Goal: Task Accomplishment & Management: Use online tool/utility

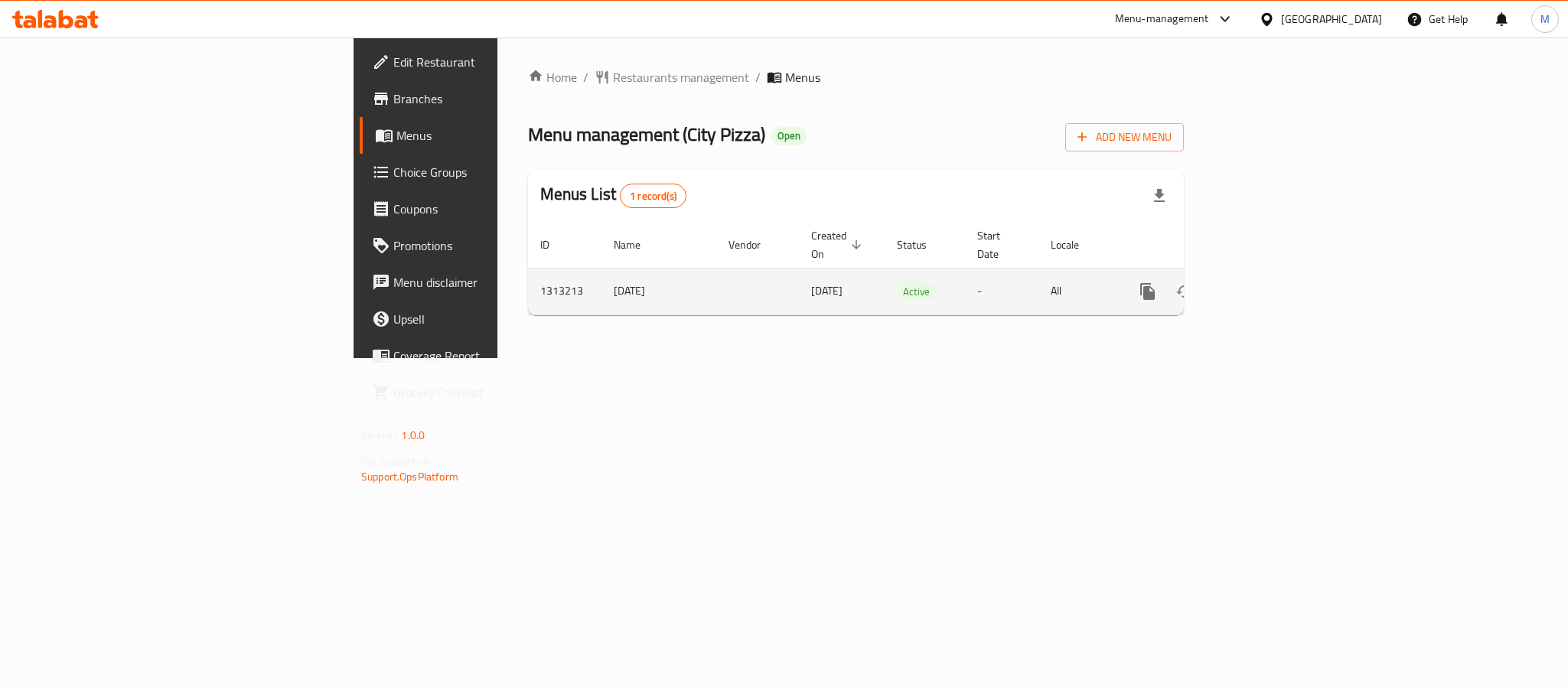
click at [1268, 283] on icon "enhanced table" at bounding box center [1258, 291] width 19 height 19
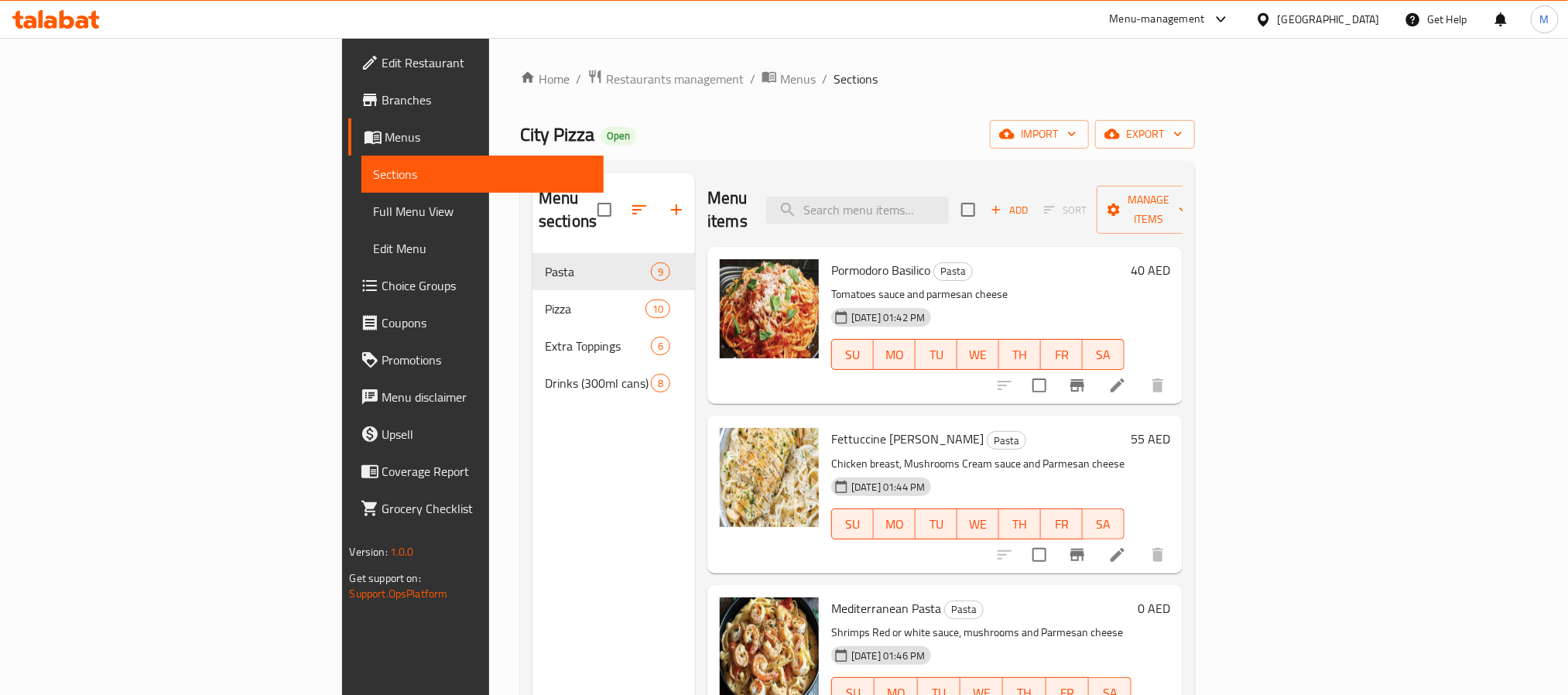
drag, startPoint x: 1097, startPoint y: 49, endPoint x: 938, endPoint y: 67, distance: 160.0
click at [938, 67] on div "Home / Restaurants management / Menus / Sections City Pizza Open import export …" at bounding box center [857, 474] width 737 height 875
click at [667, 203] on icon "button" at bounding box center [676, 210] width 19 height 19
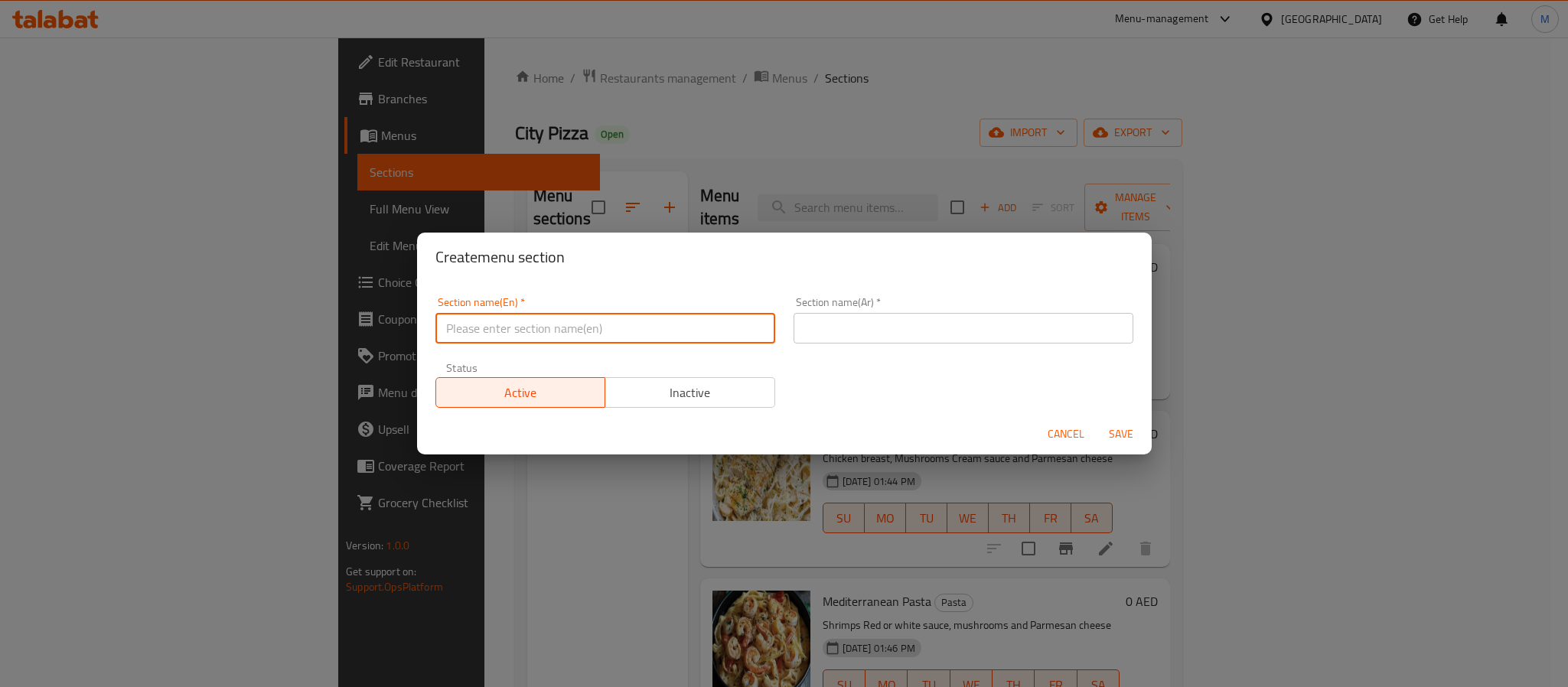
click at [485, 326] on input "text" at bounding box center [605, 328] width 340 height 31
paste input "SALAD"
click at [485, 326] on input "SALAD" at bounding box center [605, 328] width 340 height 31
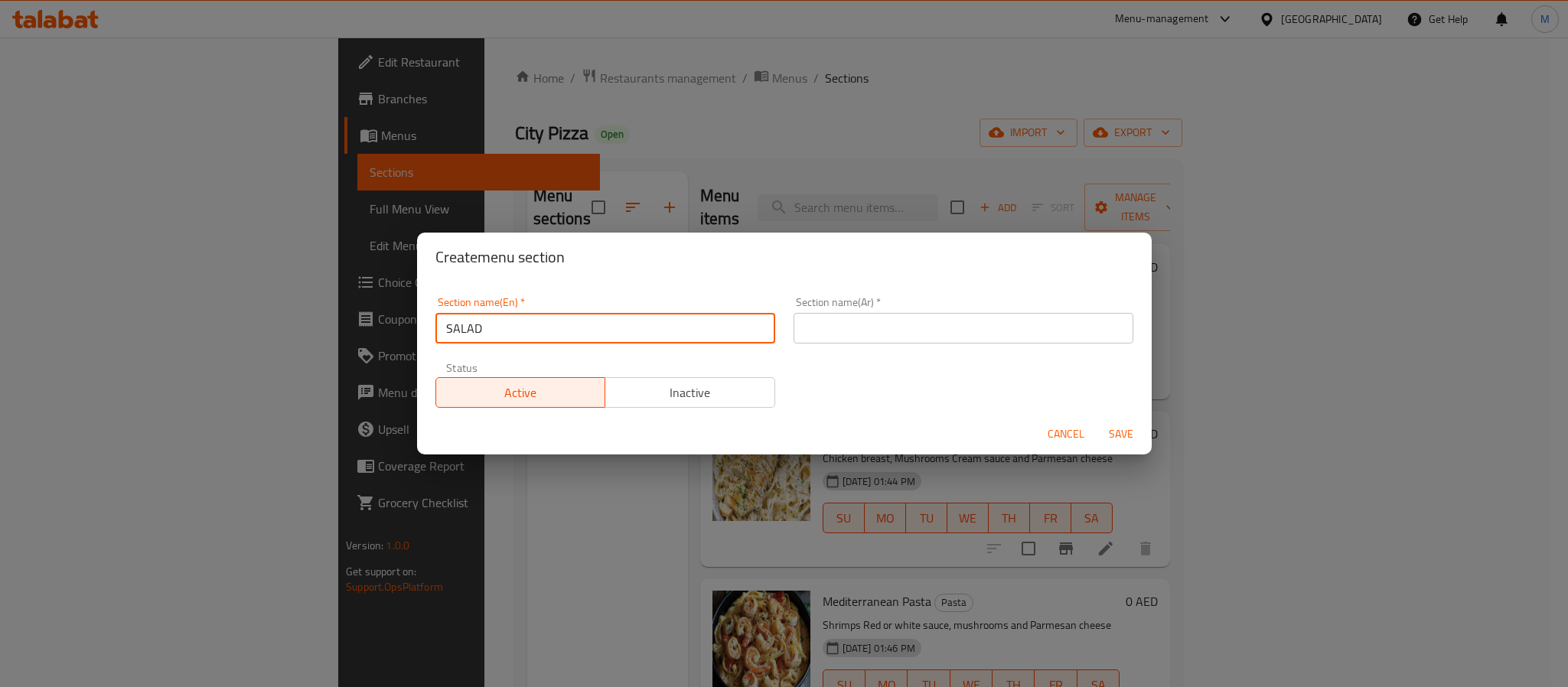
type input "Salad"
click at [891, 306] on div "Section name(Ar)   * Section name(Ar) *" at bounding box center [963, 320] width 340 height 47
click at [891, 324] on input "text" at bounding box center [963, 328] width 340 height 31
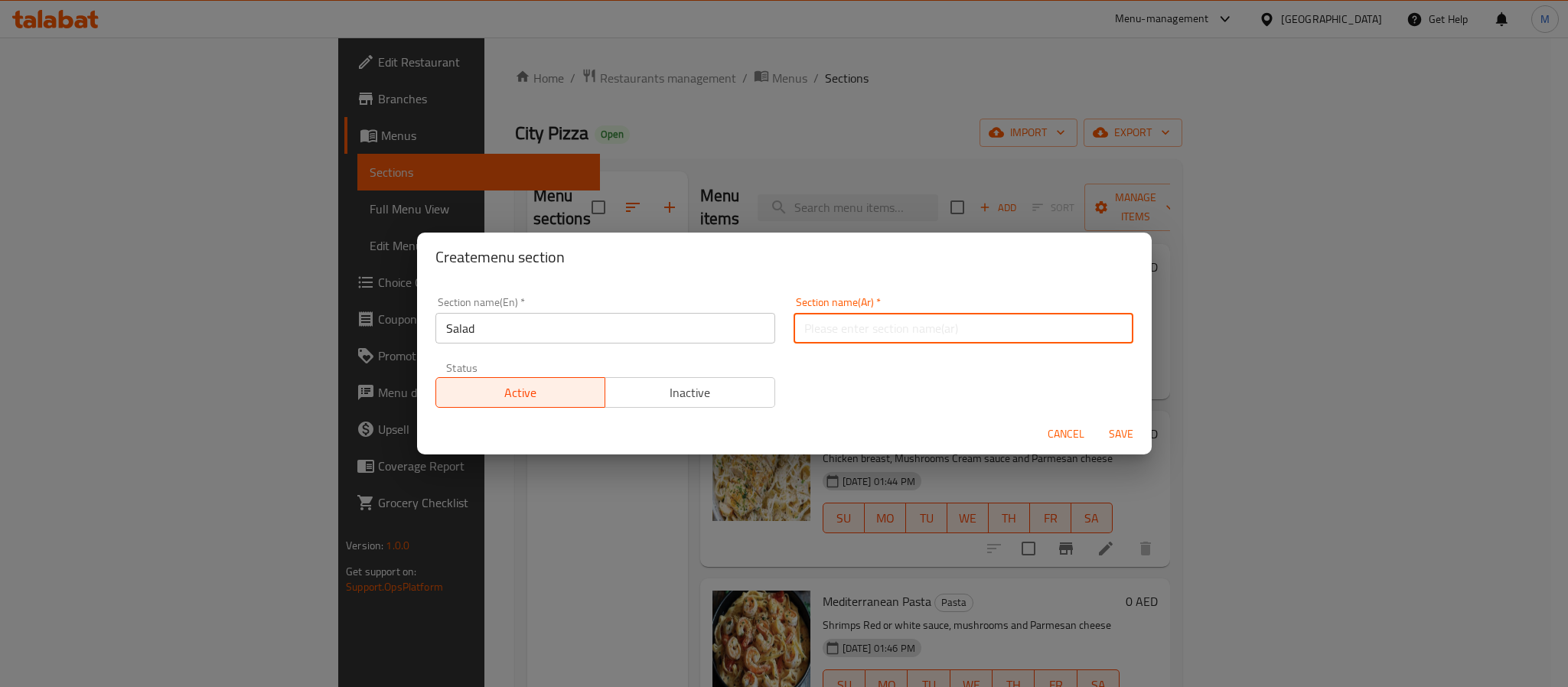
paste input "سلطة"
type input "سلطة"
click at [826, 367] on div "Section name(En)   * Salad Section name(En) * Section name(Ar)   * سلطة Section…" at bounding box center [784, 352] width 716 height 130
click at [1127, 436] on span "Save" at bounding box center [1121, 434] width 37 height 19
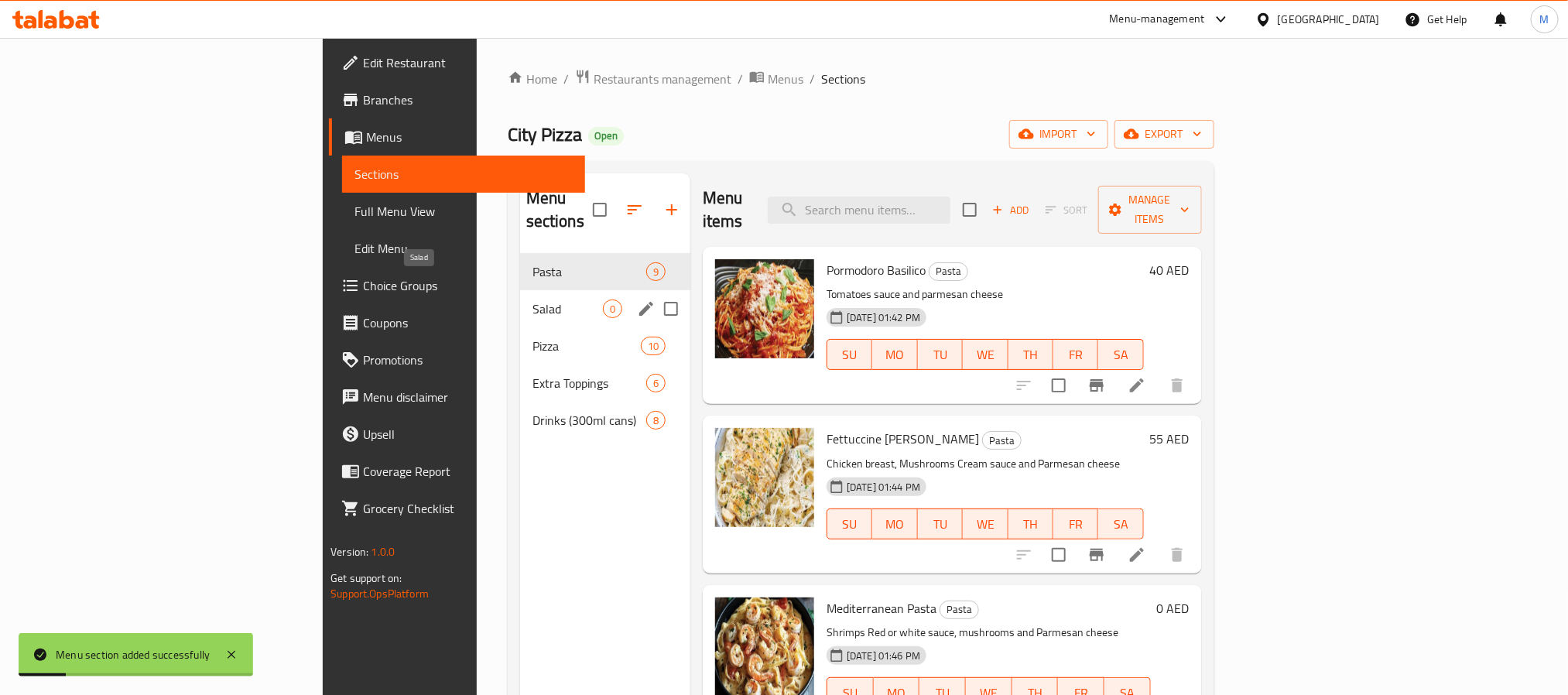
click at [532, 300] on span "Salad" at bounding box center [567, 309] width 71 height 19
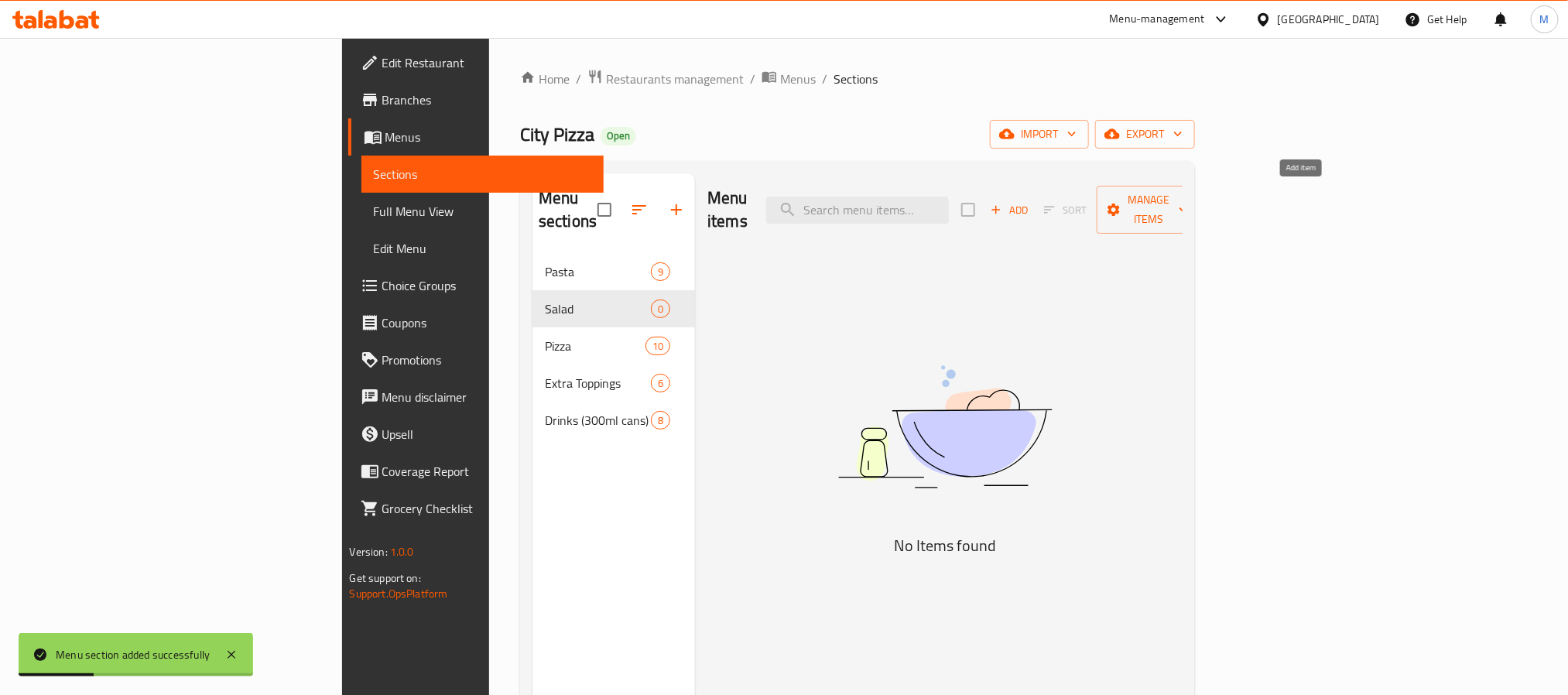
click at [1030, 201] on span "Add" at bounding box center [1009, 210] width 42 height 18
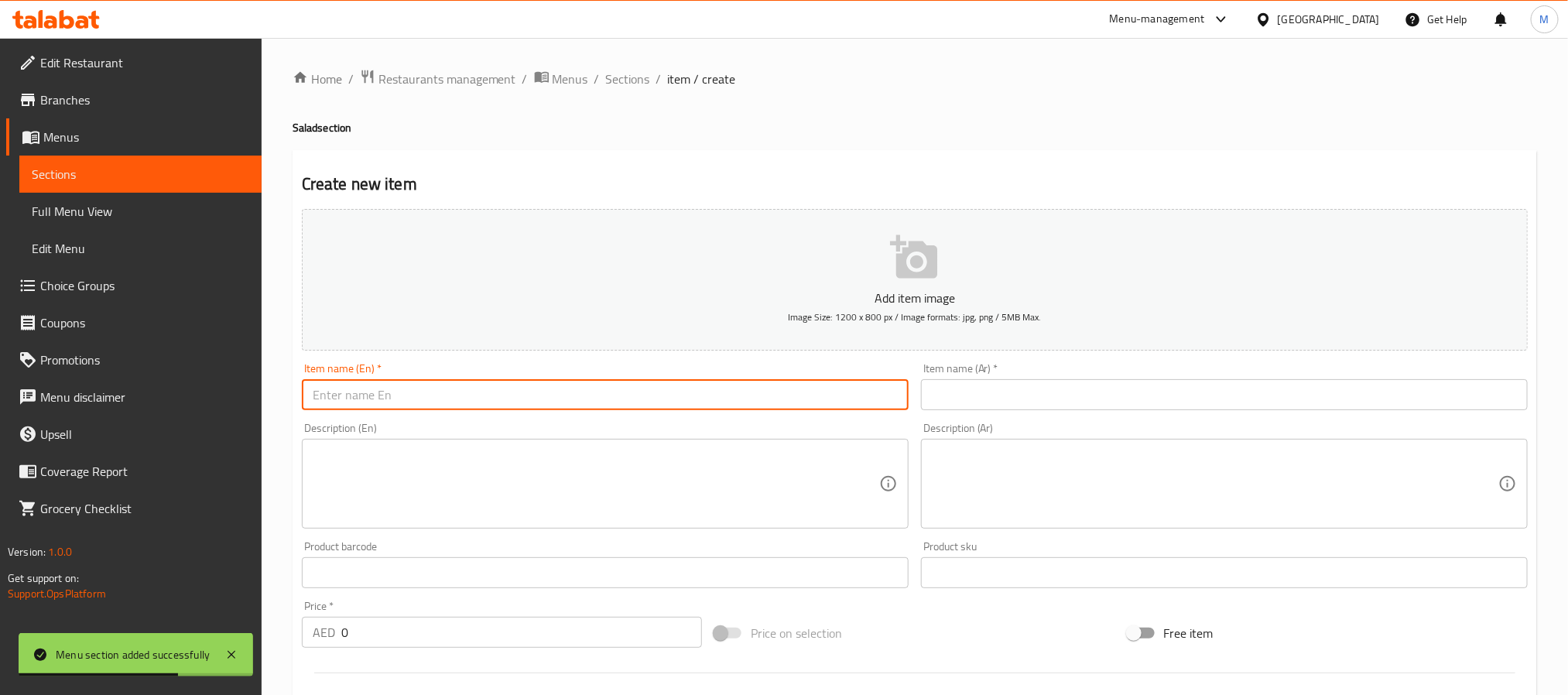
click at [488, 399] on input "text" at bounding box center [605, 395] width 607 height 31
paste input "CAESAR SALAD"
click at [490, 398] on input "CAESAR SALAD" at bounding box center [605, 395] width 607 height 31
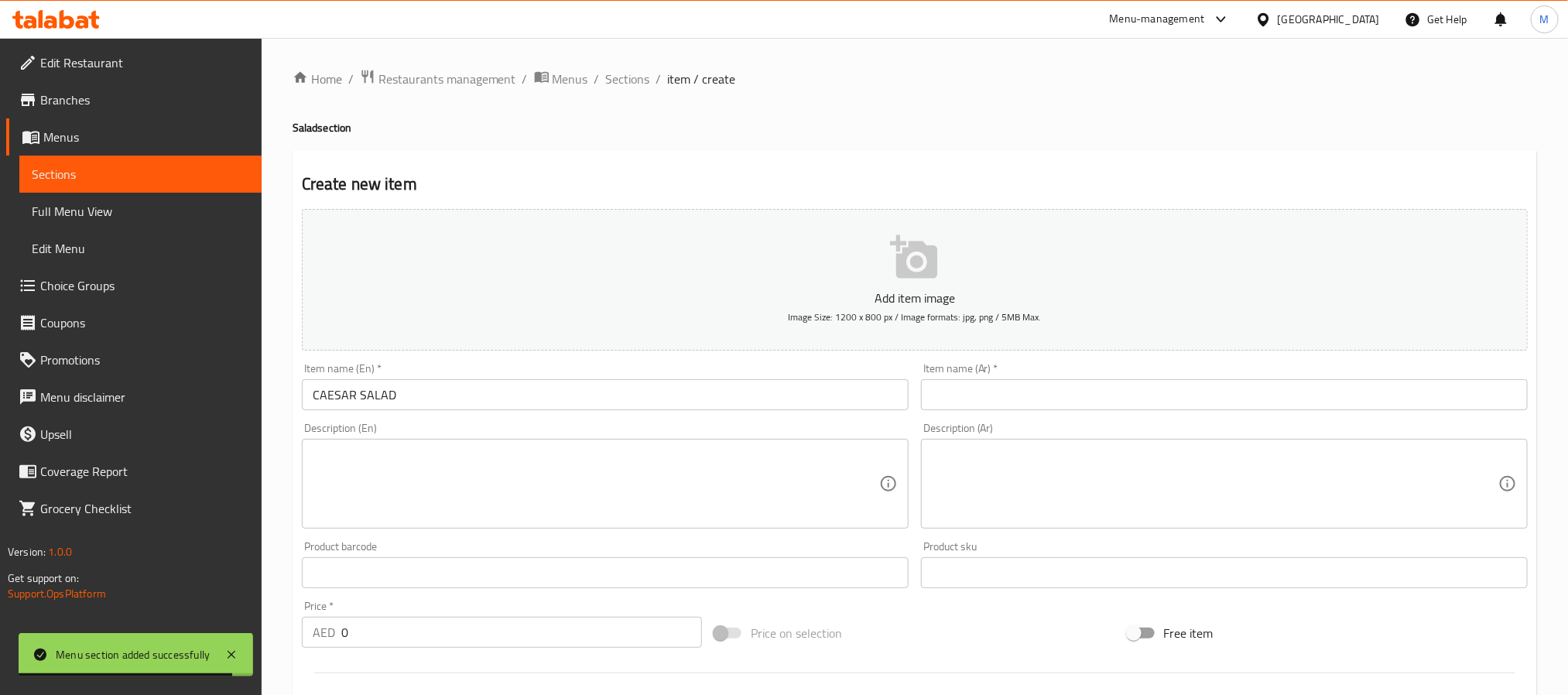
click at [486, 396] on input "CAESAR SALAD" at bounding box center [605, 395] width 607 height 31
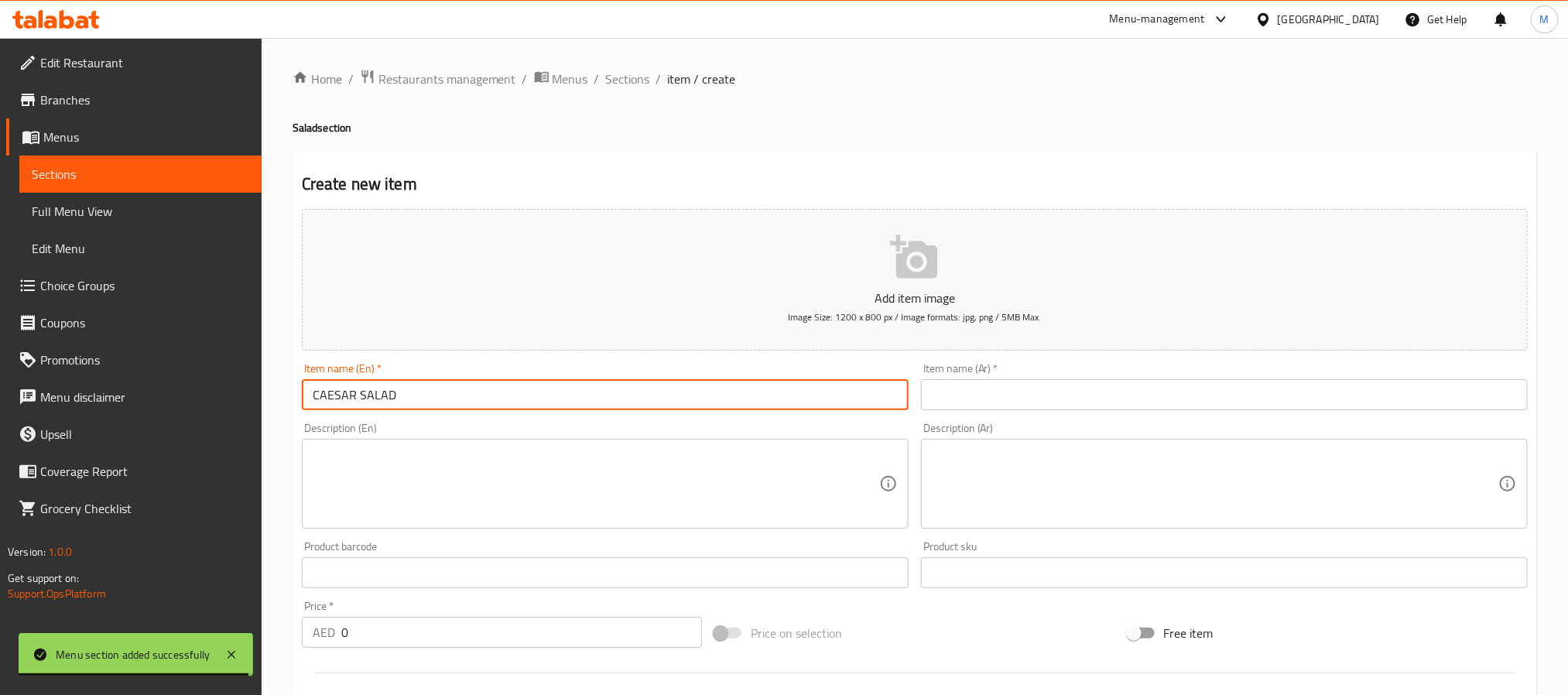
type input "Caesar salad"
click at [1339, 377] on div "Item name (Ar)   * Item name (Ar) *" at bounding box center [1225, 387] width 607 height 47
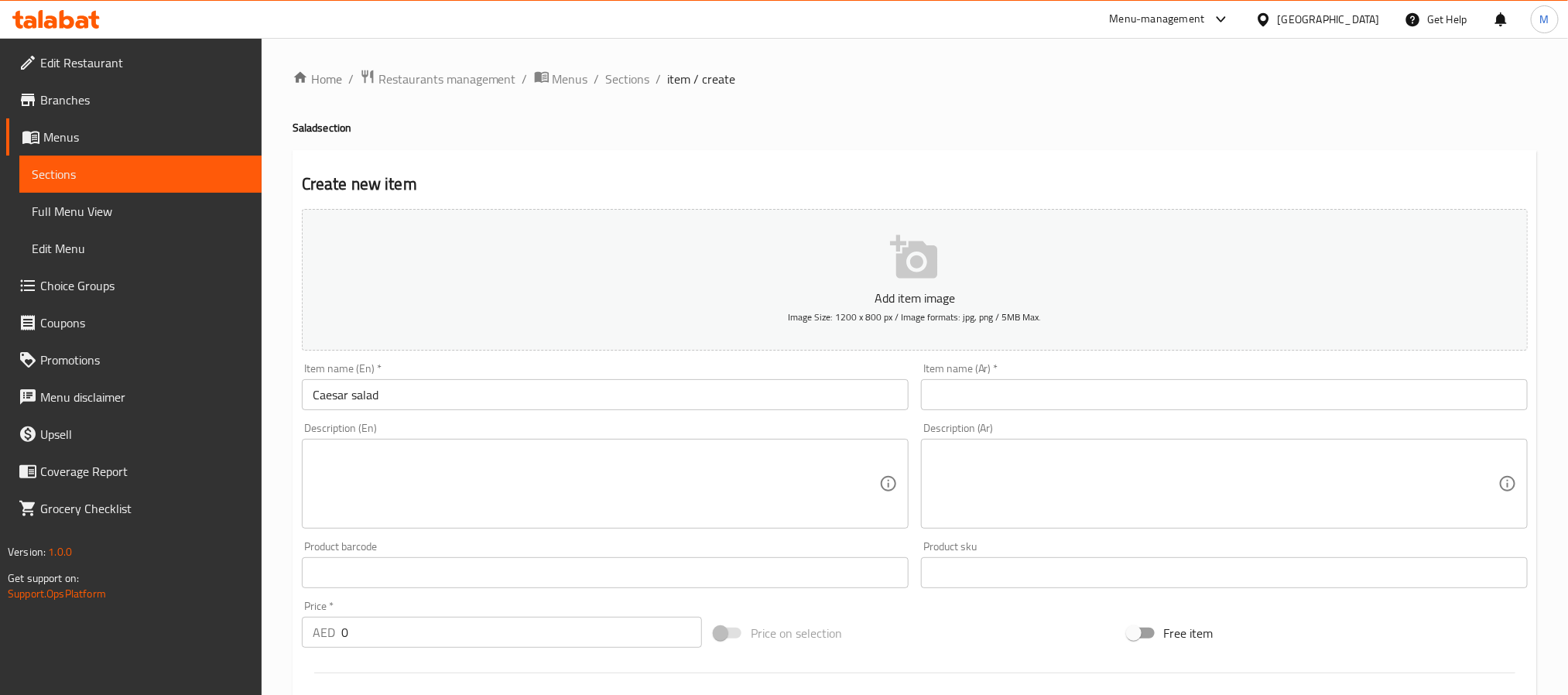
click at [1339, 396] on input "text" at bounding box center [1225, 395] width 607 height 31
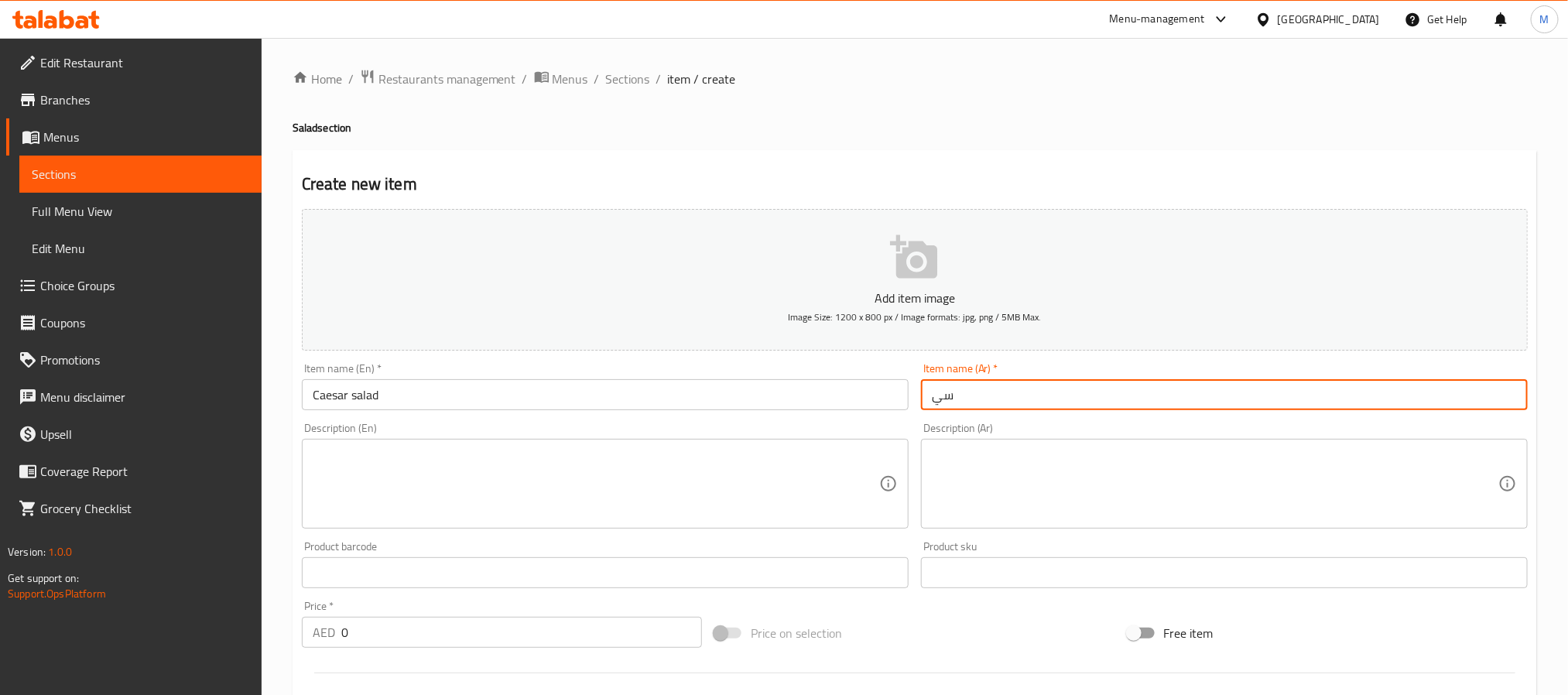
type input "س"
type input "سلطة سيزر"
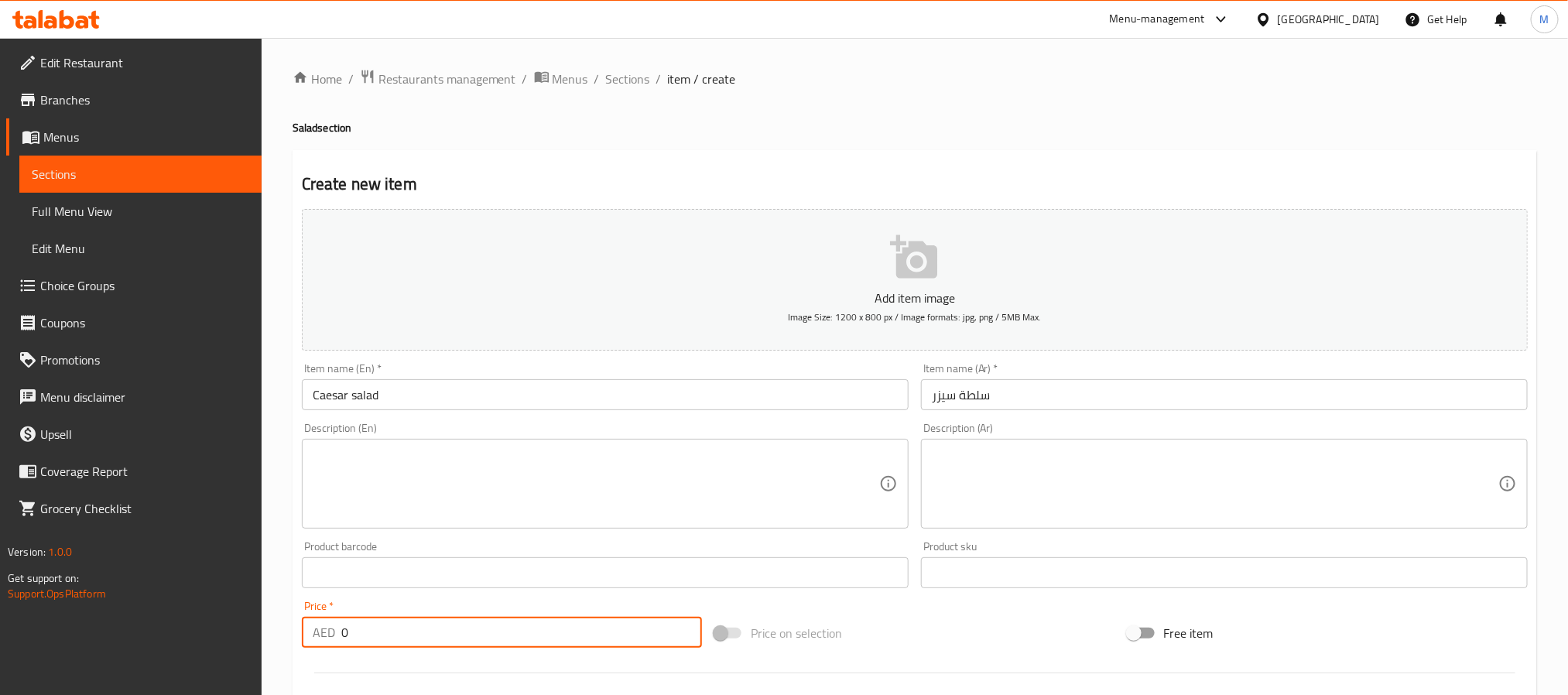
click at [618, 637] on input "0" at bounding box center [521, 632] width 361 height 31
paste input "55"
type input "55"
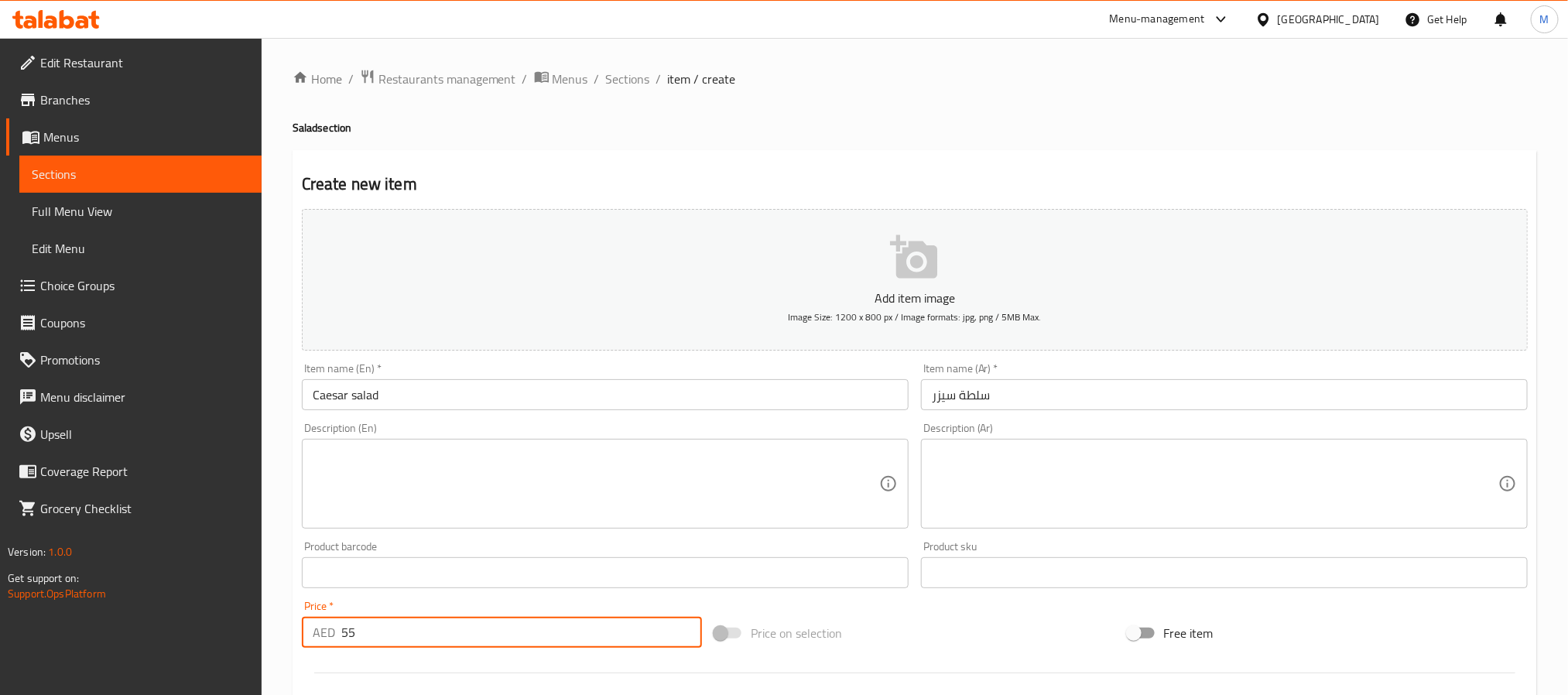
click at [897, 624] on div "Price on selection" at bounding box center [914, 633] width 413 height 42
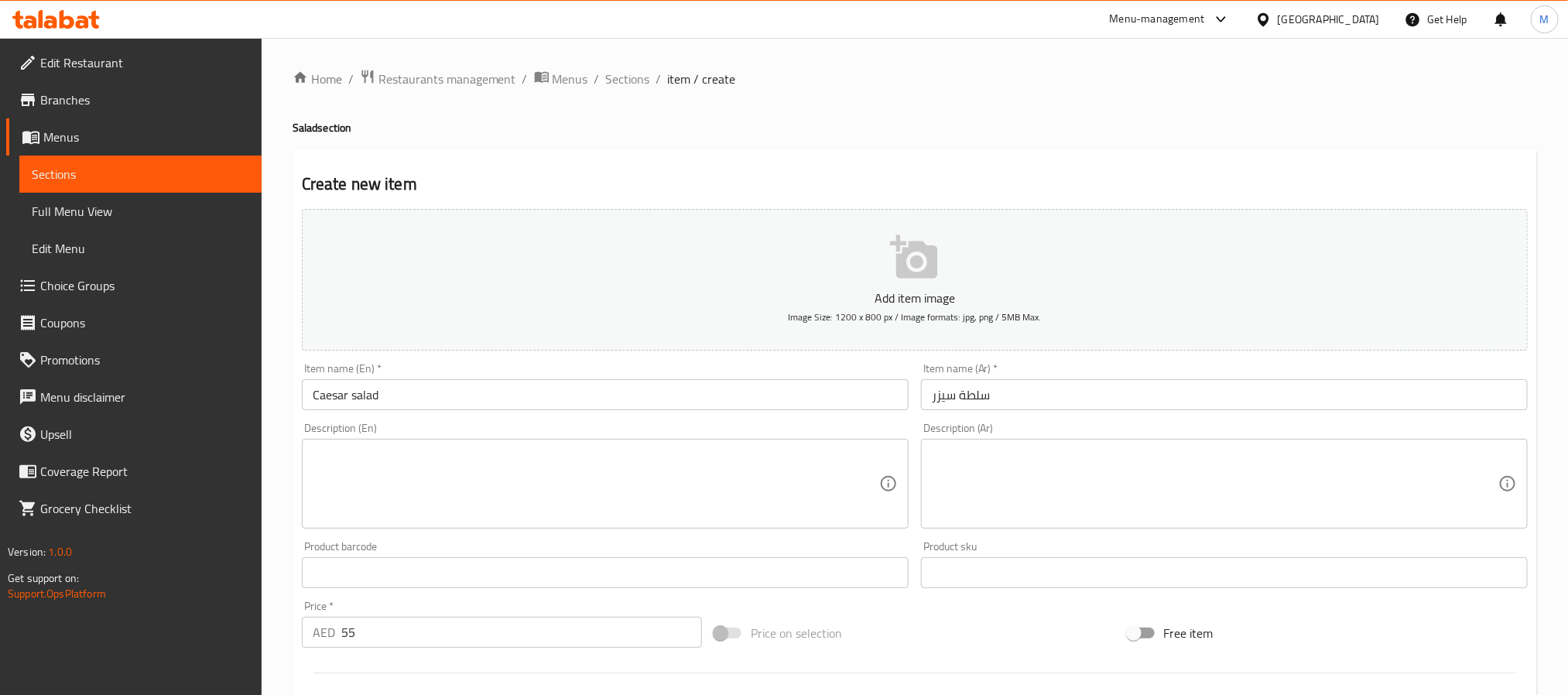
click at [491, 507] on textarea at bounding box center [596, 484] width 567 height 73
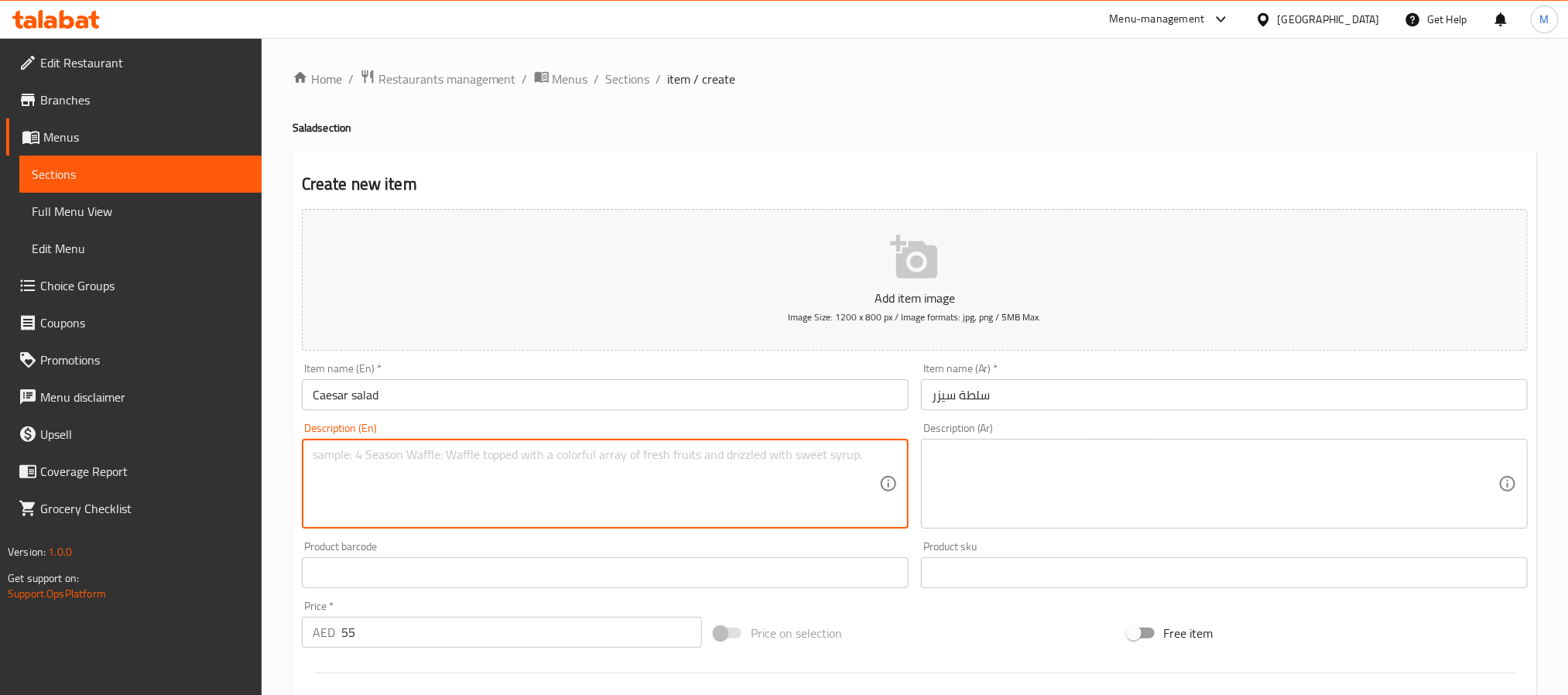
paste textarea "Roman lettuce"
click at [557, 456] on textarea "Roman lettuce" at bounding box center [596, 484] width 567 height 73
paste textarea "Marinated Chicken breast"
paste textarea "Parmesan cheese"
click at [680, 453] on textarea "Roman lettuce, Marinated Chicken breast, Parmesan cheese" at bounding box center [596, 484] width 567 height 73
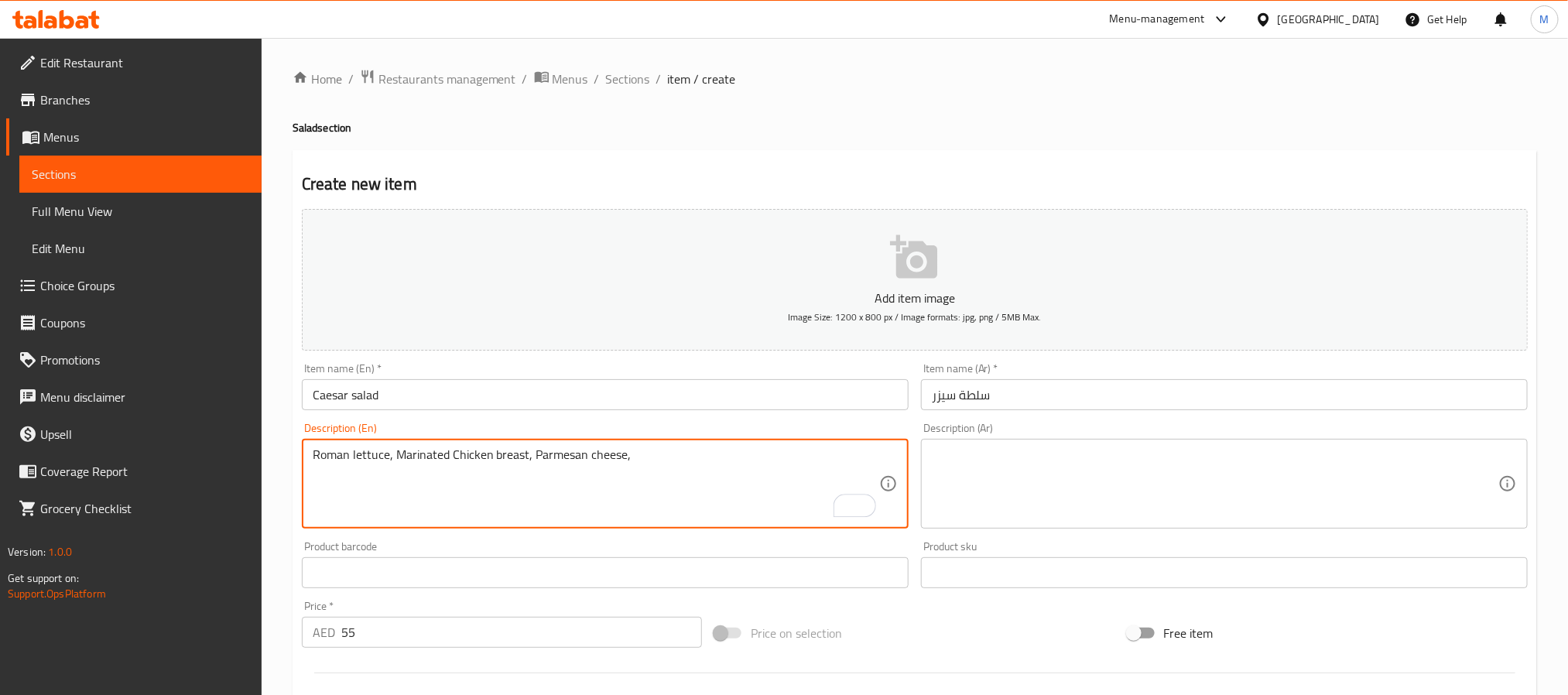
paste textarea "Croutons and [PERSON_NAME] dressing"
click at [679, 448] on textarea "Roman lettuce, Marinated Chicken breast, Parmesan cheese, Croutons and Caesar d…" at bounding box center [596, 484] width 567 height 73
type textarea "Roman lettuce, Marinated Chicken breast, Parmesan cheese, Croutons and Caesar d…"
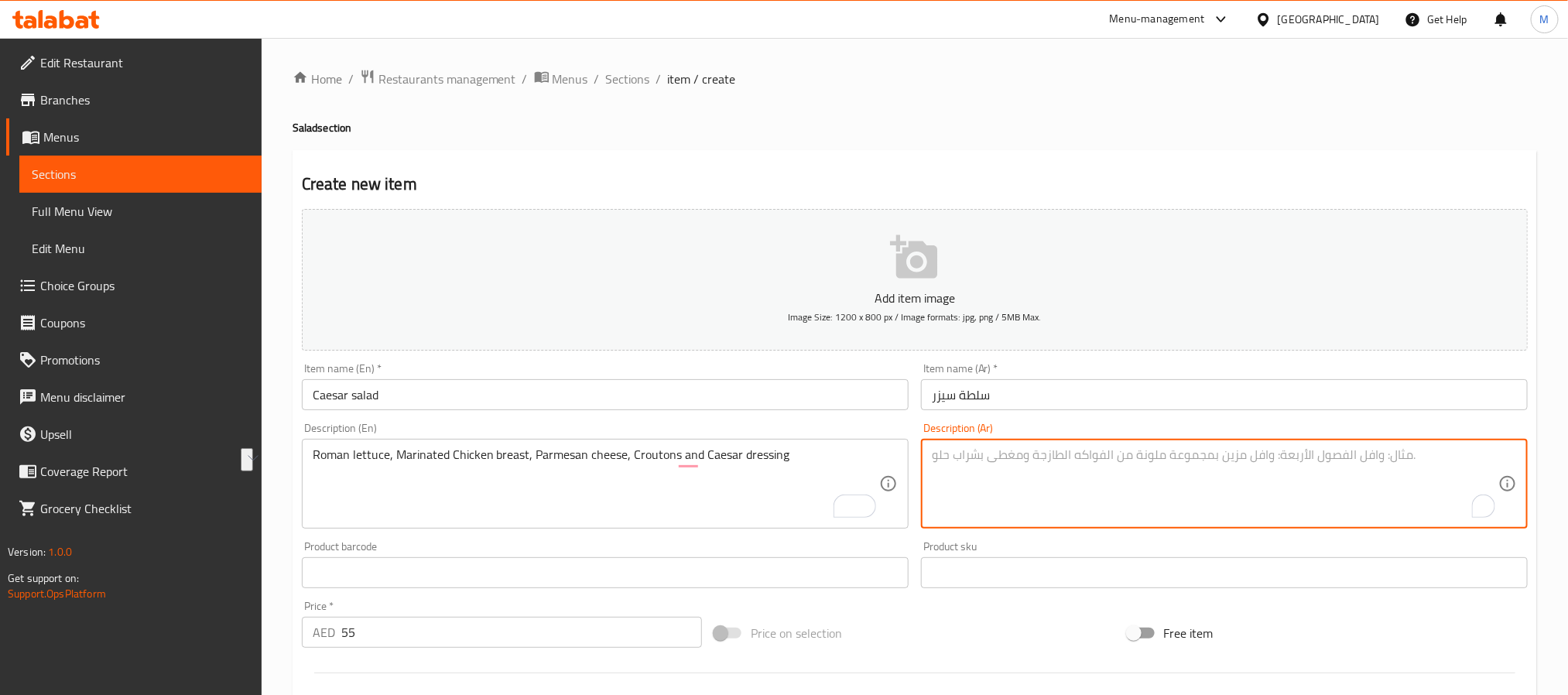
click at [1262, 472] on textarea "To enrich screen reader interactions, please activate Accessibility in Grammarl…" at bounding box center [1215, 484] width 567 height 73
paste textarea "خس روماني، صدر دجاج متبل، جبن بارميزان، قطع خبز محمص وصلصة سيزر"
type textarea "خس روماني، صدر دجاج متبل، جبن بارميزان، قطع خبز محمص وصلصة سيزر"
click at [1048, 113] on div "Home / Restaurants management / Menus / Sections / item / create Salad section …" at bounding box center [915, 565] width 1245 height 994
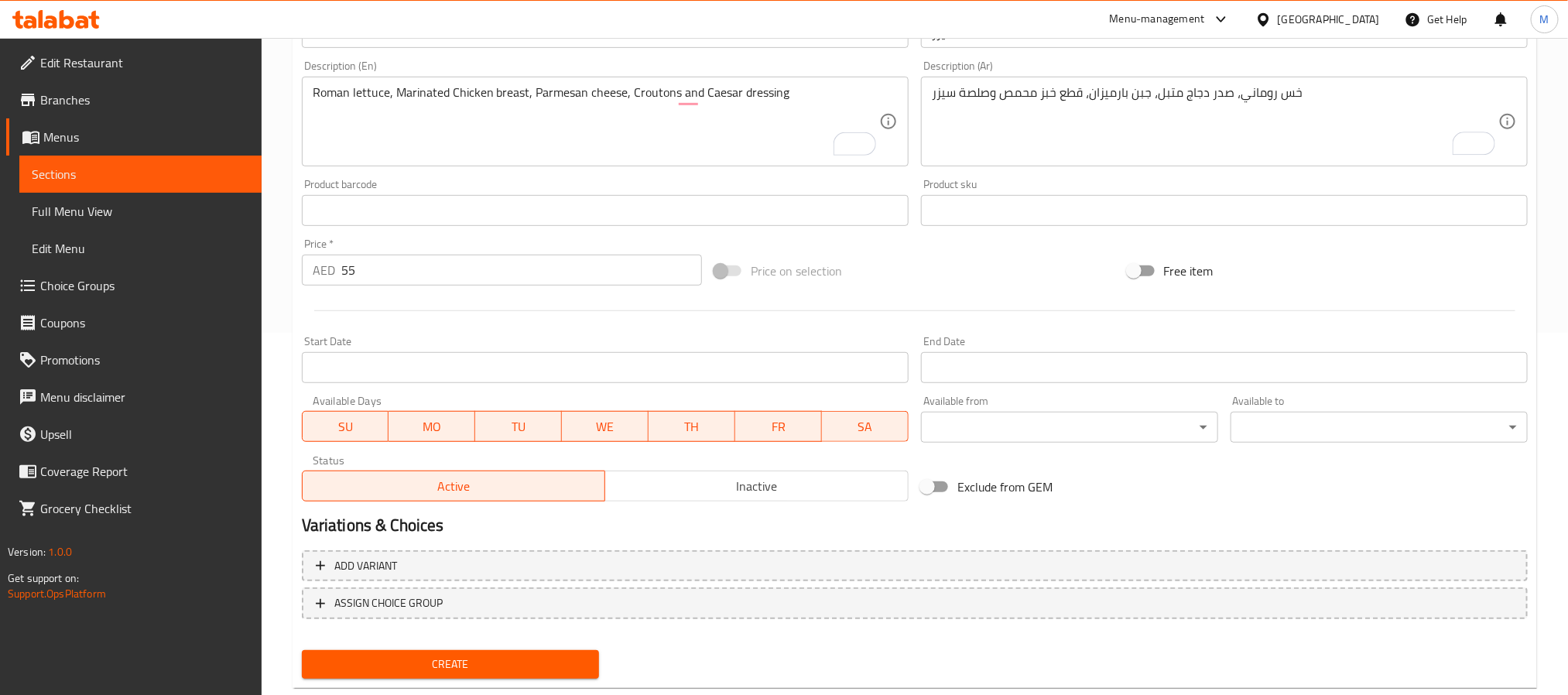
scroll to position [398, 0]
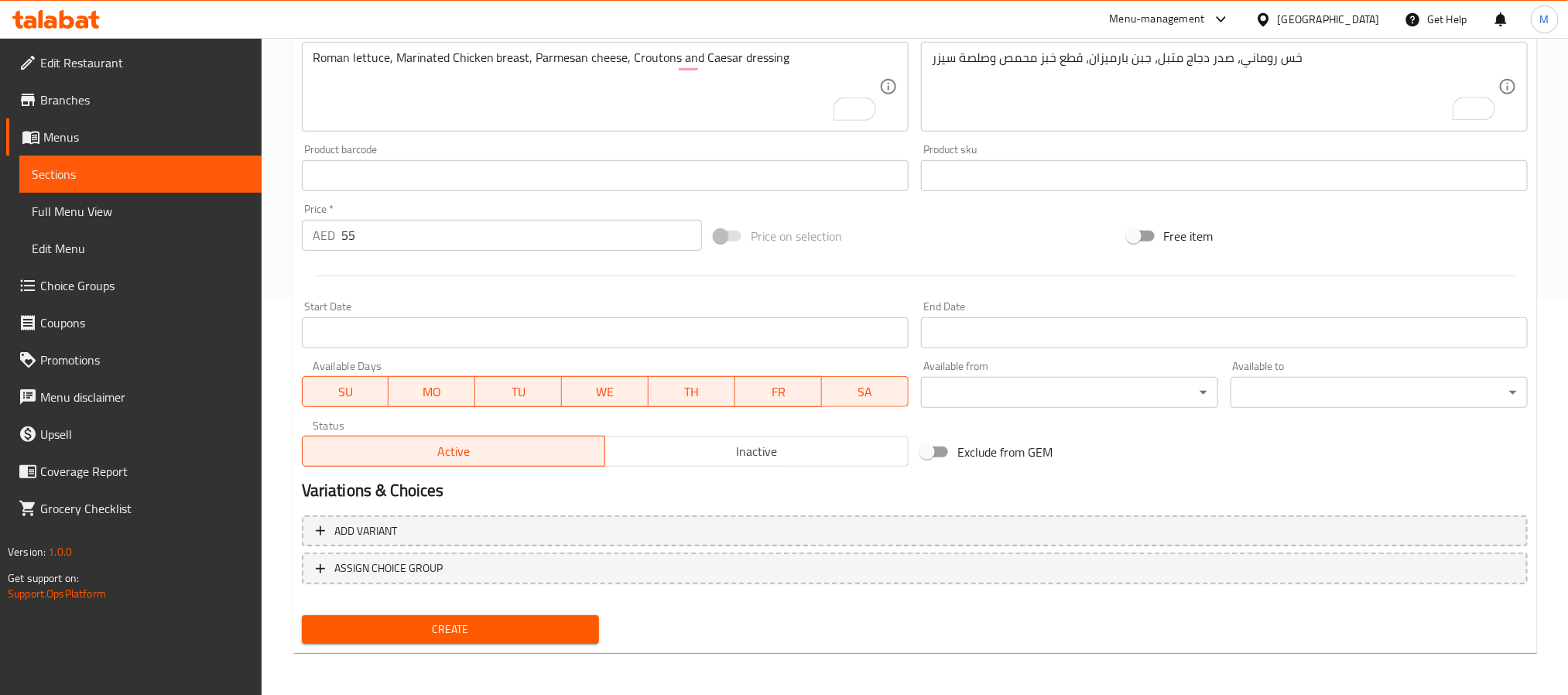
click at [558, 628] on span "Create" at bounding box center [450, 630] width 272 height 20
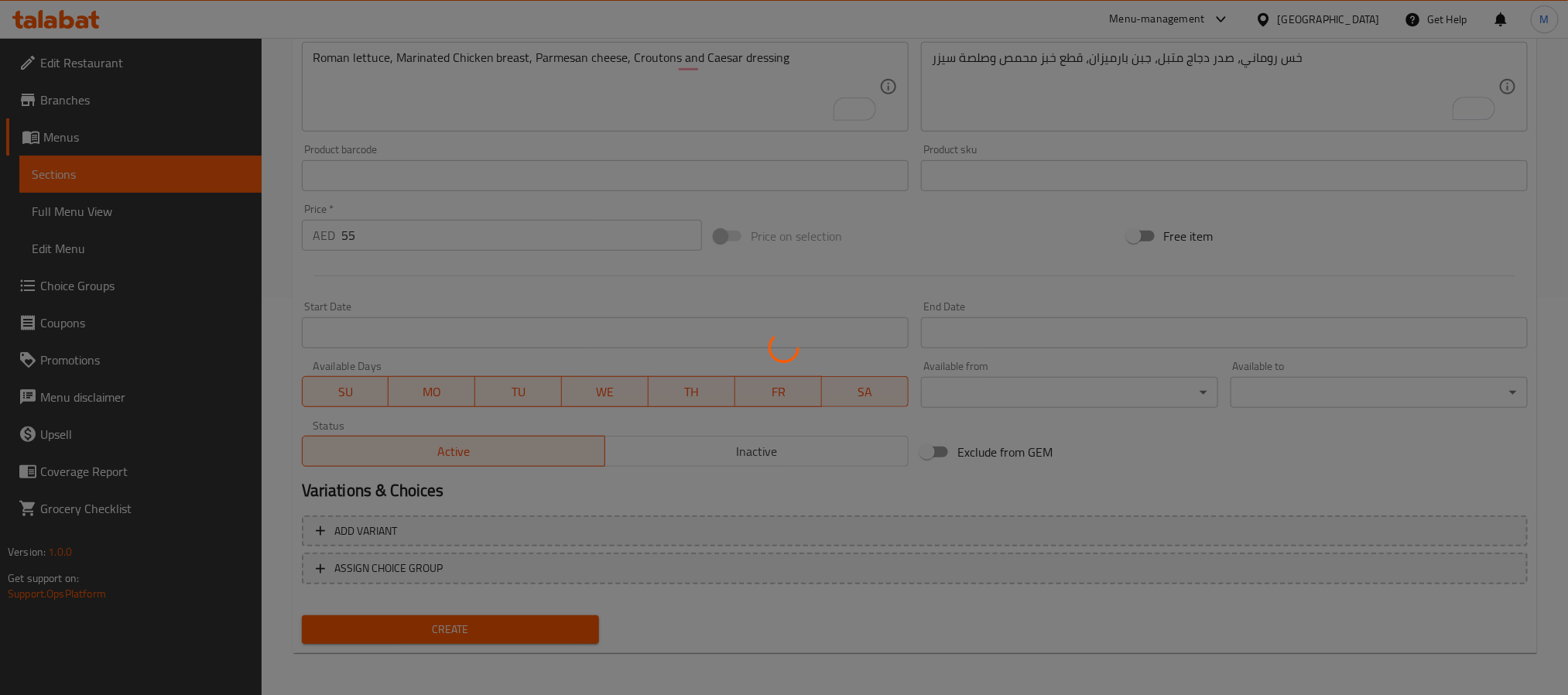
type input "0"
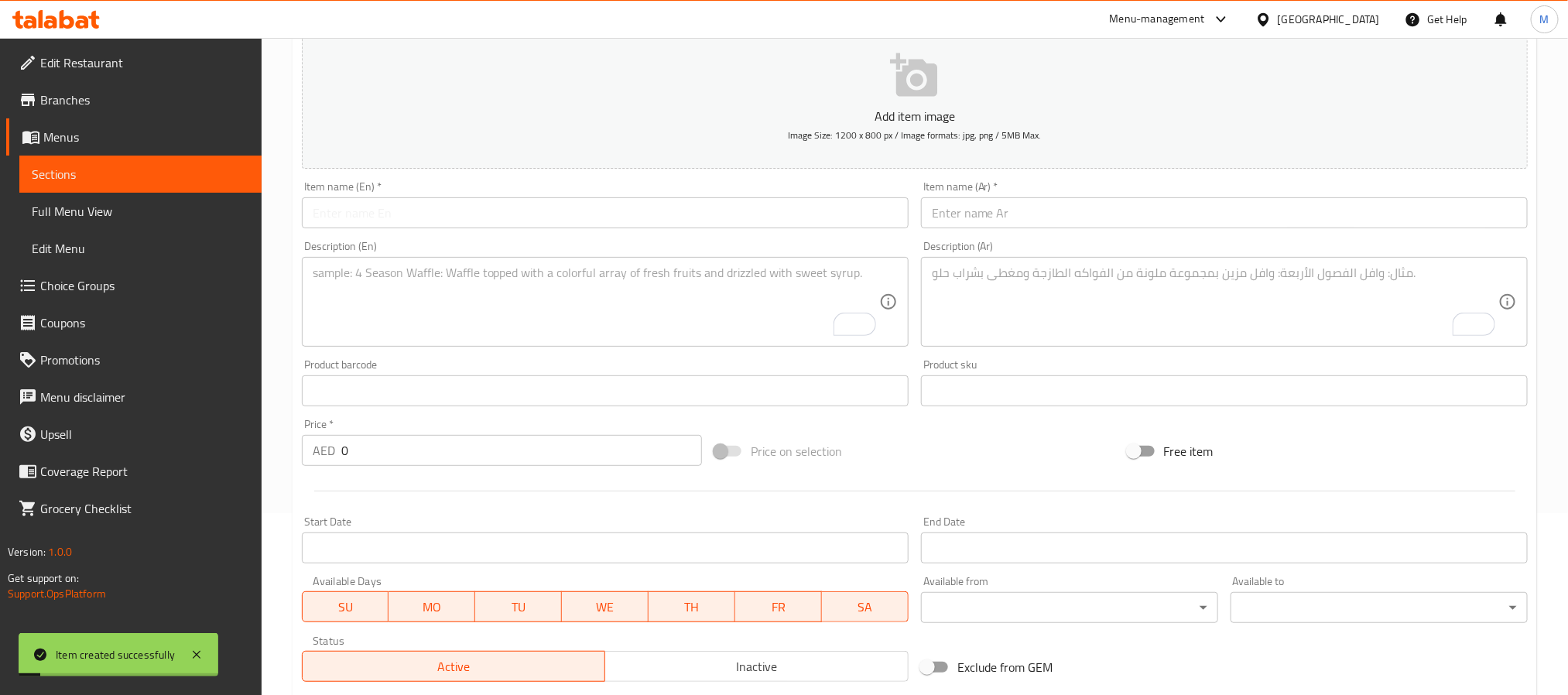
scroll to position [165, 0]
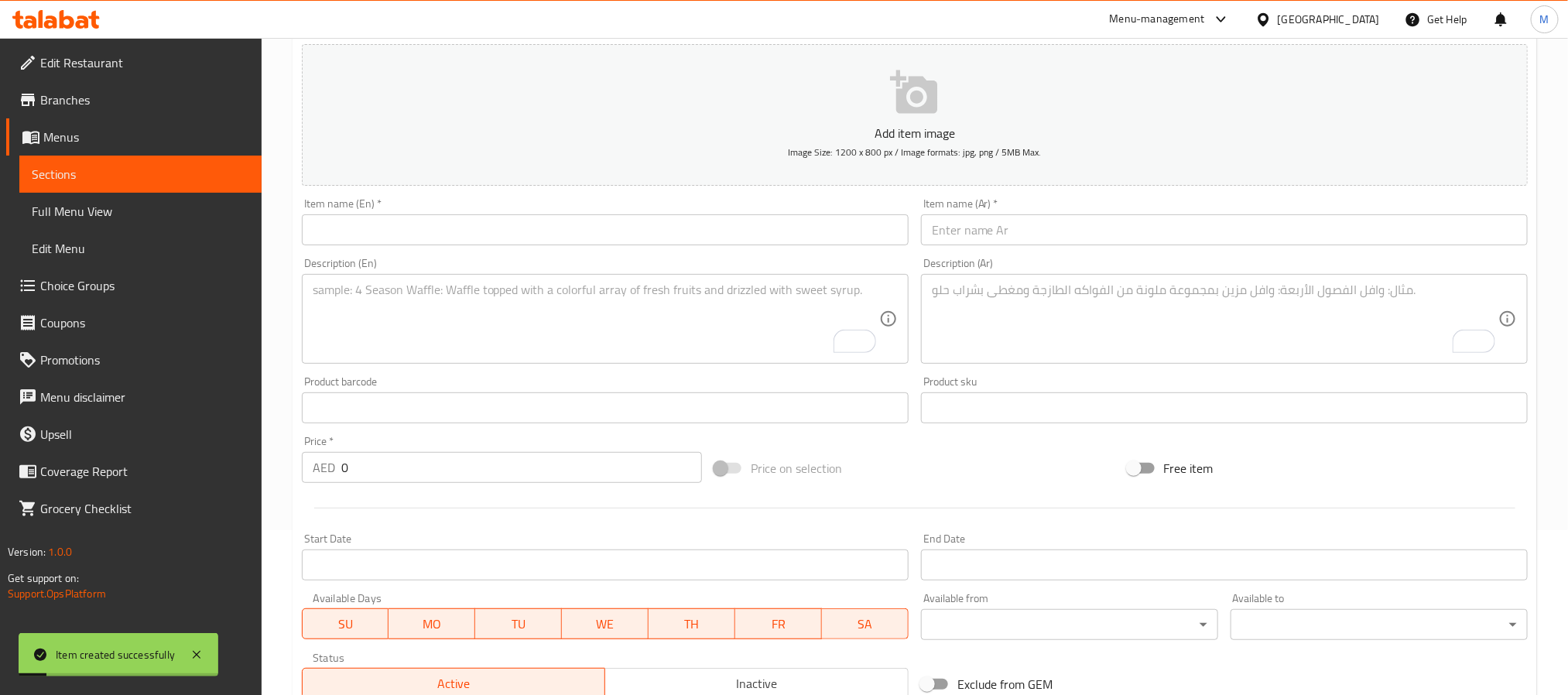
click at [446, 224] on input "text" at bounding box center [605, 230] width 607 height 31
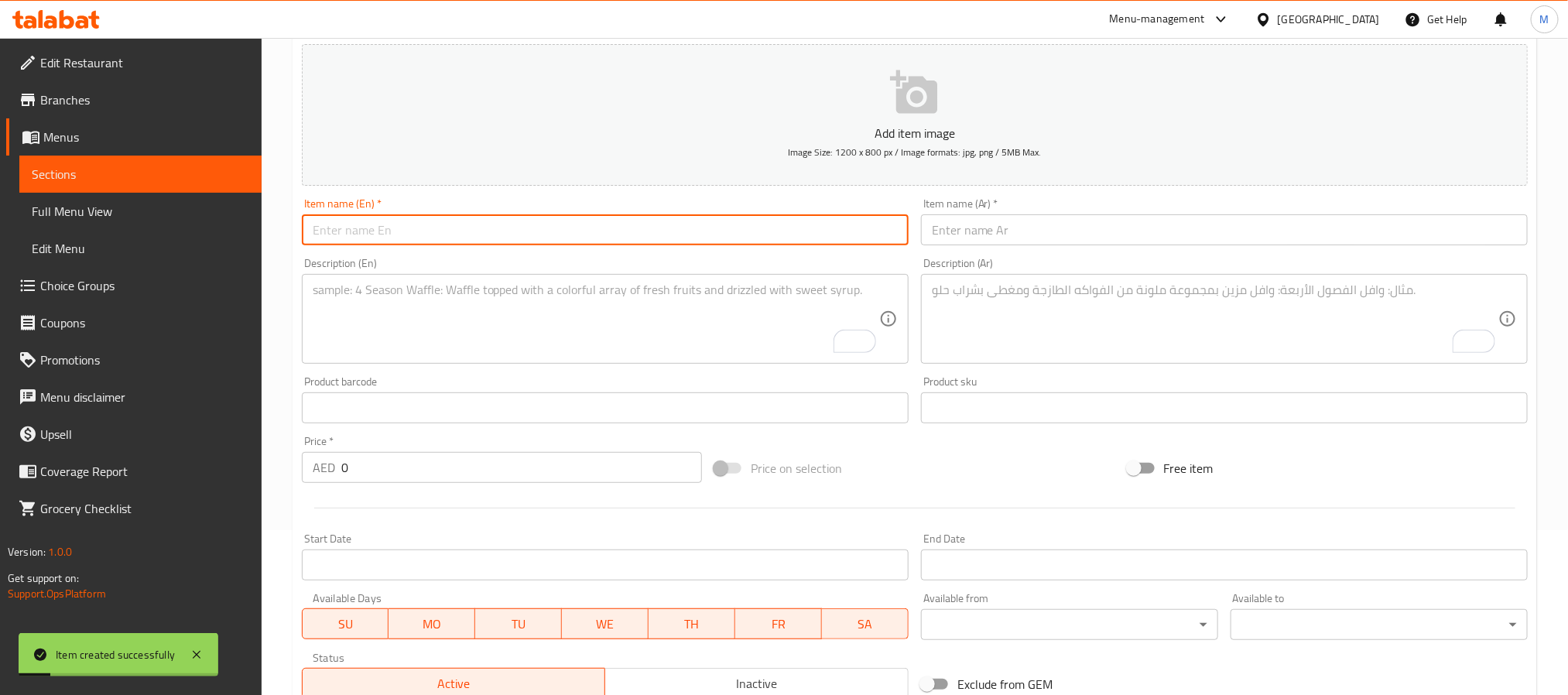
paste input "BEETROOT FETA SALAD"
type input "BEETROOT FETA SALAD"
click at [446, 224] on input "BEETROOT FETA SALAD" at bounding box center [605, 230] width 607 height 31
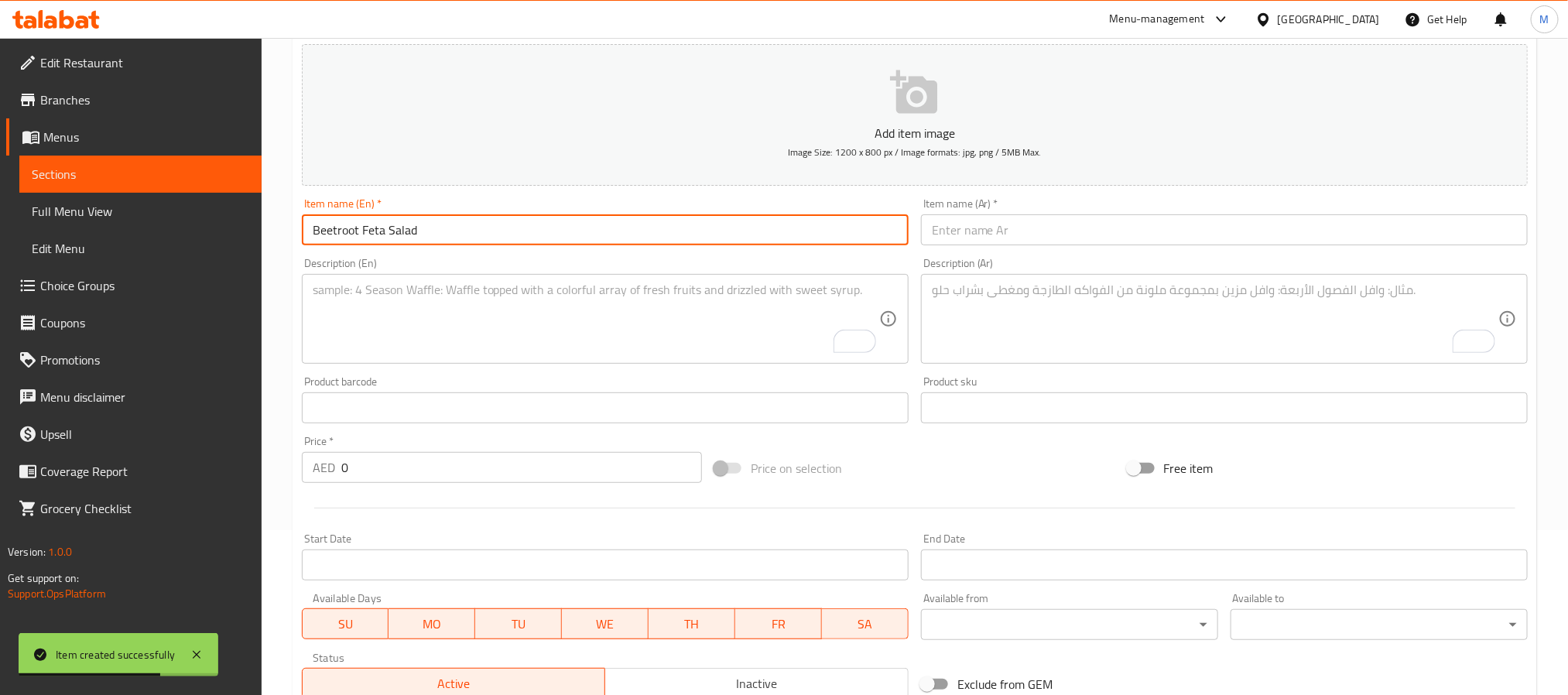
type input "Beetroot Feta Salad"
click at [1230, 213] on div "Item name (Ar)   * Item name (Ar) *" at bounding box center [1225, 222] width 607 height 47
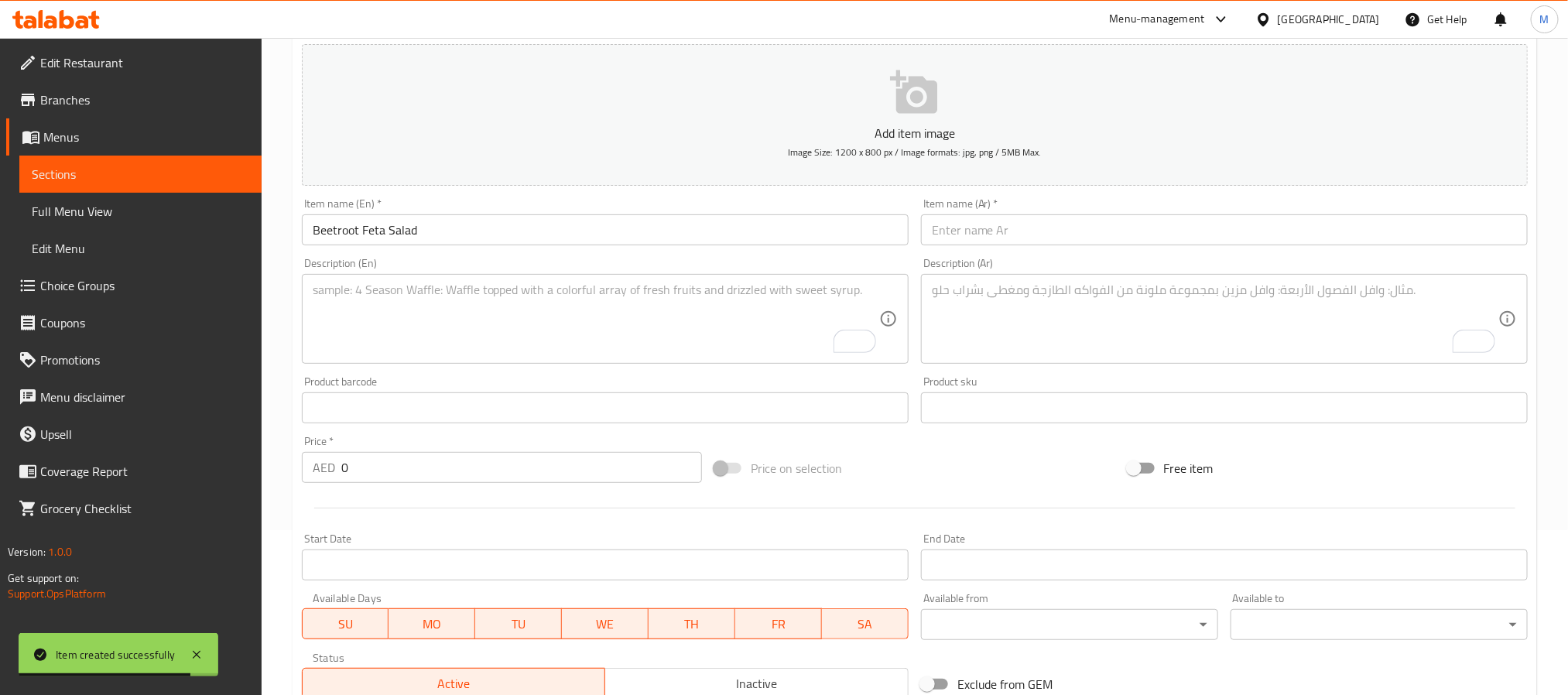
click at [1230, 233] on input "text" at bounding box center [1225, 230] width 607 height 31
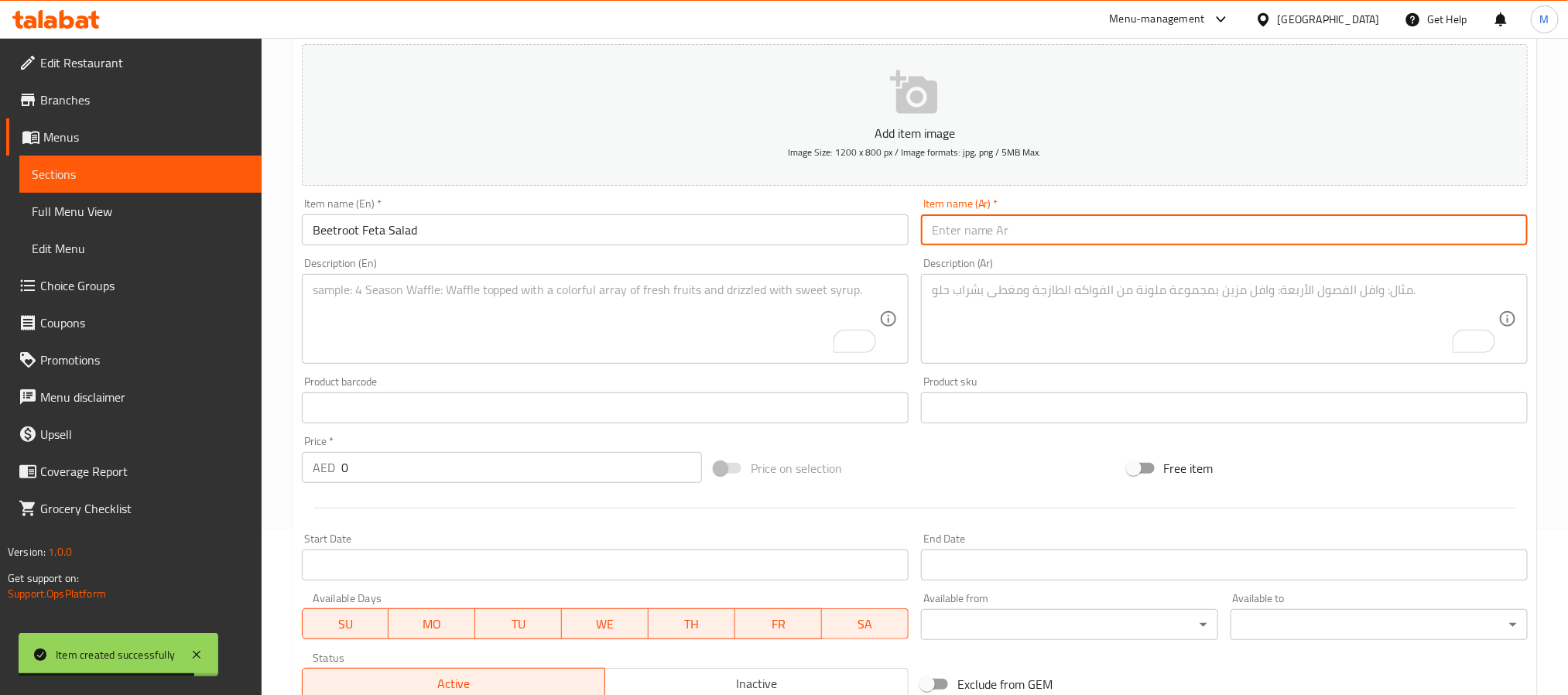
paste input "سلطة الشمندر مع جبنة الفيتا"
type input "سلطة الشمندر مع جبنة الفيتا"
click at [521, 476] on input "0" at bounding box center [521, 467] width 361 height 31
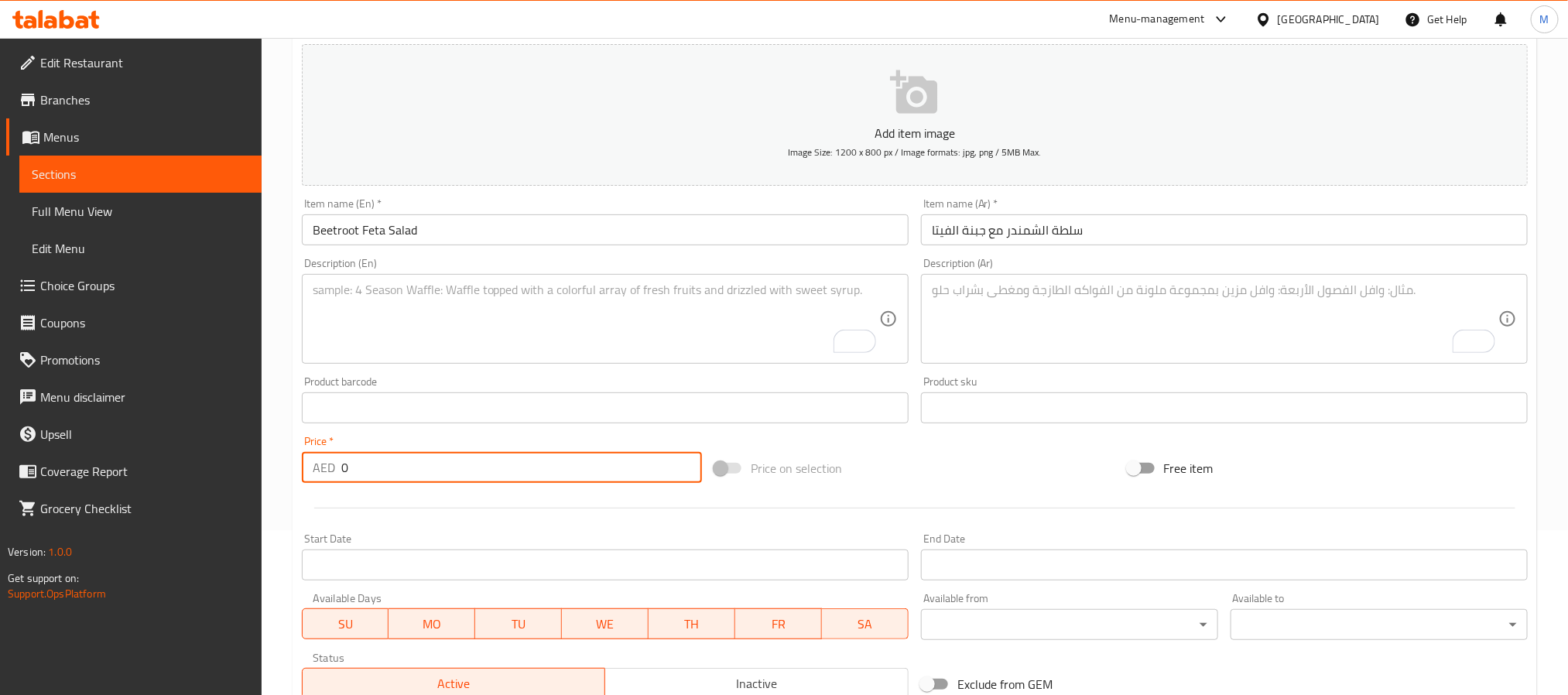
click at [521, 476] on input "0" at bounding box center [521, 467] width 361 height 31
paste input "number"
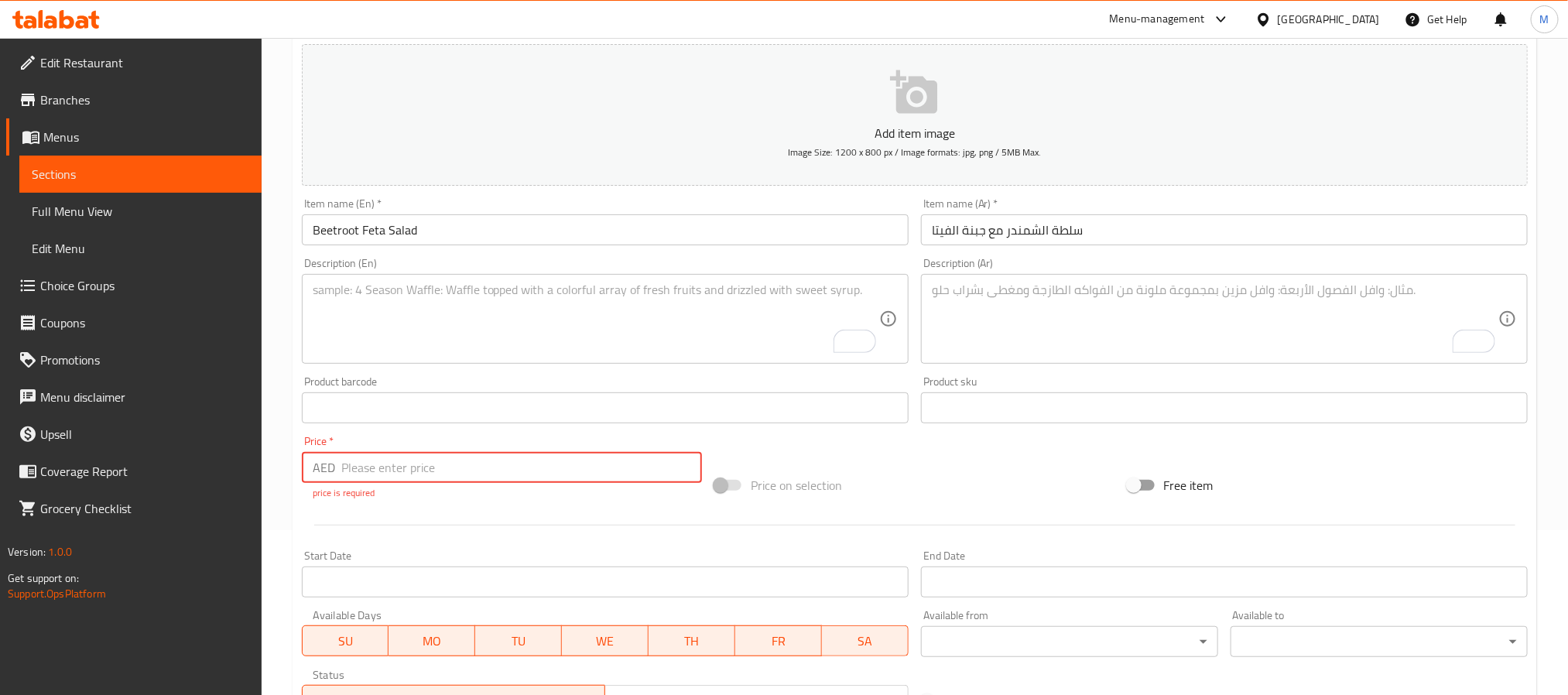
click at [522, 472] on input "number" at bounding box center [521, 467] width 361 height 31
paste input "4"
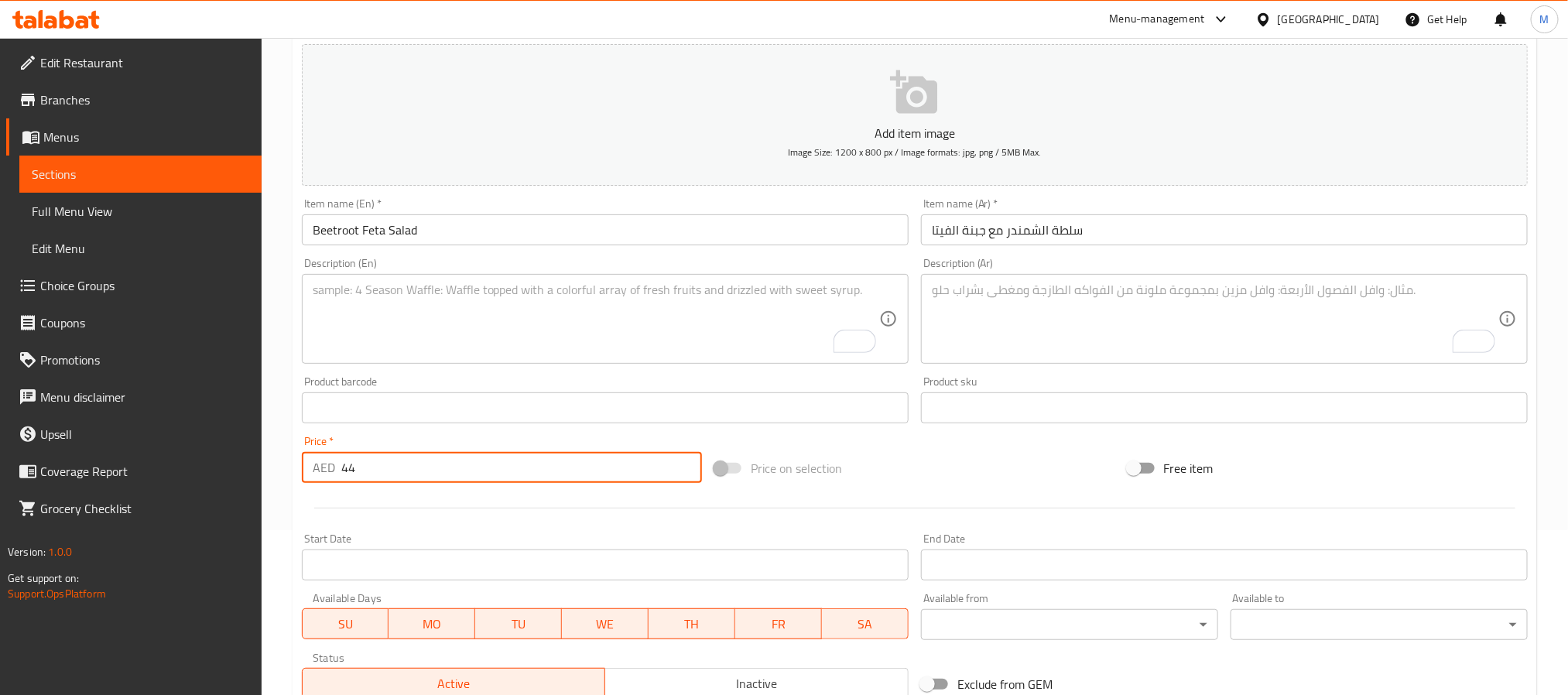
type input "44"
click at [604, 305] on textarea "To enrich screen reader interactions, please activate Accessibility in Grammarl…" at bounding box center [596, 319] width 567 height 73
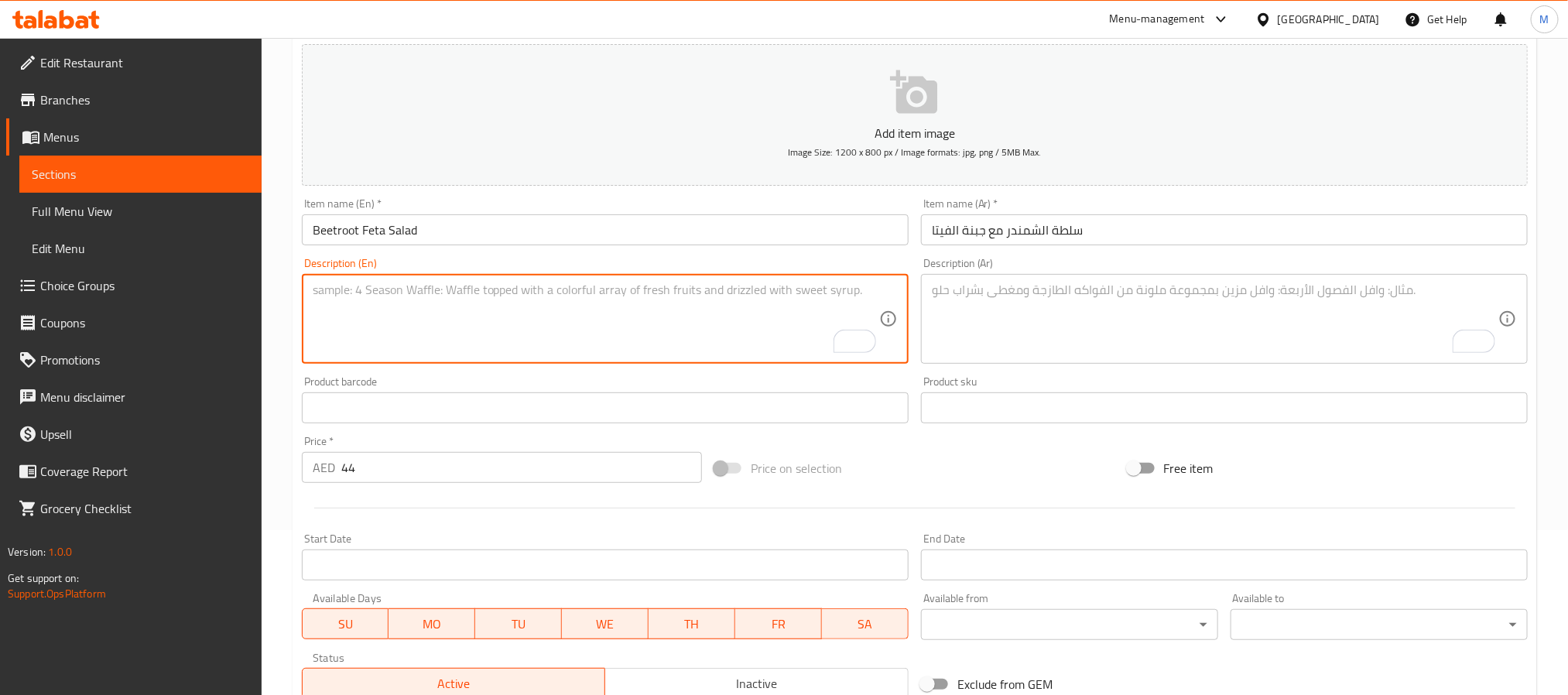
paste textarea "Cucumber Beetroot Feta cheese Dry oregano Lemon pesto dressing"
type textarea "Cucumber Beetroot Feta cheese Dry oregano Lemon pesto dressing"
click at [1211, 312] on textarea "To enrich screen reader interactions, please activate Accessibility in Grammarl…" at bounding box center [1215, 319] width 567 height 73
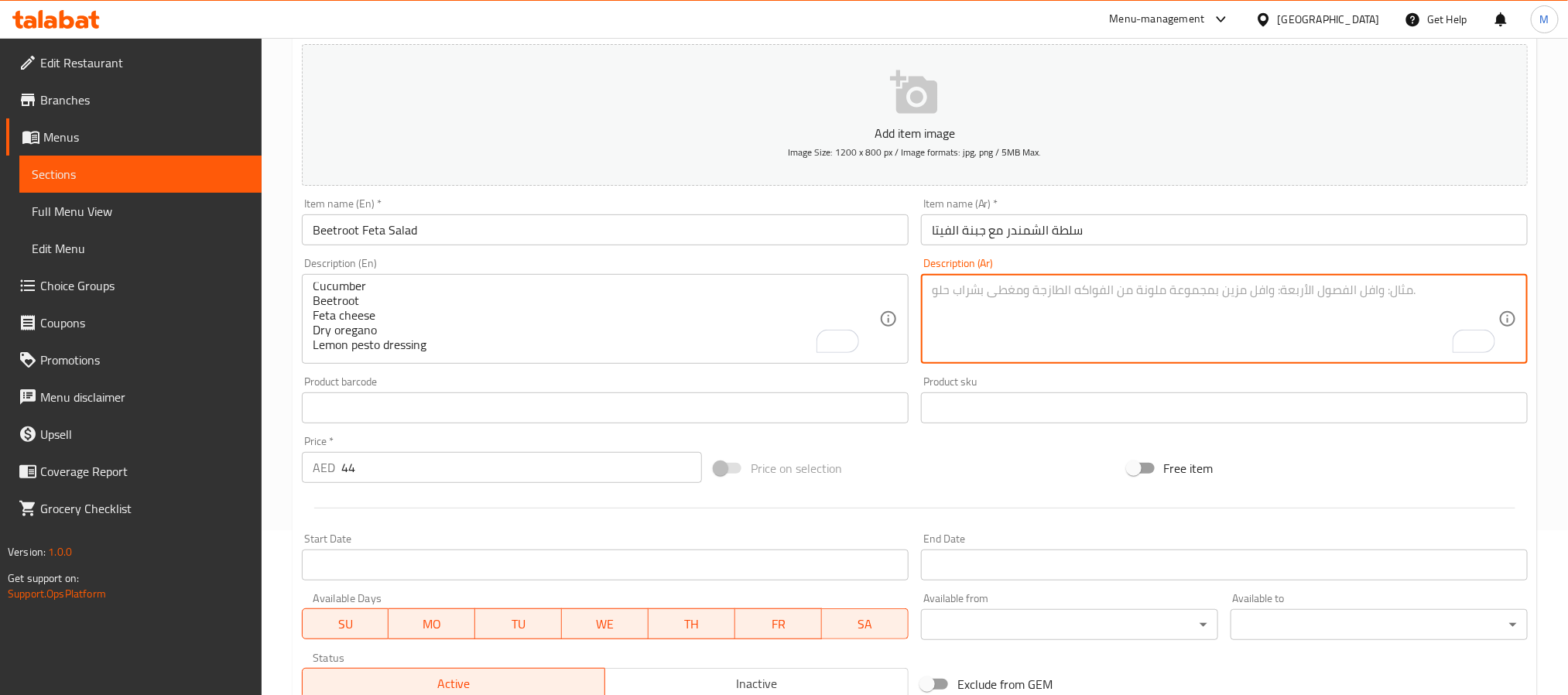
paste textarea "خيار شمندر جبنة فيتا زعتر مجفف صلصة بيستو بالليمون"
type textarea "خيار شمندر جبنة فيتا زعتر مجفف صلصة بيستو بالليمون"
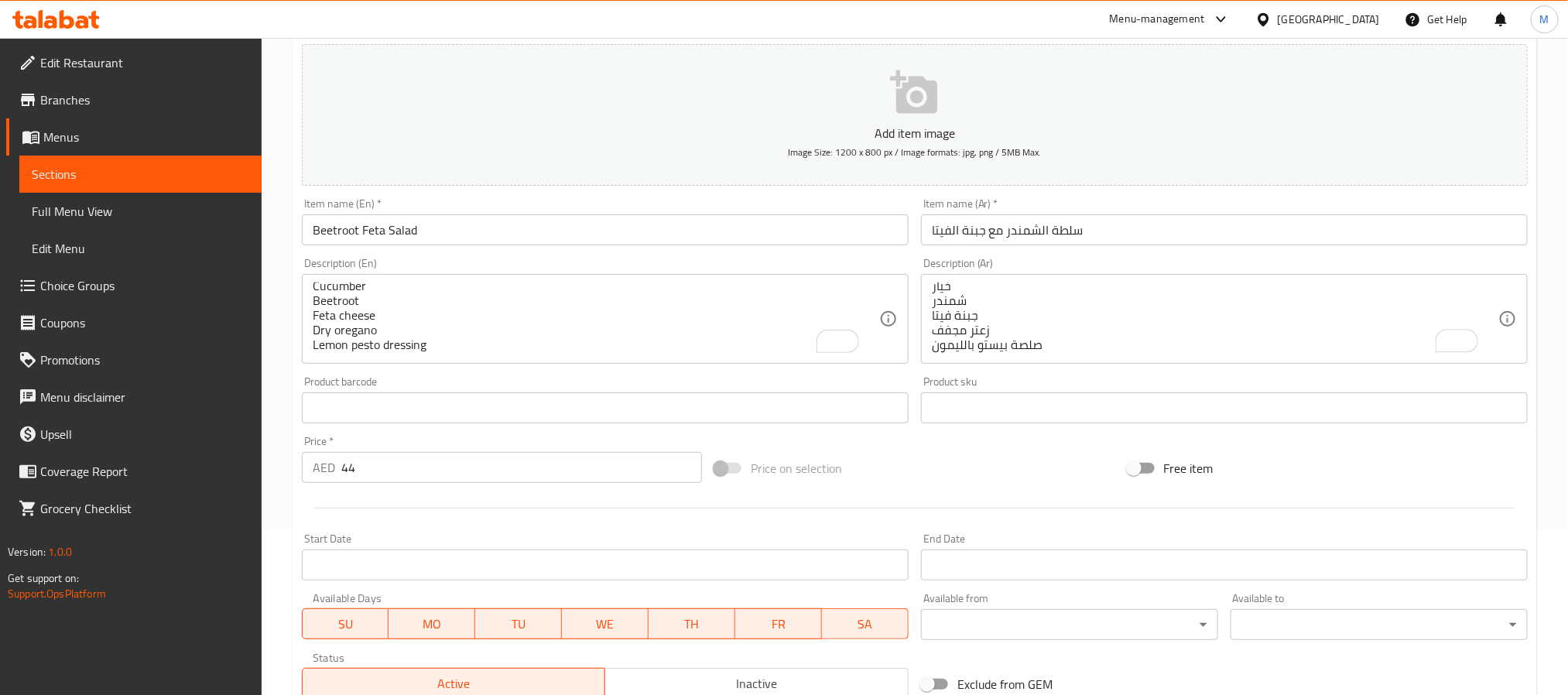
click at [922, 468] on div "Price on selection" at bounding box center [914, 468] width 413 height 42
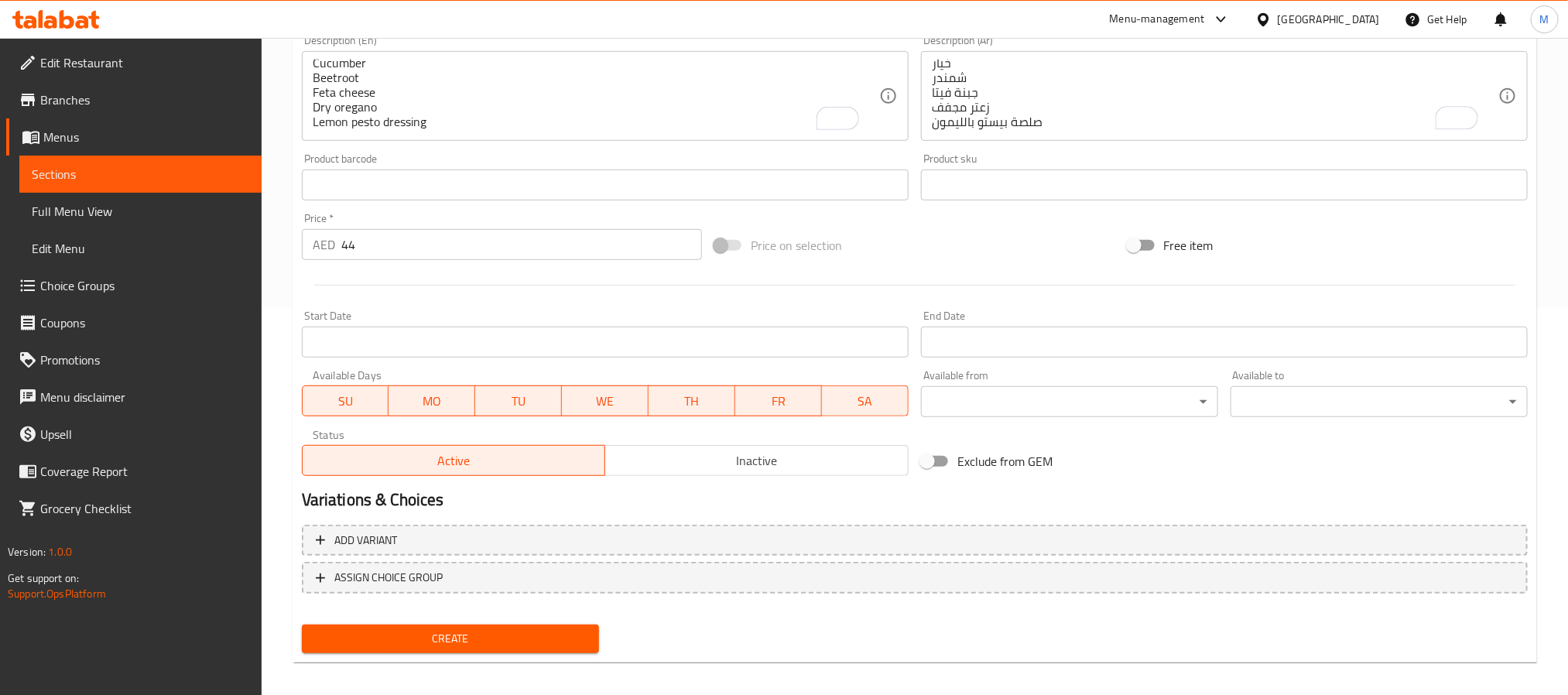
scroll to position [398, 0]
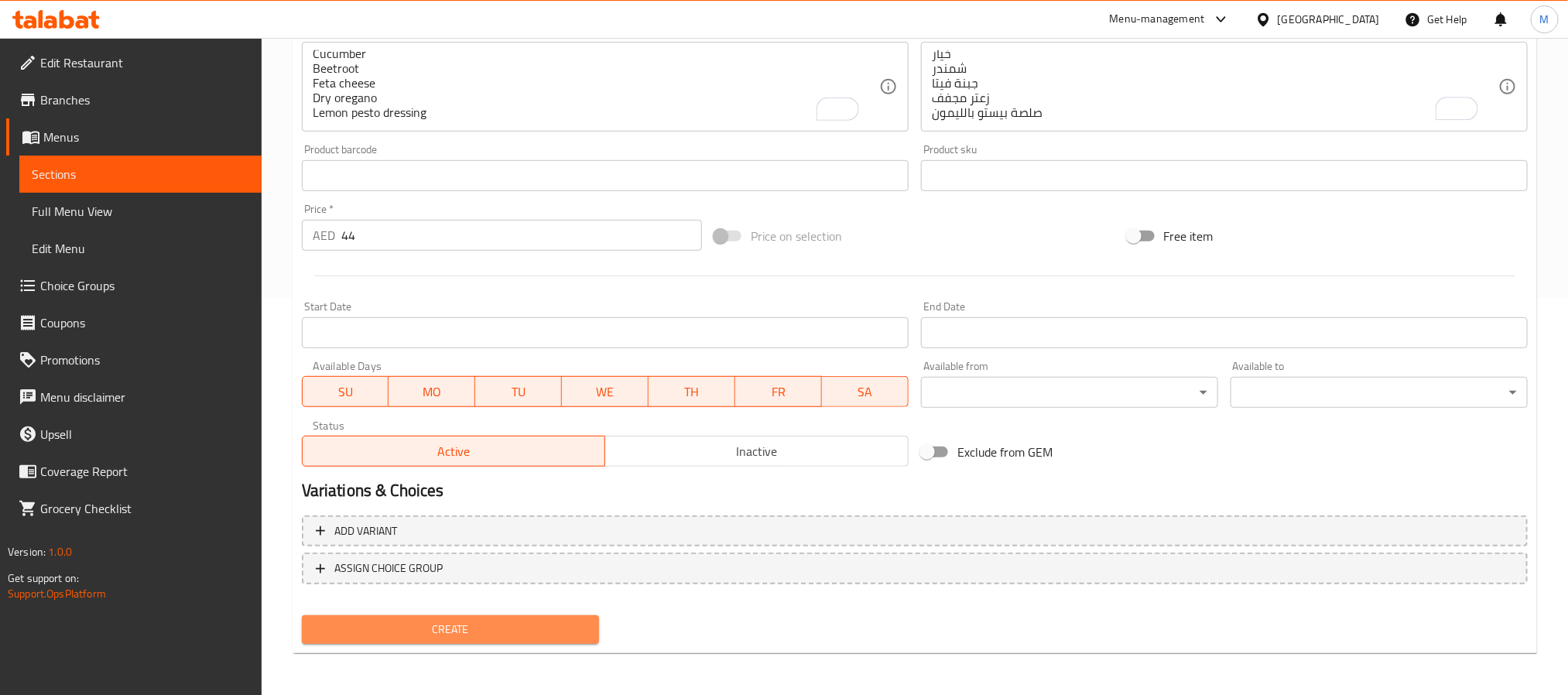
click at [550, 616] on button "Create" at bounding box center [450, 630] width 297 height 29
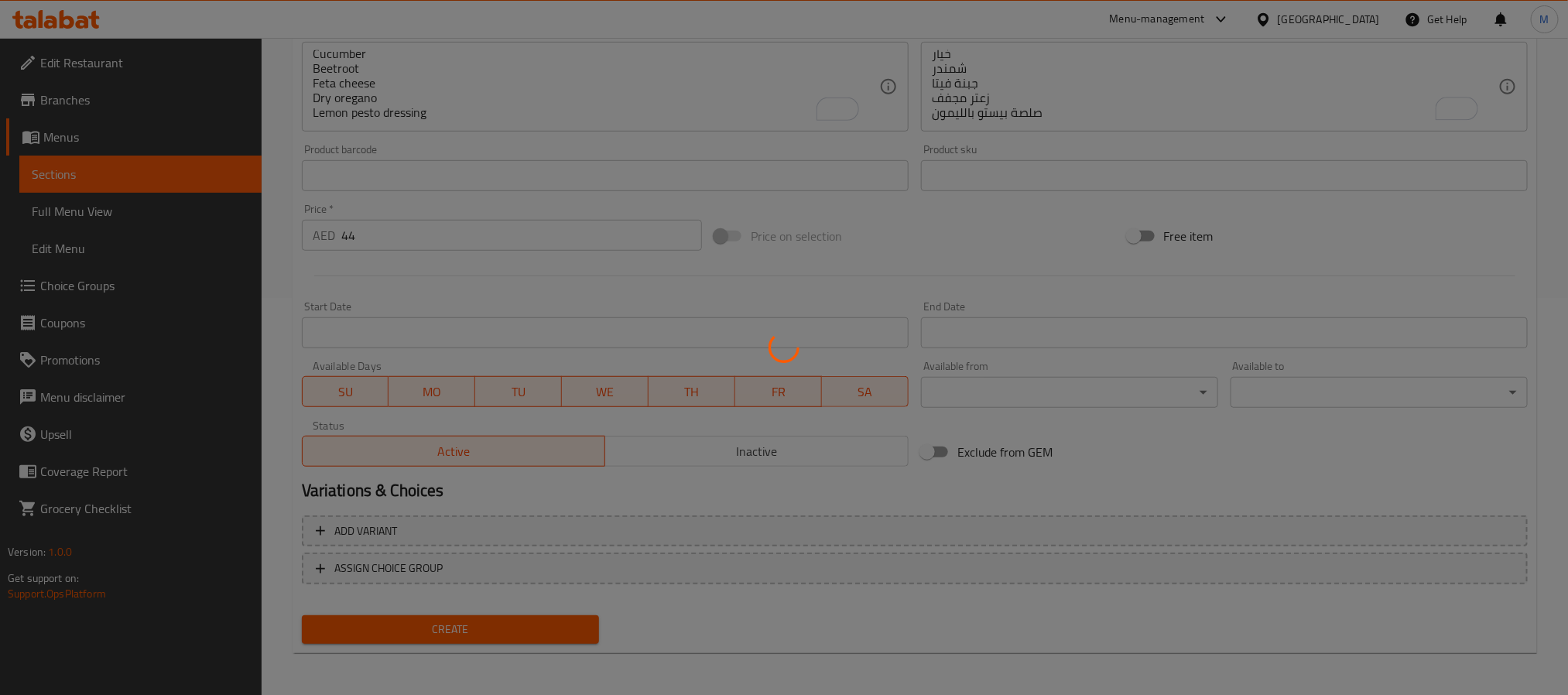
type input "0"
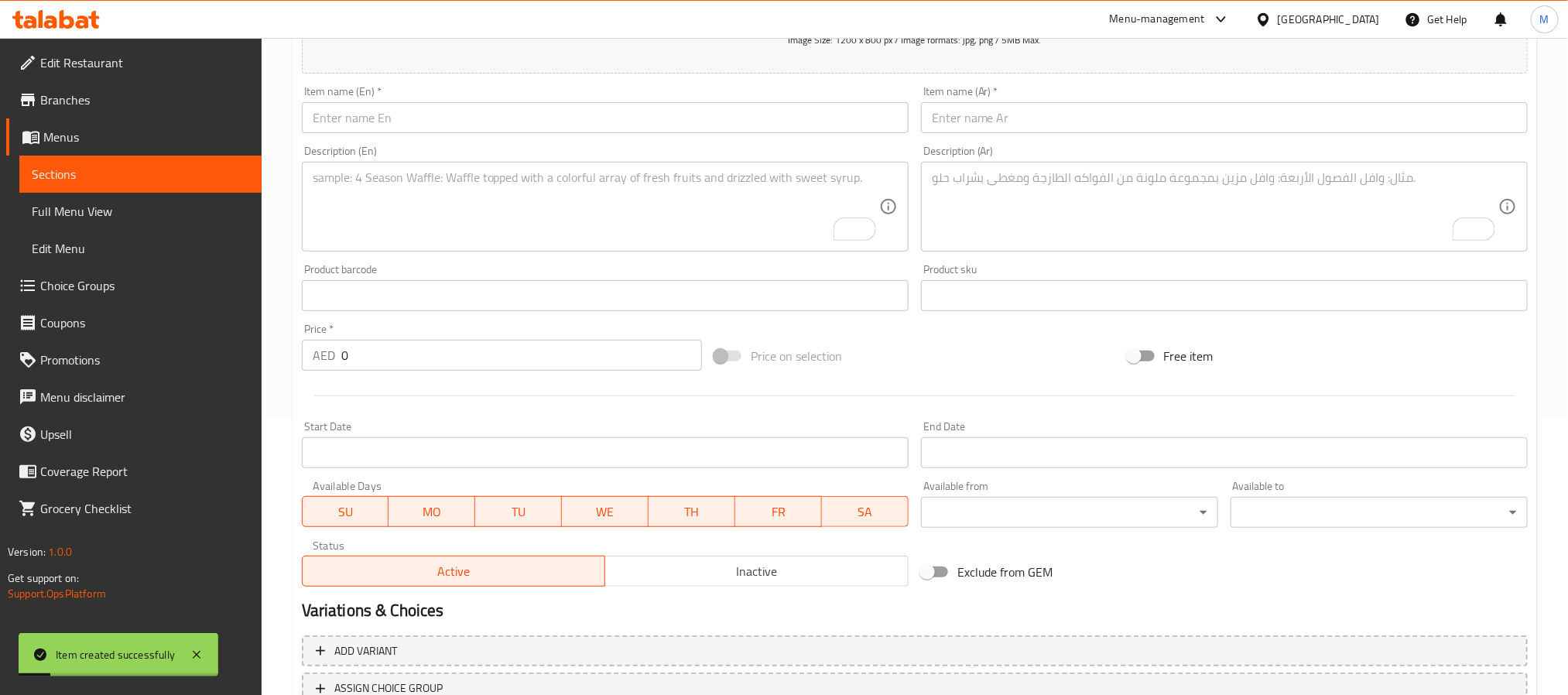
scroll to position [165, 0]
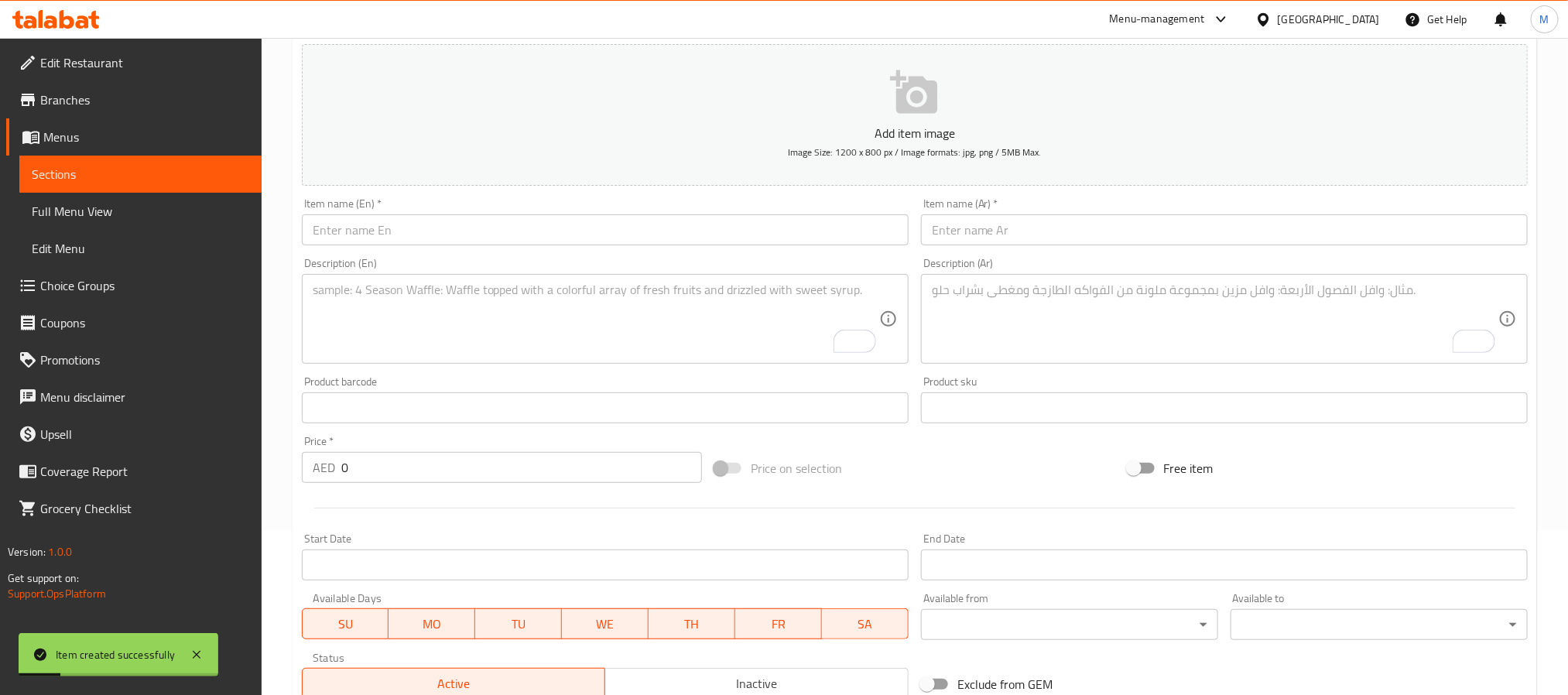
click at [496, 229] on input "text" at bounding box center [605, 230] width 607 height 31
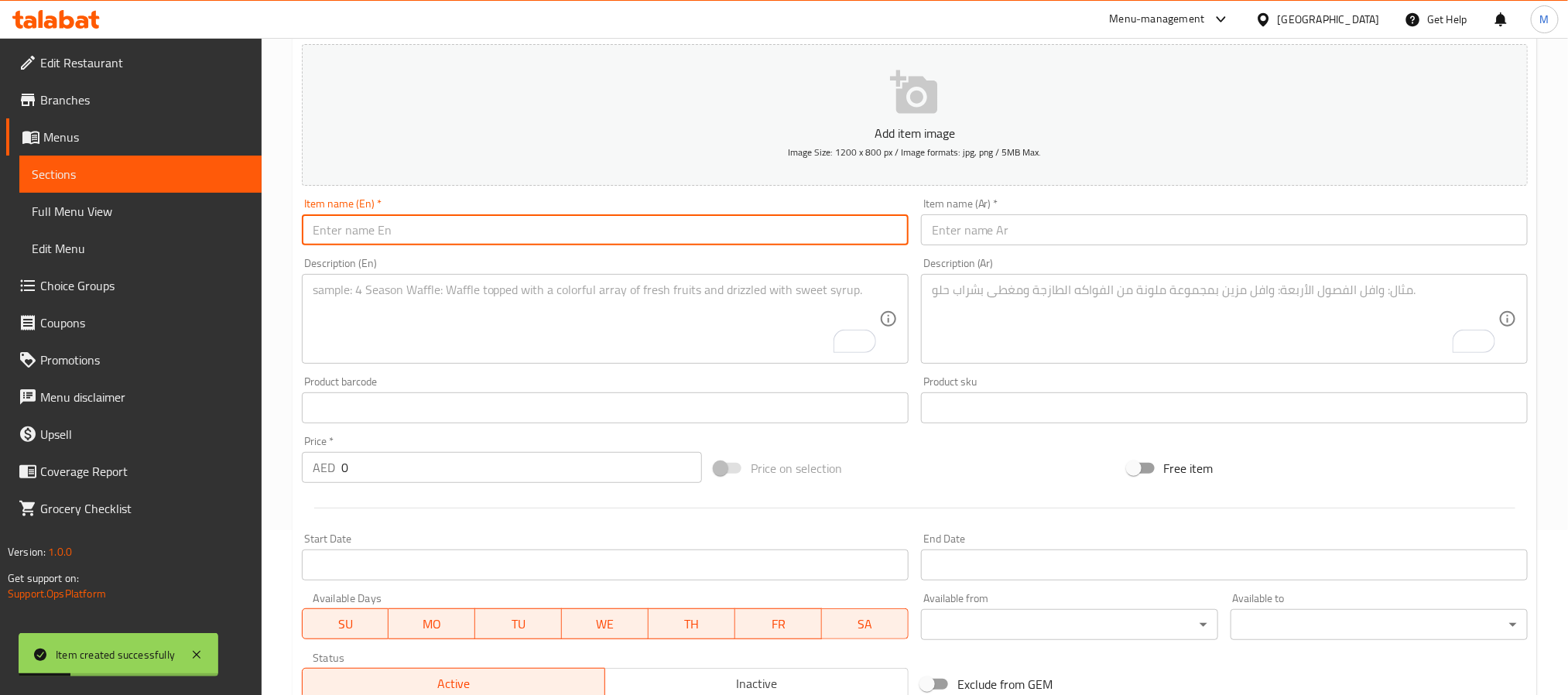
paste input "CHICKEN BEETS SALAD"
click at [496, 229] on input "CHICKEN BEETS SALAD" at bounding box center [605, 230] width 607 height 31
type input "Chicken Beets Salad"
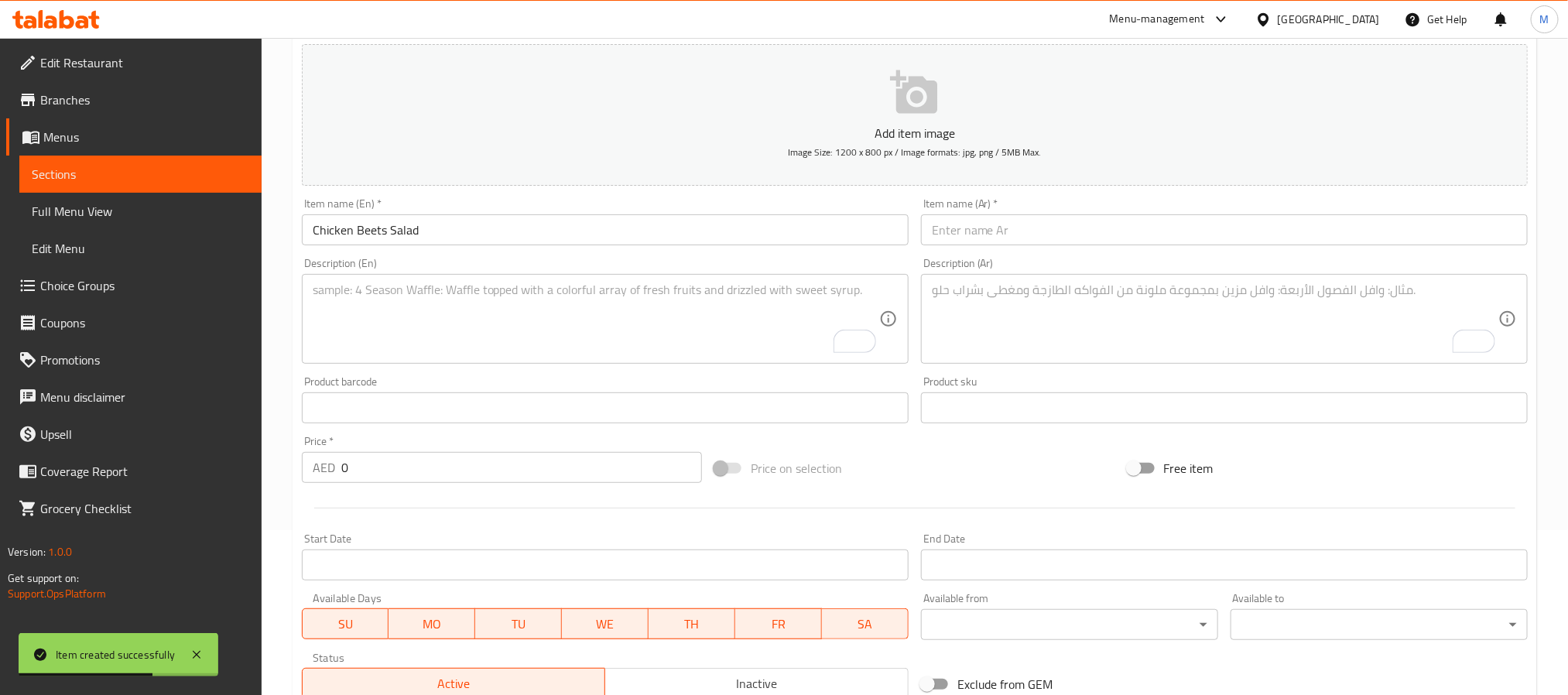
click at [1297, 205] on div "Item name (Ar)   * Item name (Ar) *" at bounding box center [1225, 222] width 607 height 47
click at [1292, 228] on input "text" at bounding box center [1225, 230] width 607 height 31
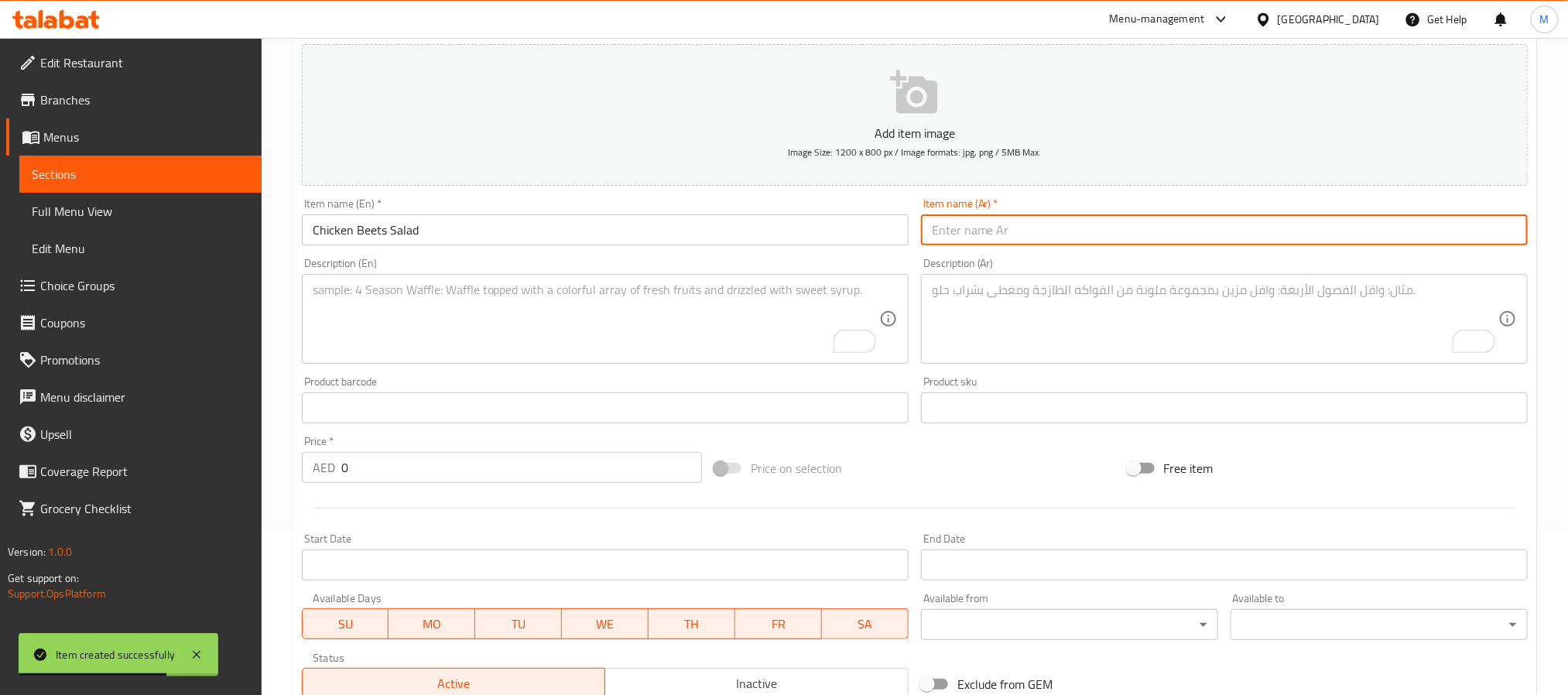
paste input "سلطة الدجاج والشمندر"
type input "سلطة الدجاج والشمندر"
click at [434, 473] on input "0" at bounding box center [521, 467] width 361 height 31
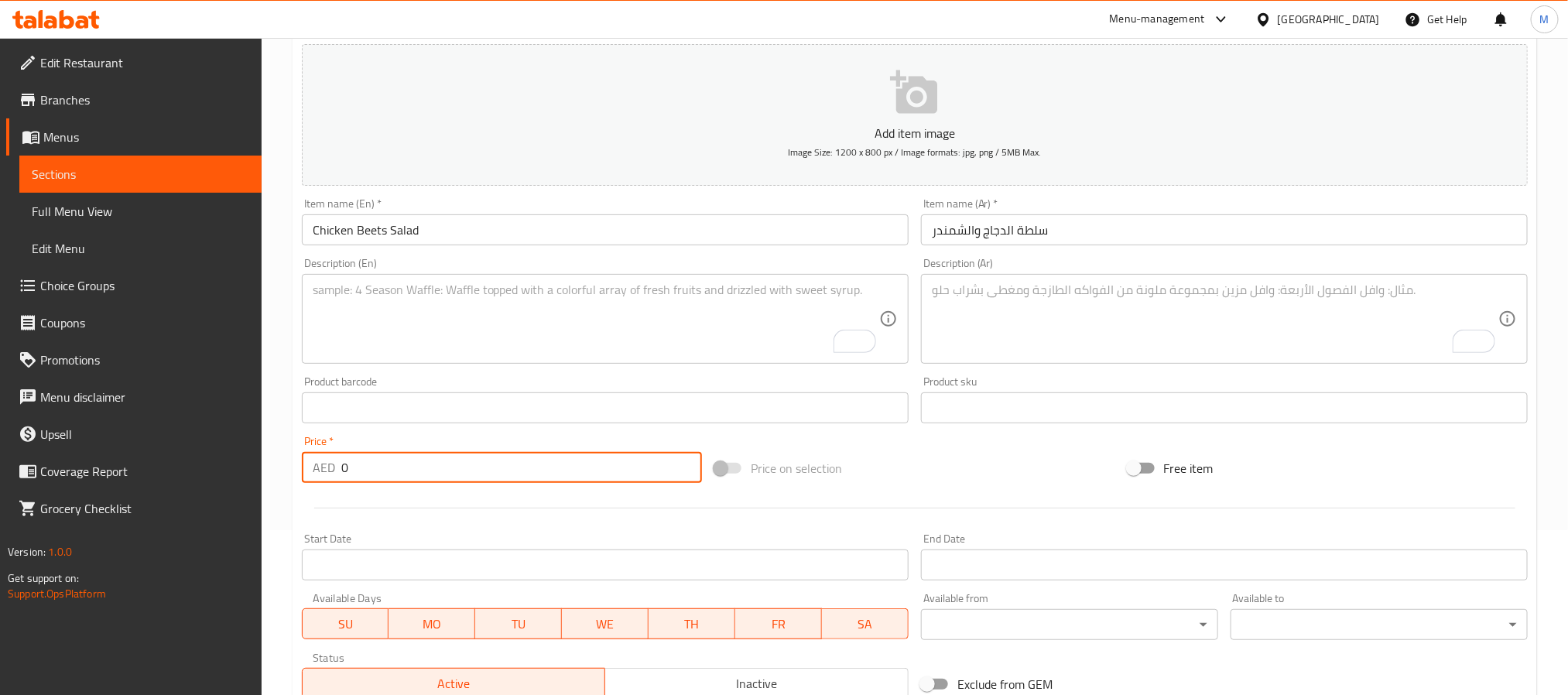
click at [434, 473] on input "0" at bounding box center [521, 467] width 361 height 31
paste input "55"
type input "55"
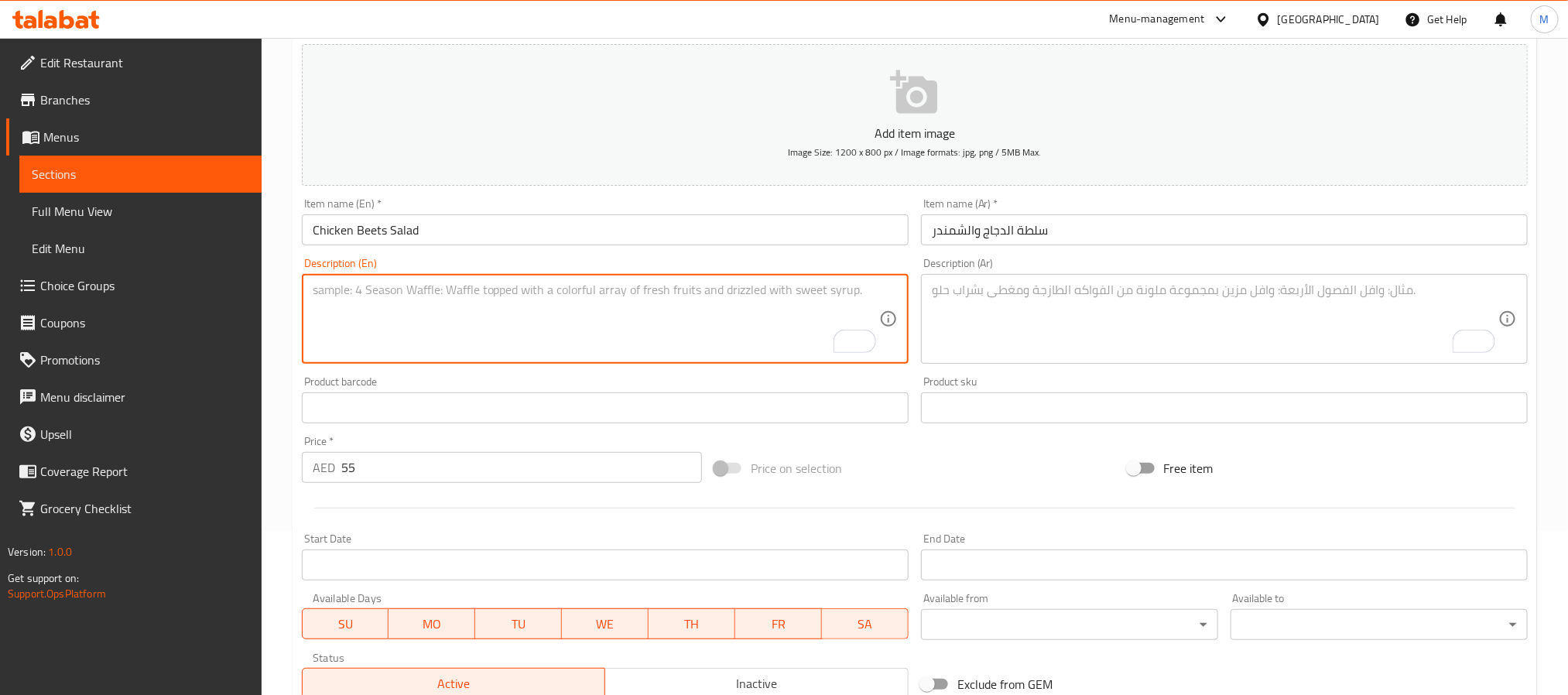
click at [720, 306] on textarea "To enrich screen reader interactions, please activate Accessibility in Grammarl…" at bounding box center [596, 319] width 567 height 73
paste textarea "mixed leaves Beetroot Marinated Chicken breast Orange slice Roasted pumpkin See…"
type textarea "mixed leaves Beetroot Marinated Chicken breast Orange slice Roasted pumpkin See…"
click at [1152, 312] on textarea "To enrich screen reader interactions, please activate Accessibility in Grammarl…" at bounding box center [1215, 319] width 567 height 73
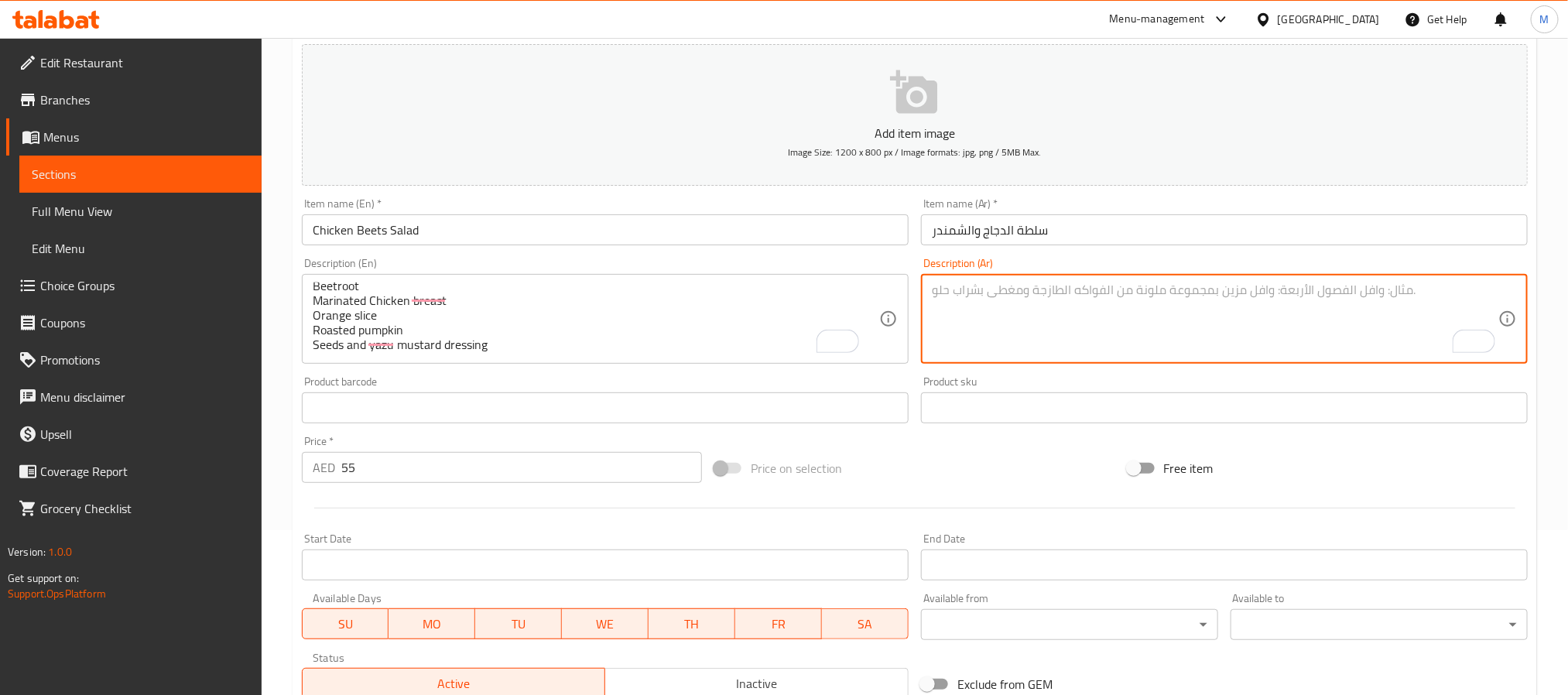
paste textarea "أوراق مشكلة شمندر صدر دجاج متبل شريحة برتقال قرع مشوي بذور وصلصة خردل يازو"
type textarea "أوراق مشكلة شمندر صدر دجاج متبل شريحة برتقال قرع مشوي بذور وصلصة خردل يازو"
click at [995, 473] on div "Price on selection" at bounding box center [914, 468] width 413 height 42
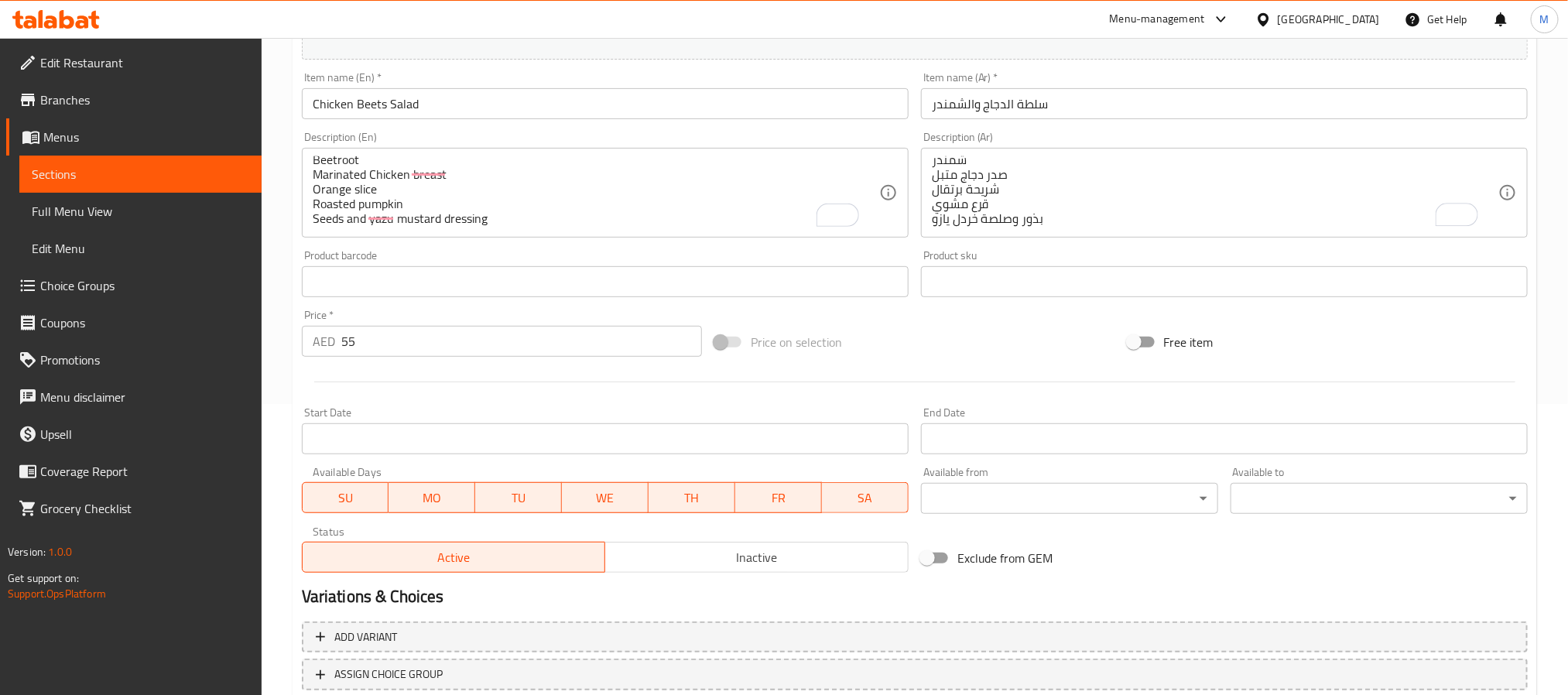
scroll to position [398, 0]
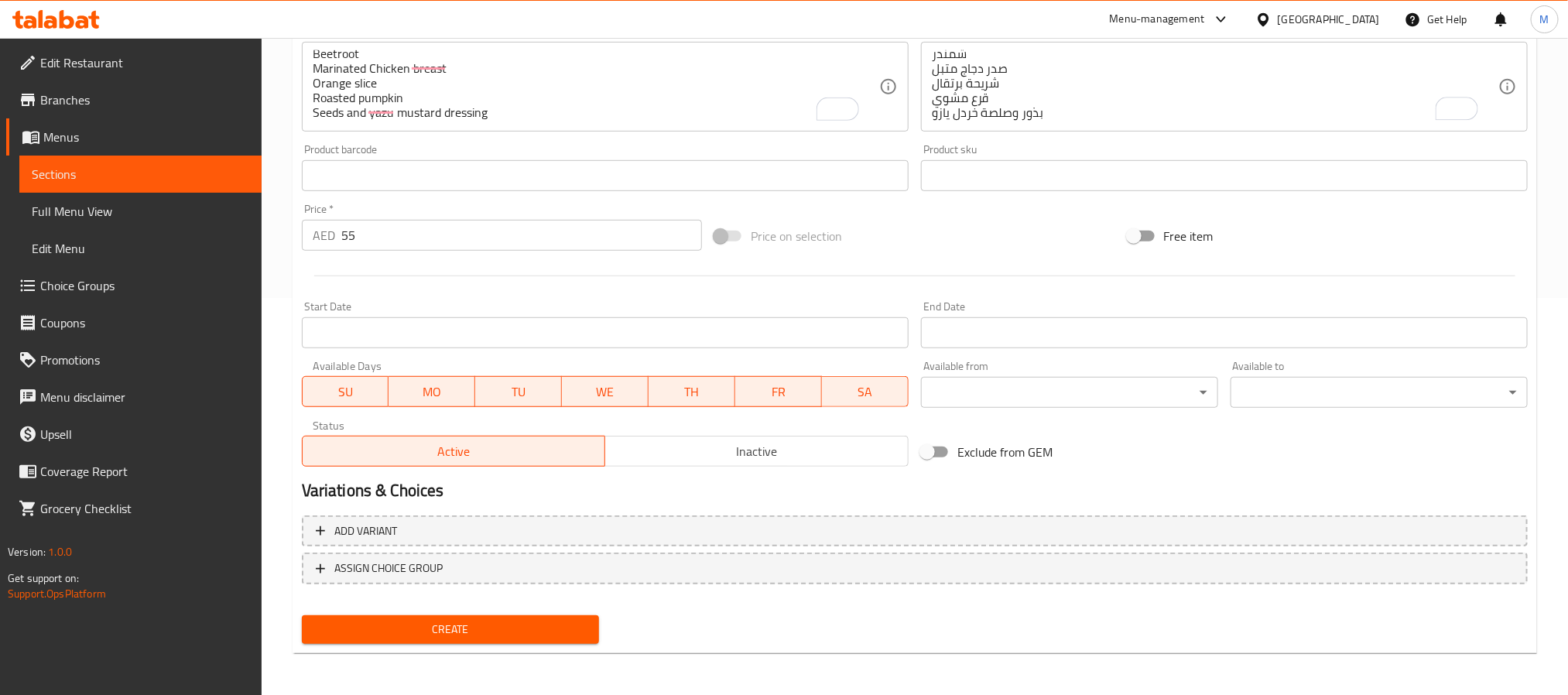
click at [567, 627] on span "Create" at bounding box center [450, 630] width 272 height 20
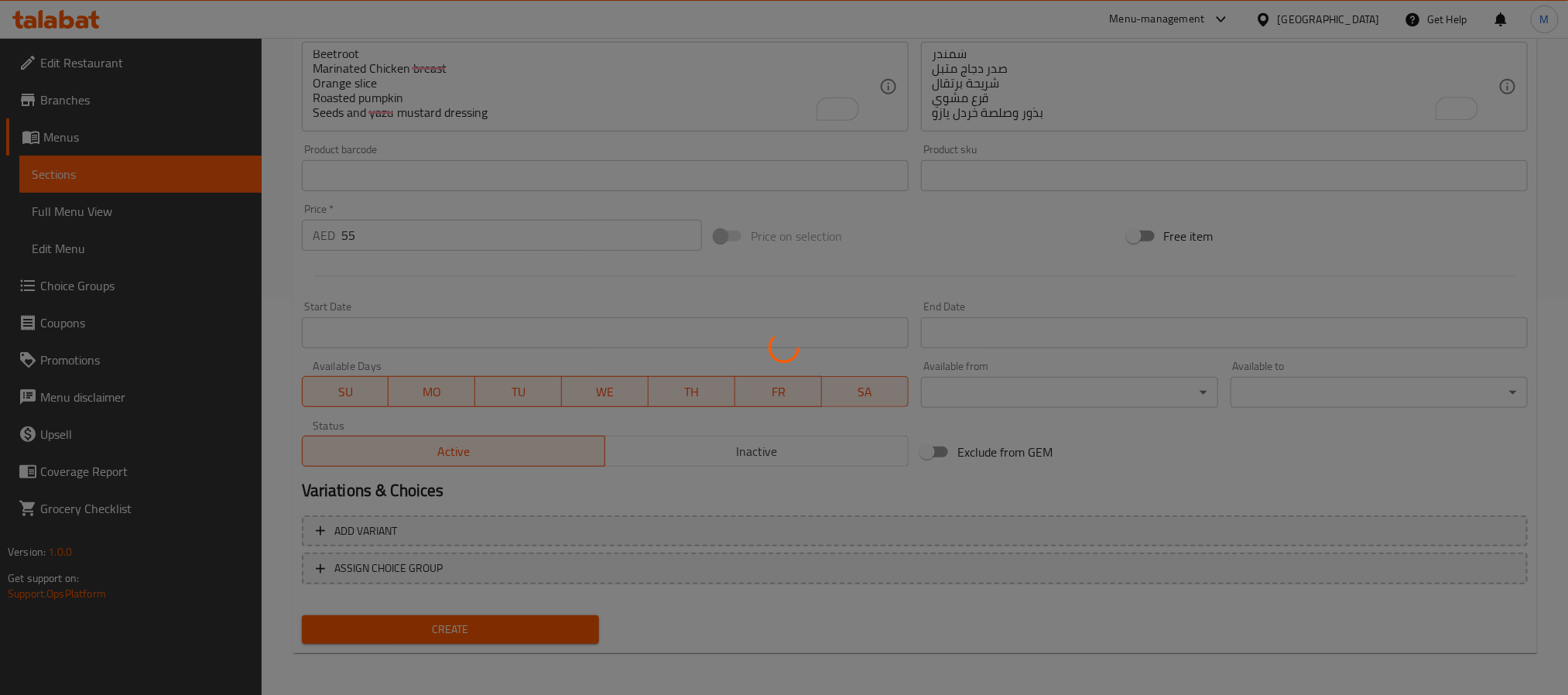
type input "0"
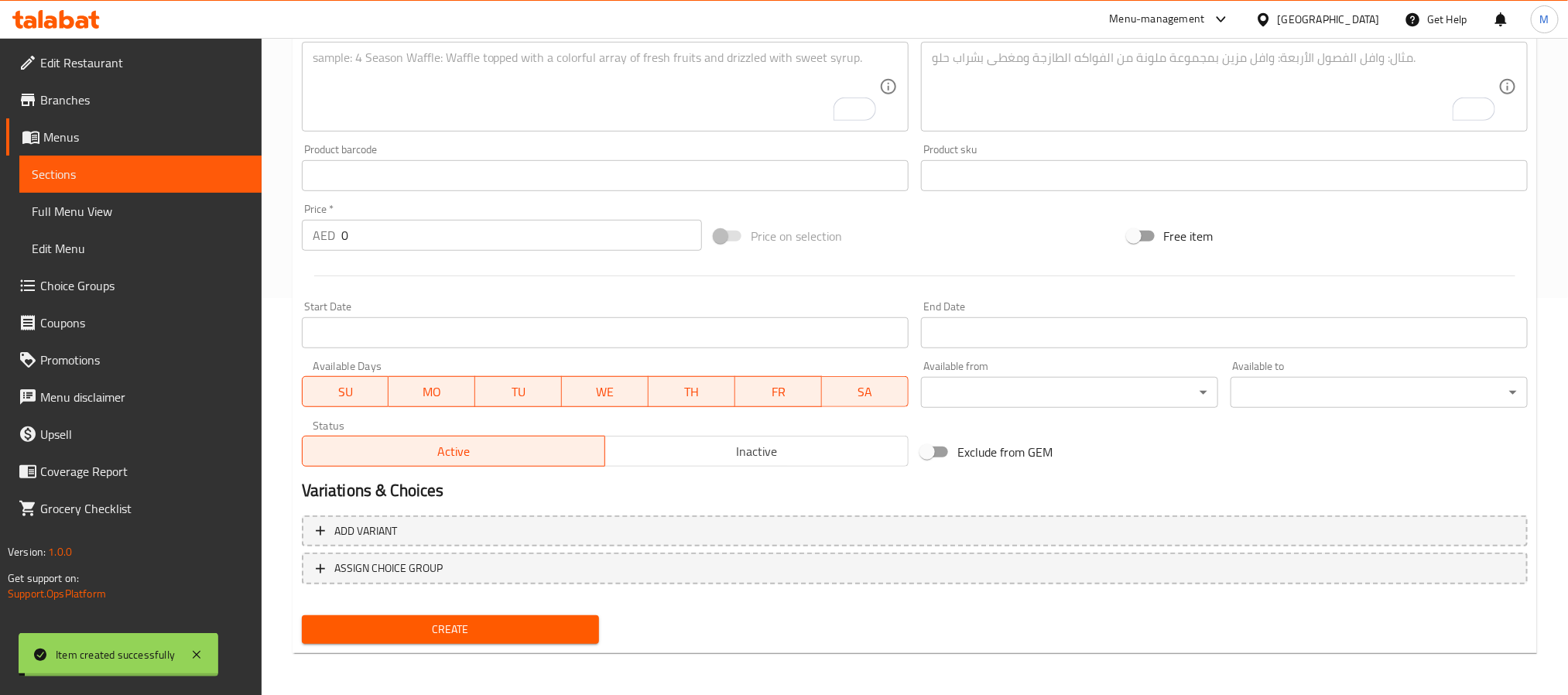
scroll to position [0, 0]
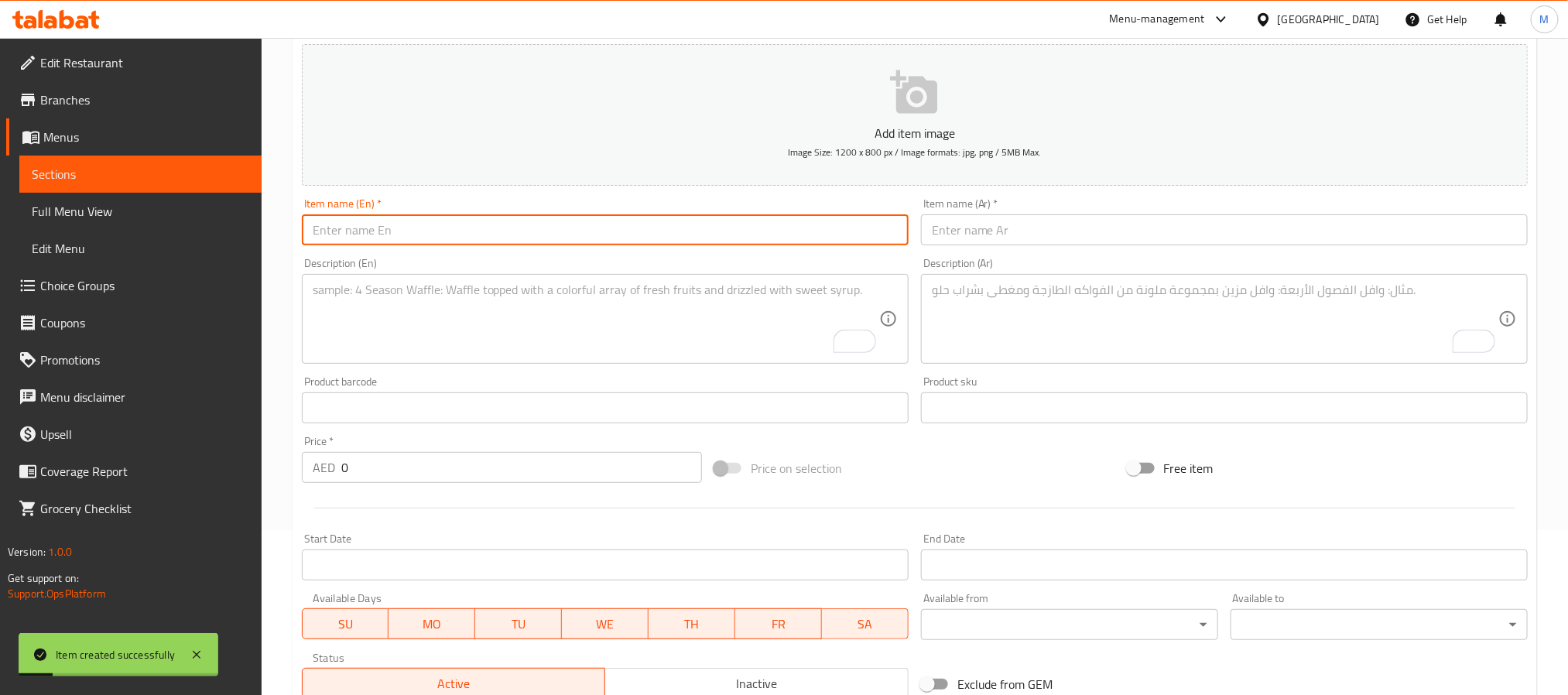
click at [628, 236] on input "text" at bounding box center [605, 230] width 607 height 31
paste input "CORN AVOCADO SALAD"
click at [628, 230] on input "CORN AVOCADO SALAD" at bounding box center [605, 230] width 607 height 31
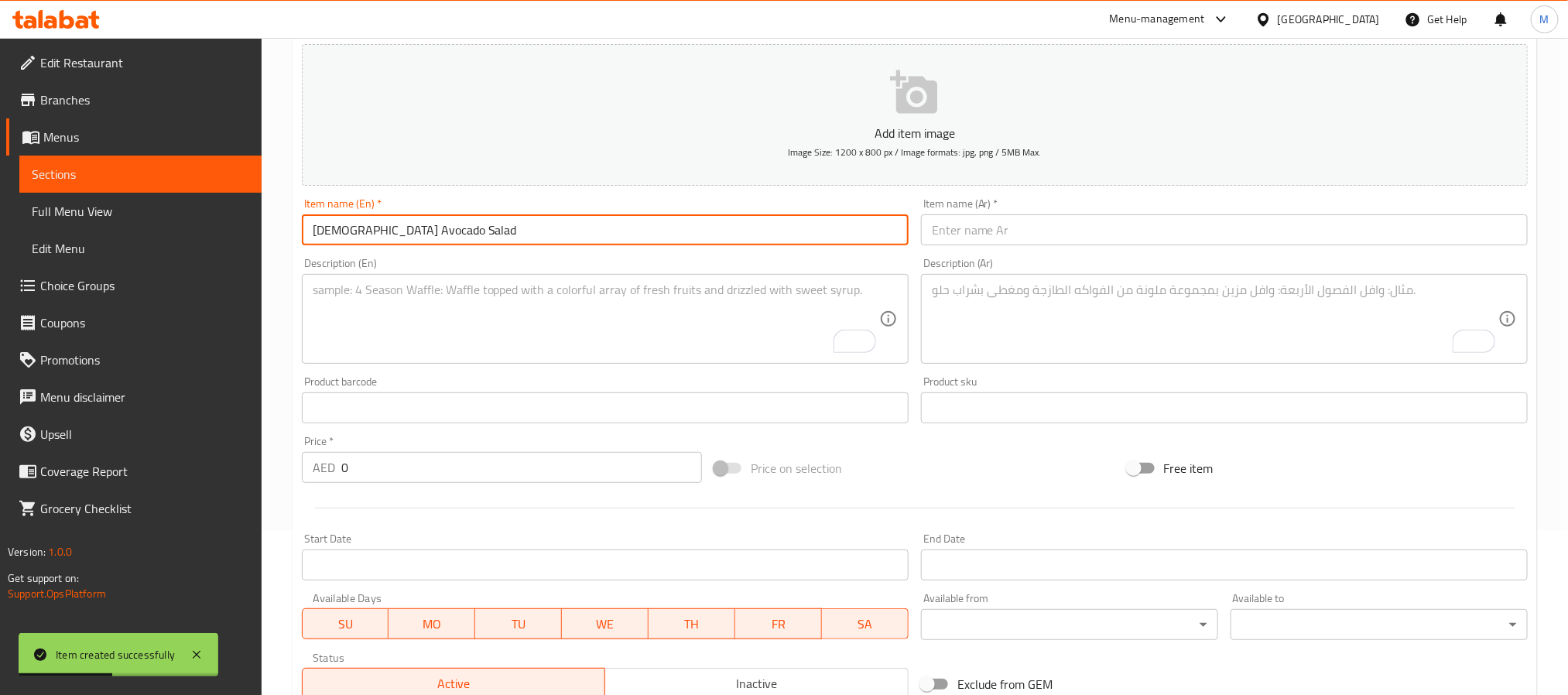
type input "[DEMOGRAPHIC_DATA] Avocado Salad"
click at [1213, 226] on input "text" at bounding box center [1225, 230] width 607 height 31
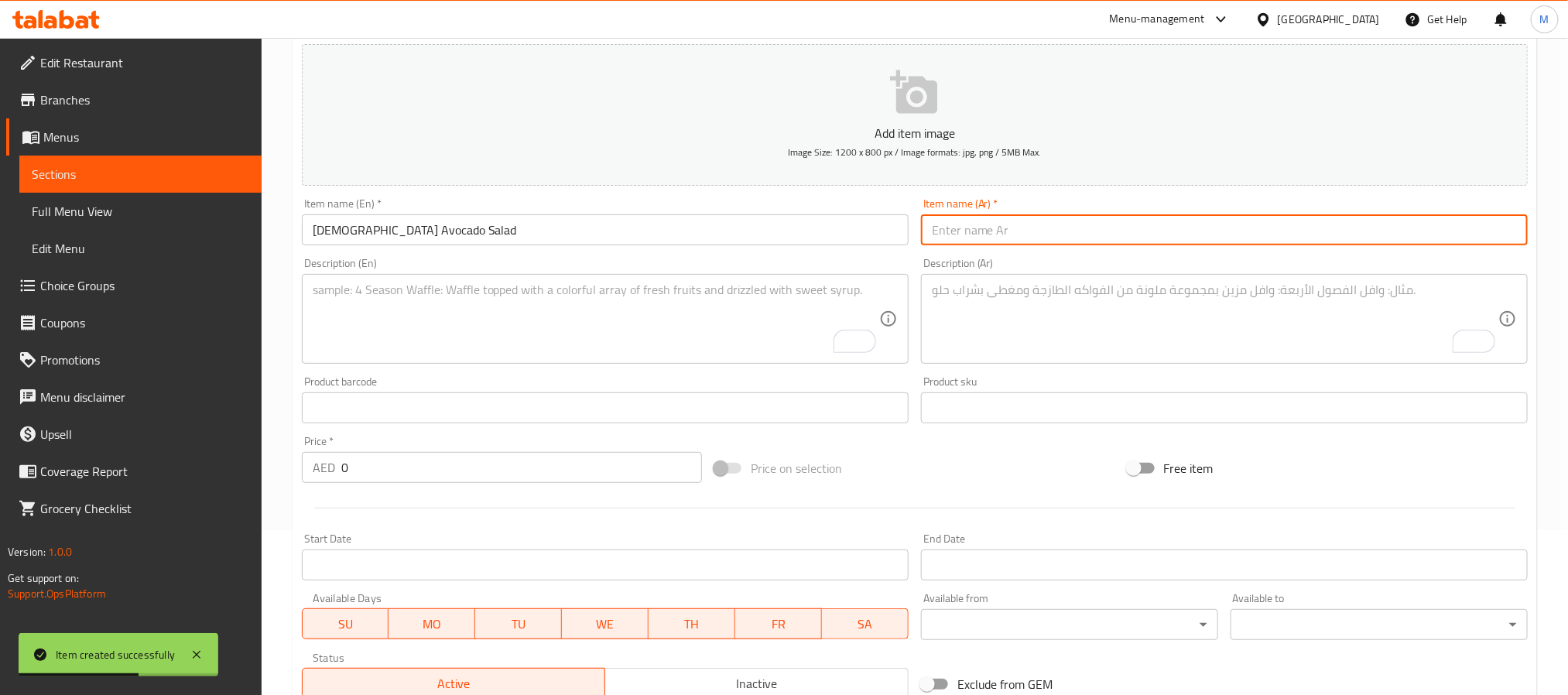
paste input "سلطة الذرة والأفوكادو"
type input "سلطة الذرة والأفوكادو"
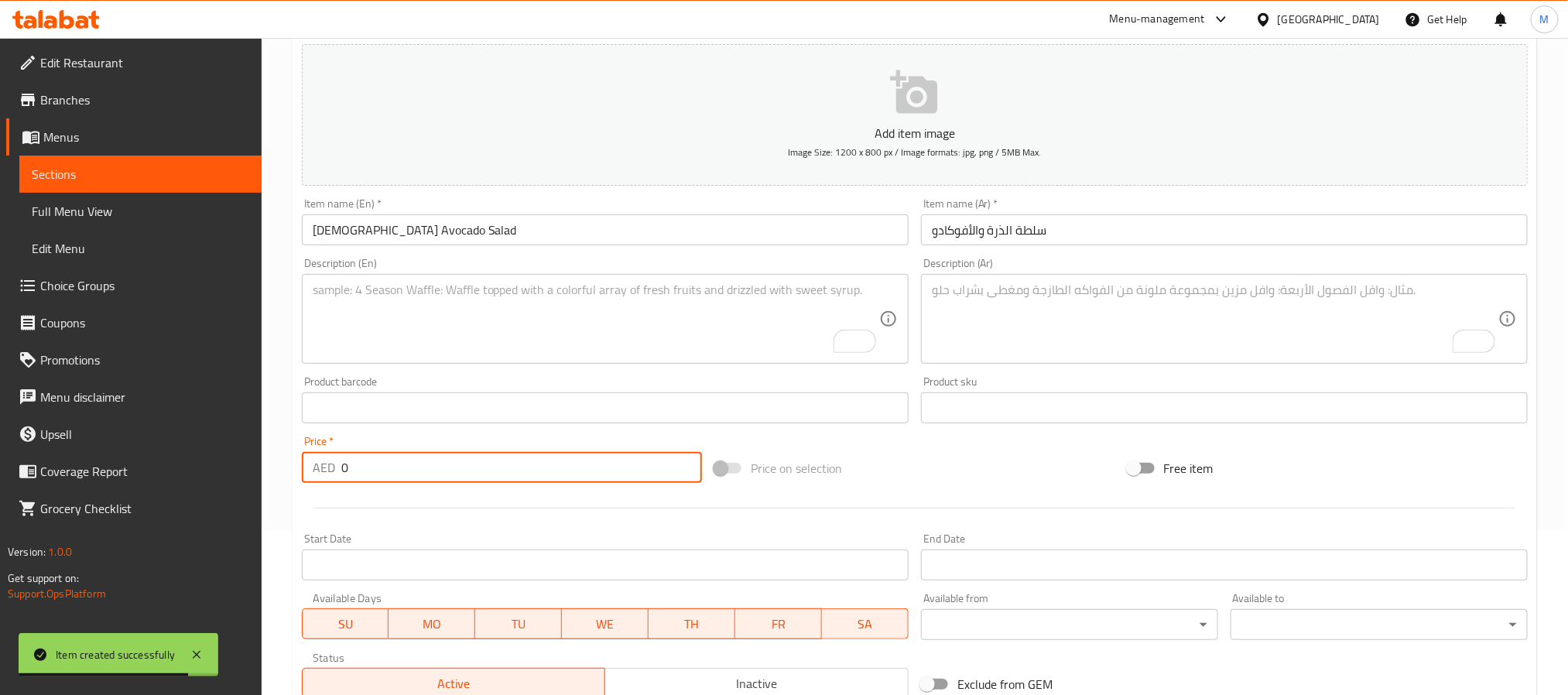
click at [496, 473] on input "0" at bounding box center [521, 467] width 361 height 31
paste input "45"
type input "45"
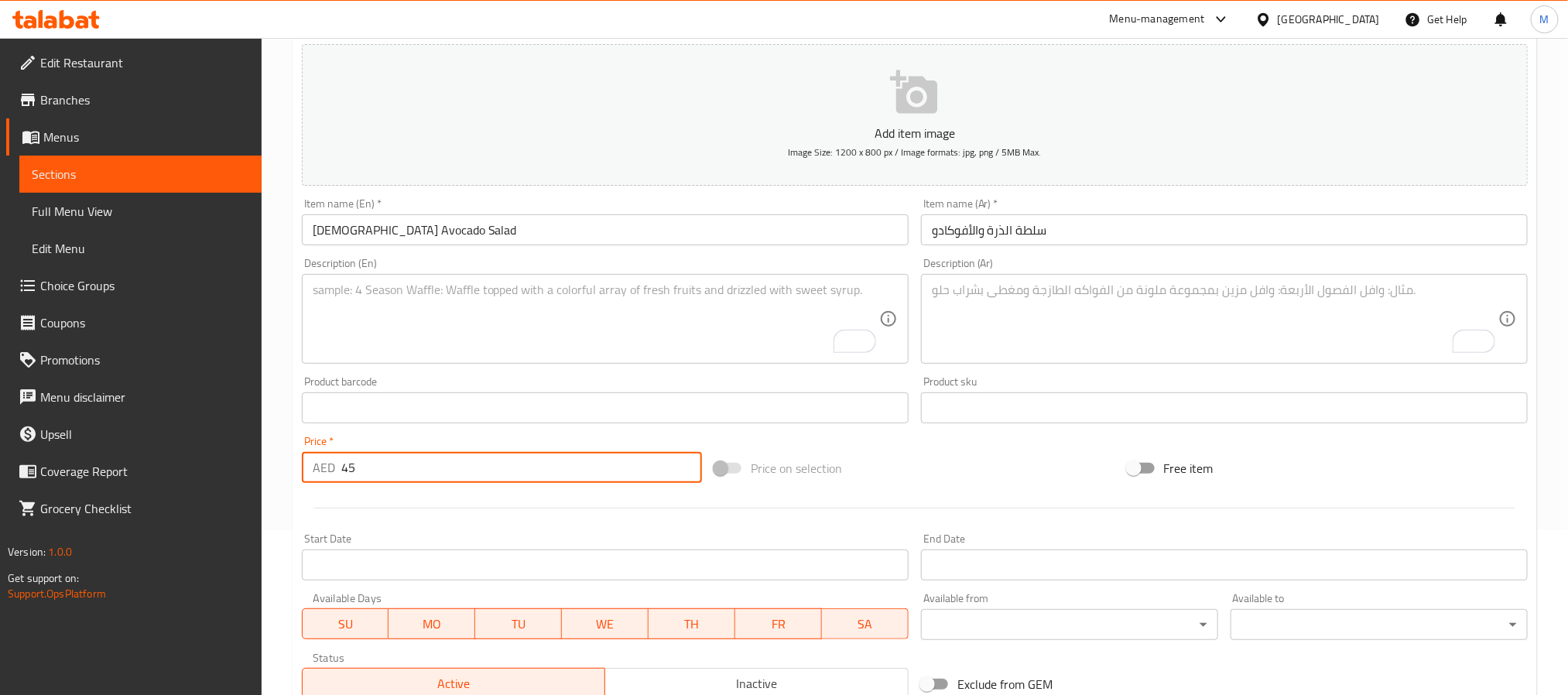
click at [588, 314] on textarea "To enrich screen reader interactions, please activate Accessibility in Grammarl…" at bounding box center [596, 319] width 567 height 73
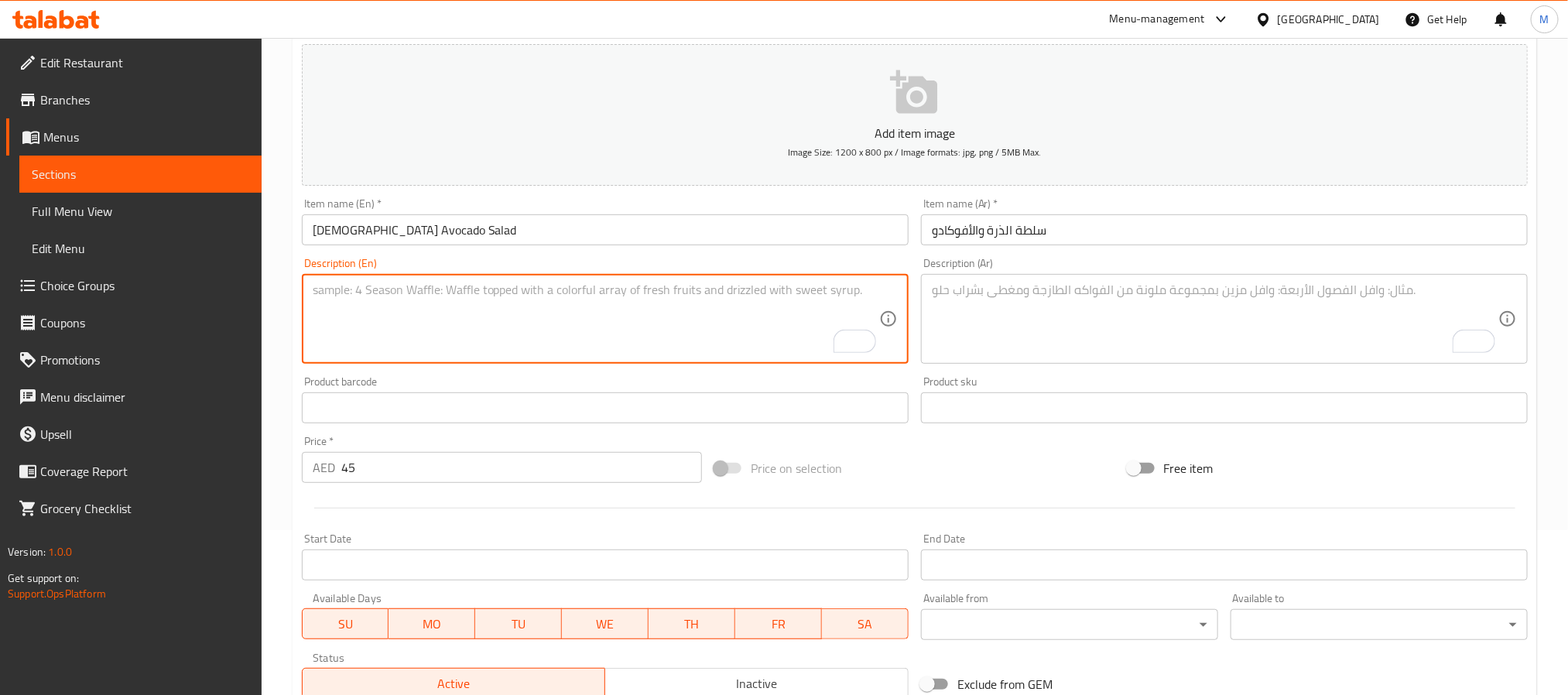
paste textarea "Mix leave Sweet corn Avocado cherry tomato Ranch dressing"
type textarea "Mix leave Sweet corn Avocado cherry tomato Ranch dressing"
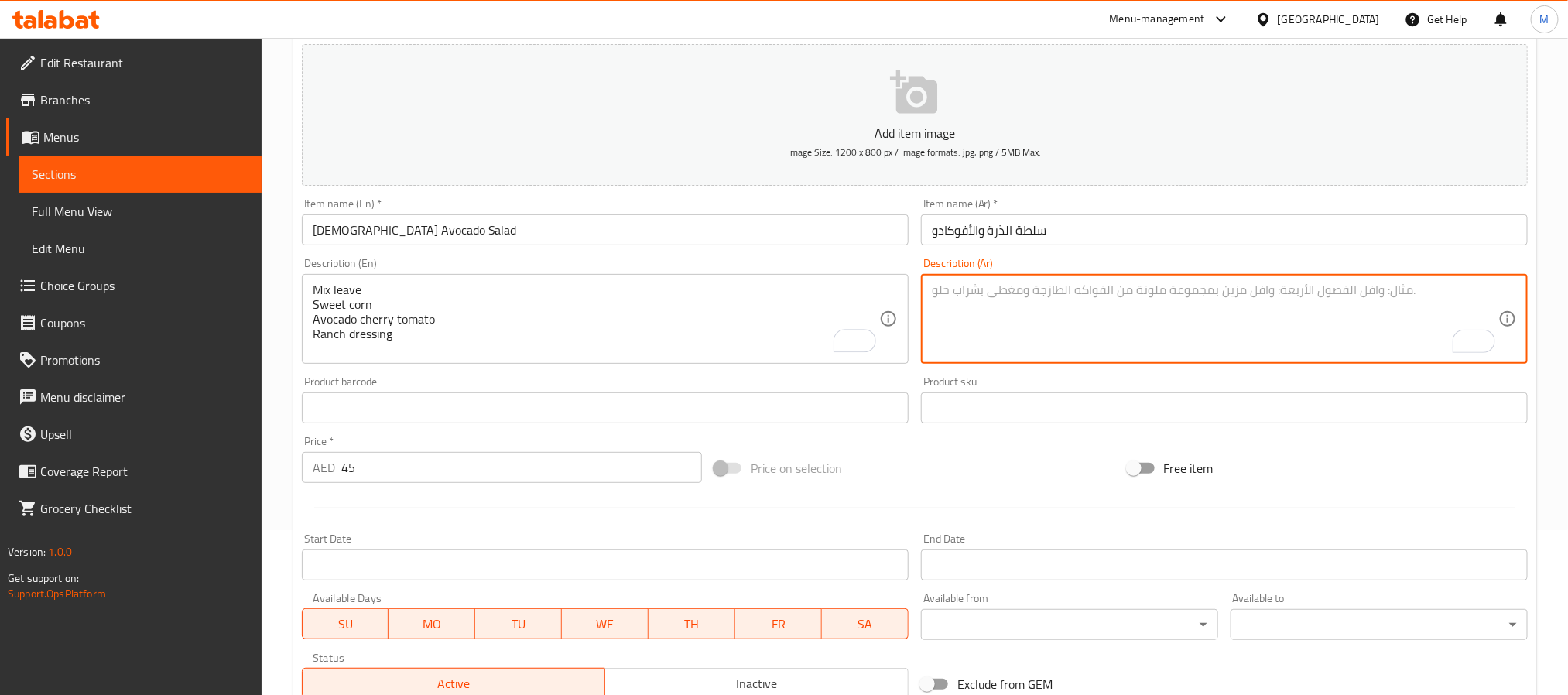
click at [1150, 317] on textarea "To enrich screen reader interactions, please activate Accessibility in Grammarl…" at bounding box center [1215, 319] width 567 height 73
paste textarea "مزيج أوراق ذرة حلوة أفوكادو طماطم كرزية صلصة رانش"
type textarea "مزيج أوراق ذرة حلوة أفوكادو طماطم كرزية صلصة رانش"
click at [888, 491] on div at bounding box center [914, 508] width 1239 height 38
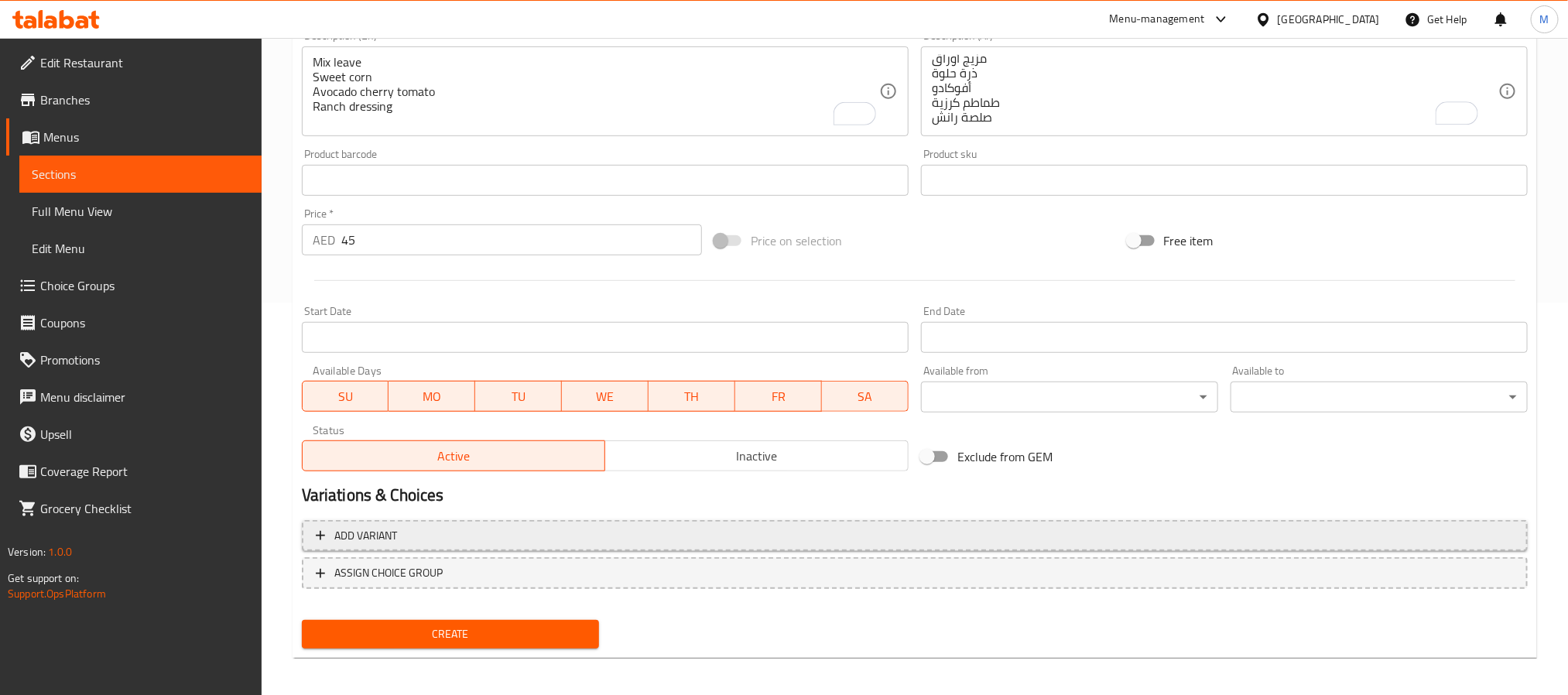
scroll to position [398, 0]
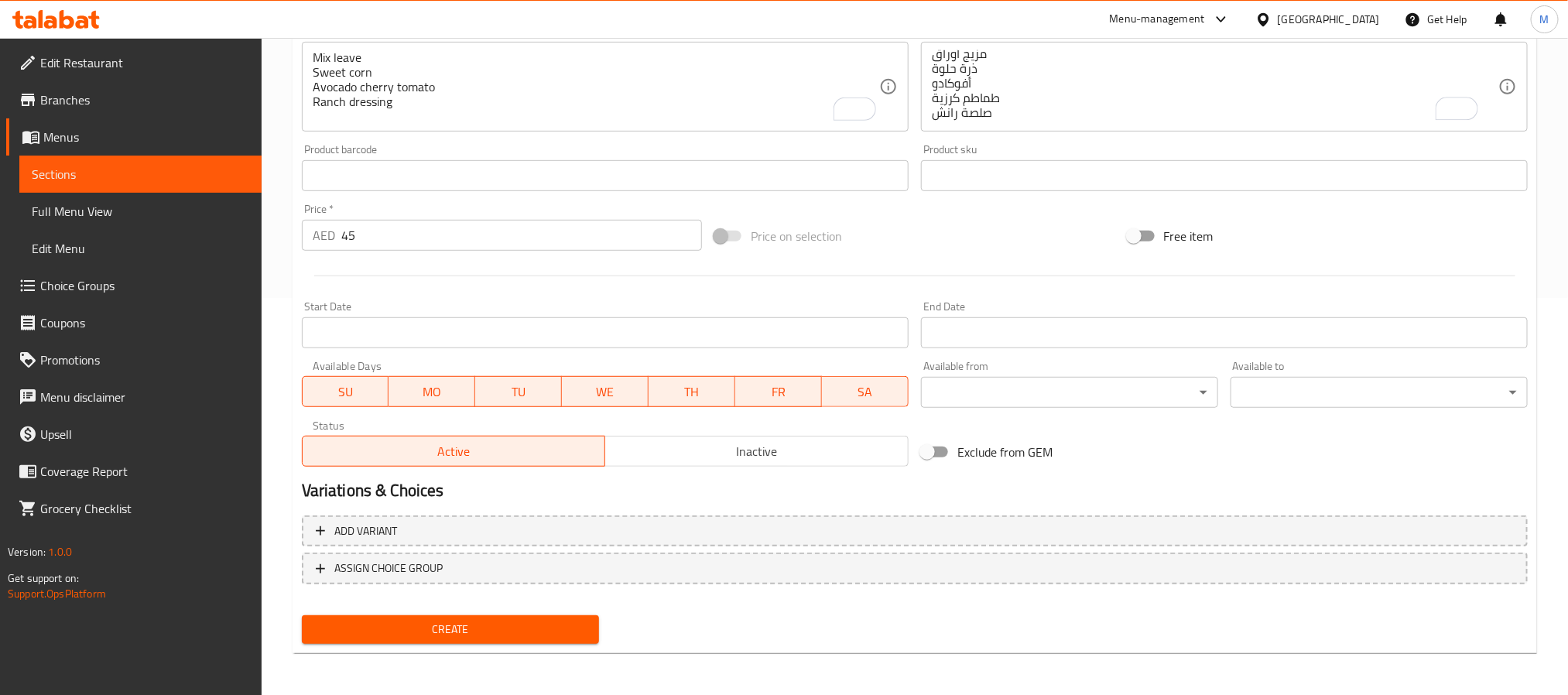
click at [563, 620] on span "Create" at bounding box center [450, 630] width 272 height 20
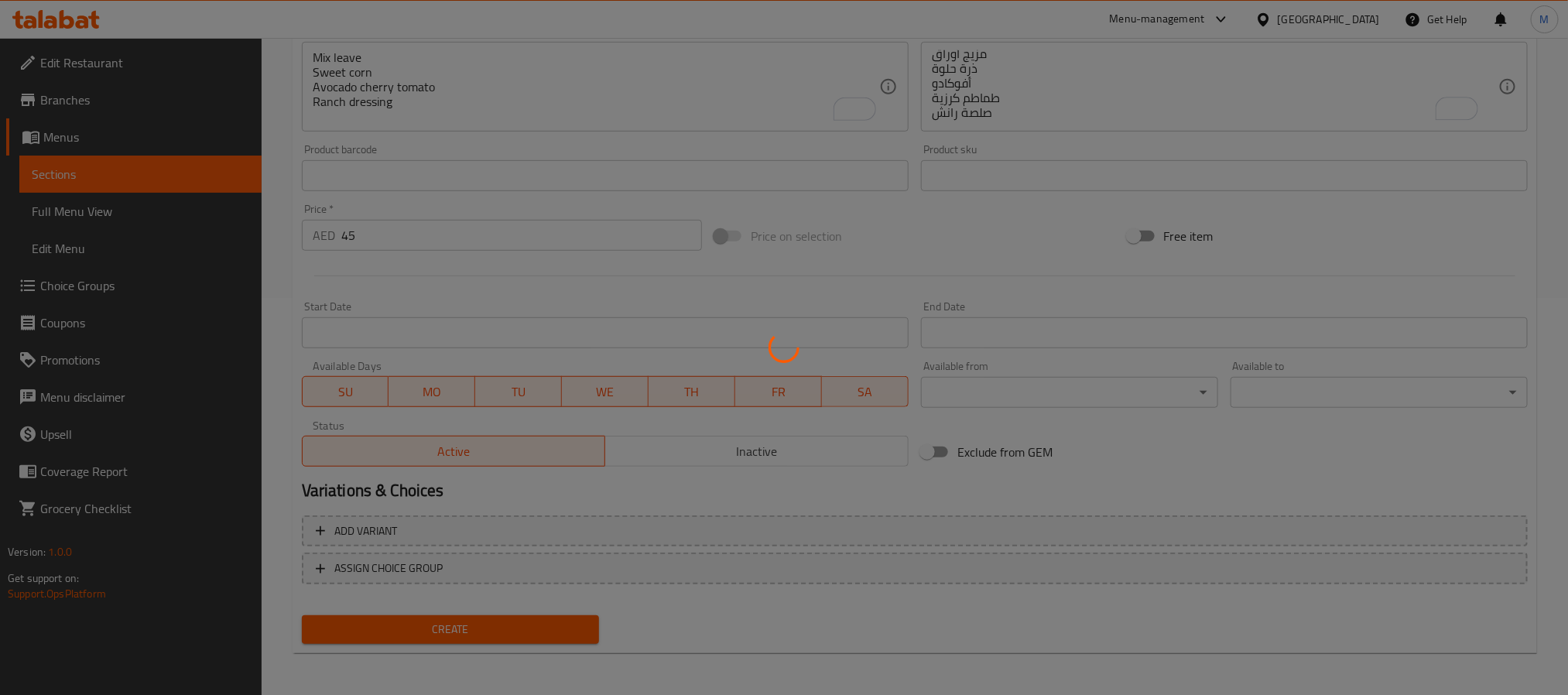
type input "0"
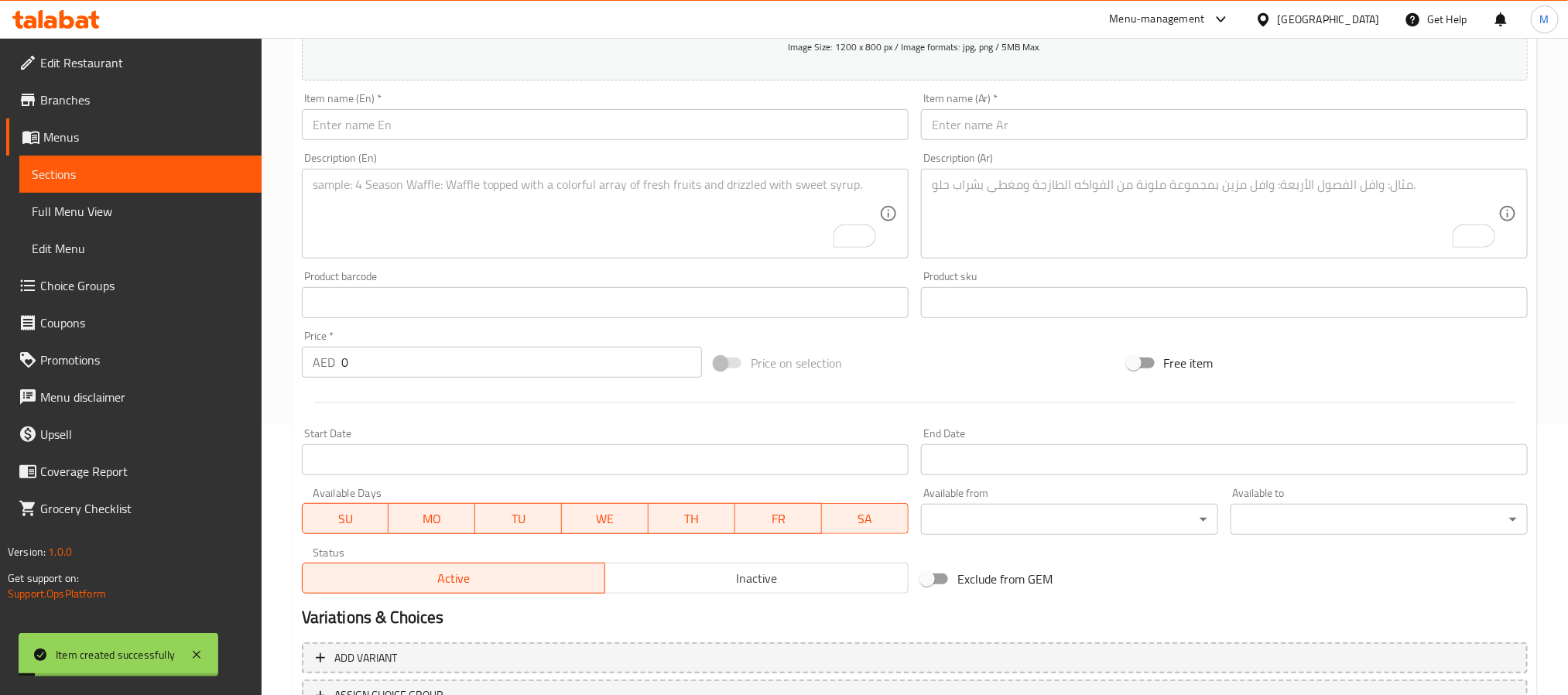
scroll to position [165, 0]
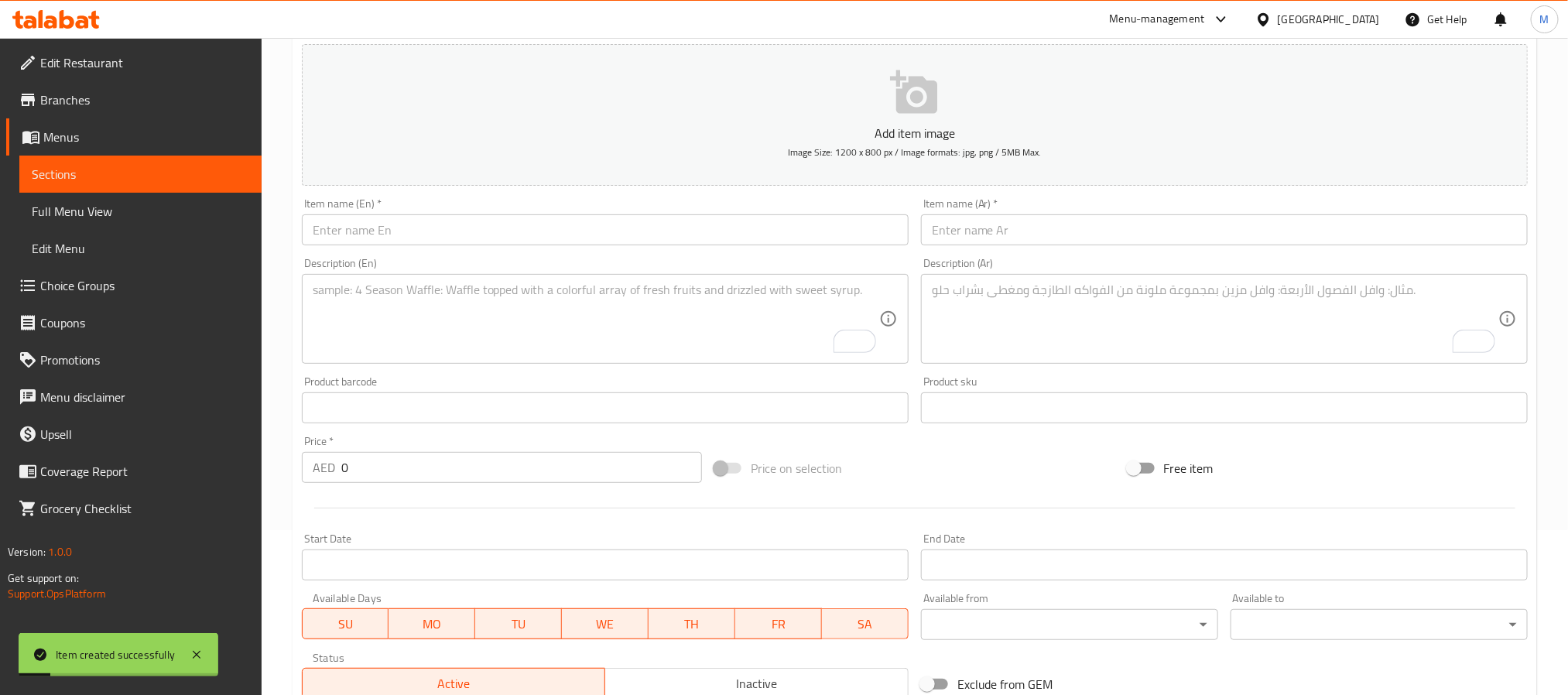
click at [472, 222] on input "text" at bounding box center [605, 230] width 607 height 31
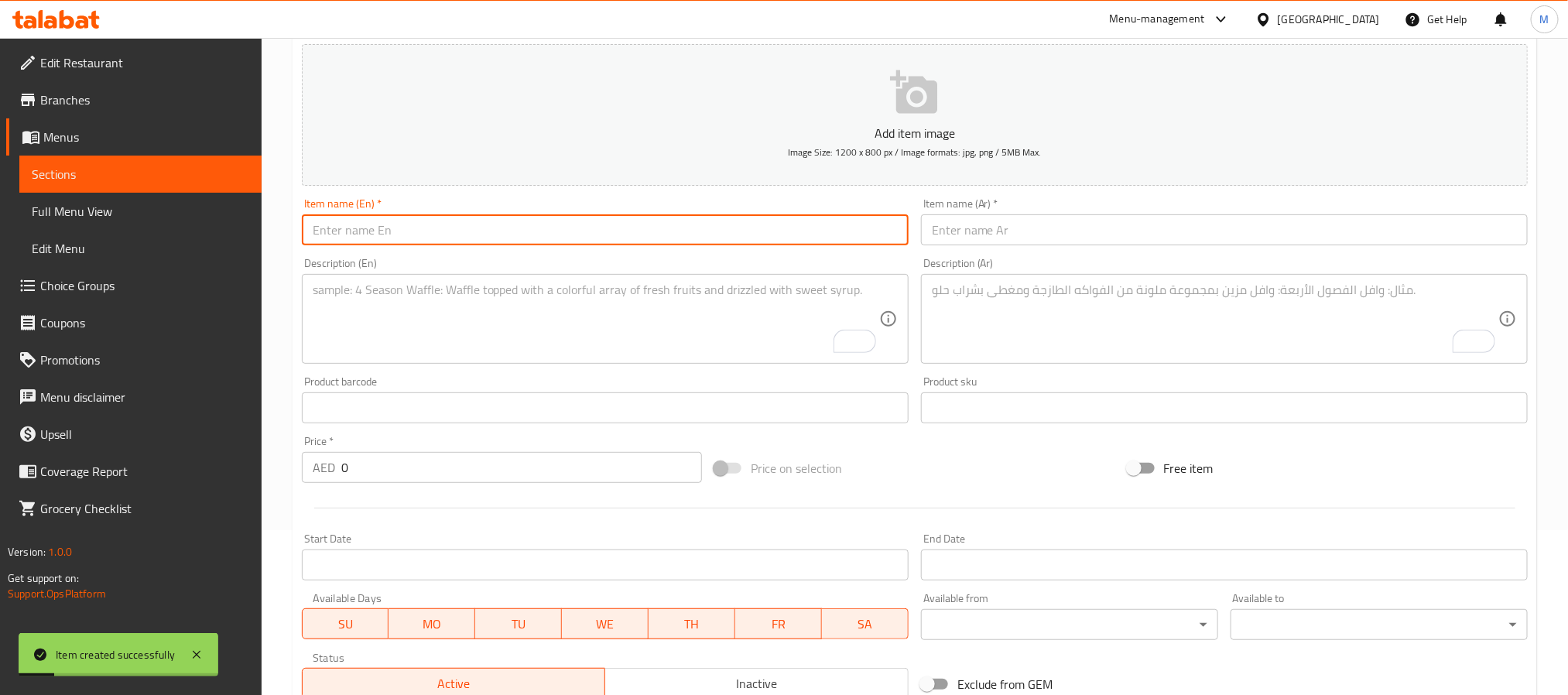
paste input "SMOKED SALMON SALAD"
click at [474, 222] on input "SMOKED SALMON SALAD" at bounding box center [605, 230] width 607 height 31
type input "Smoked Salmon Salad"
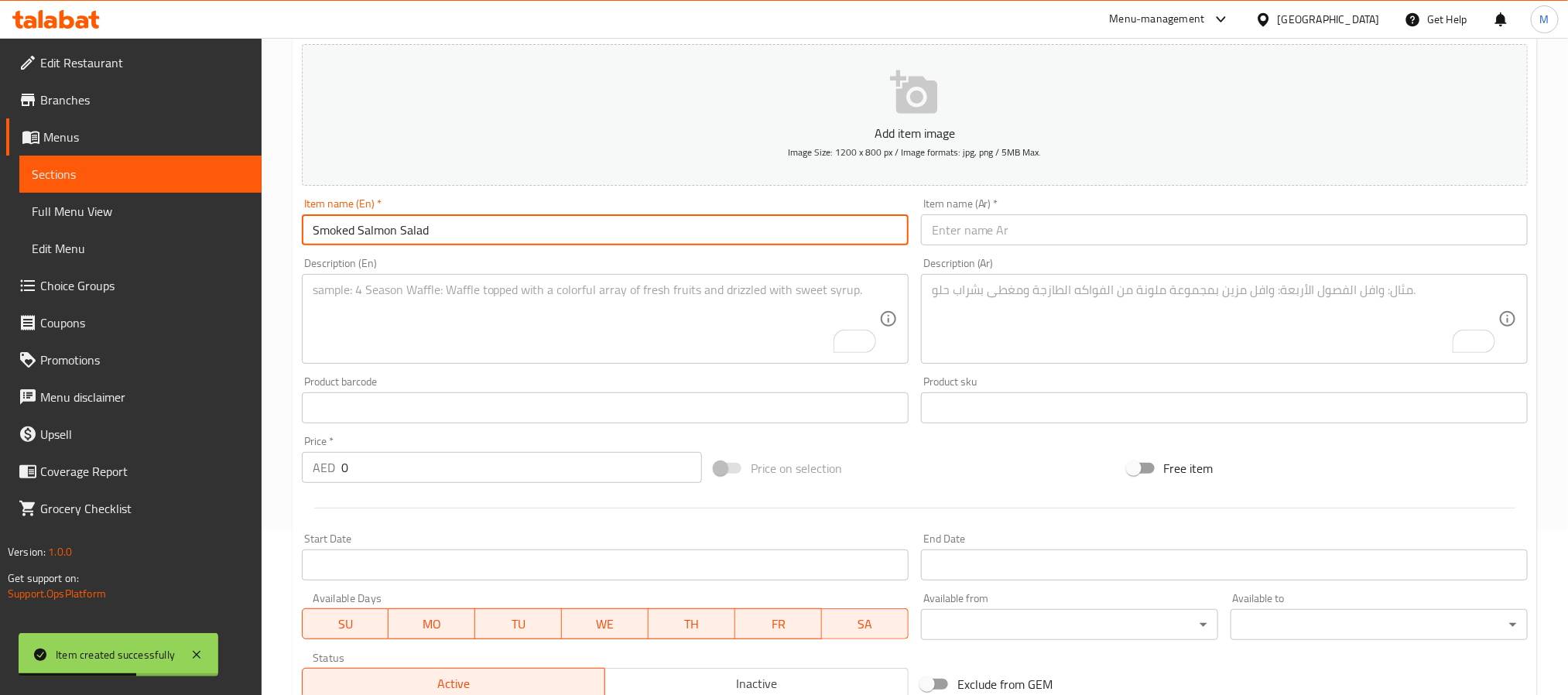
click at [1168, 249] on div "Item name (Ar)   * Item name (Ar) *" at bounding box center [1225, 222] width 620 height 60
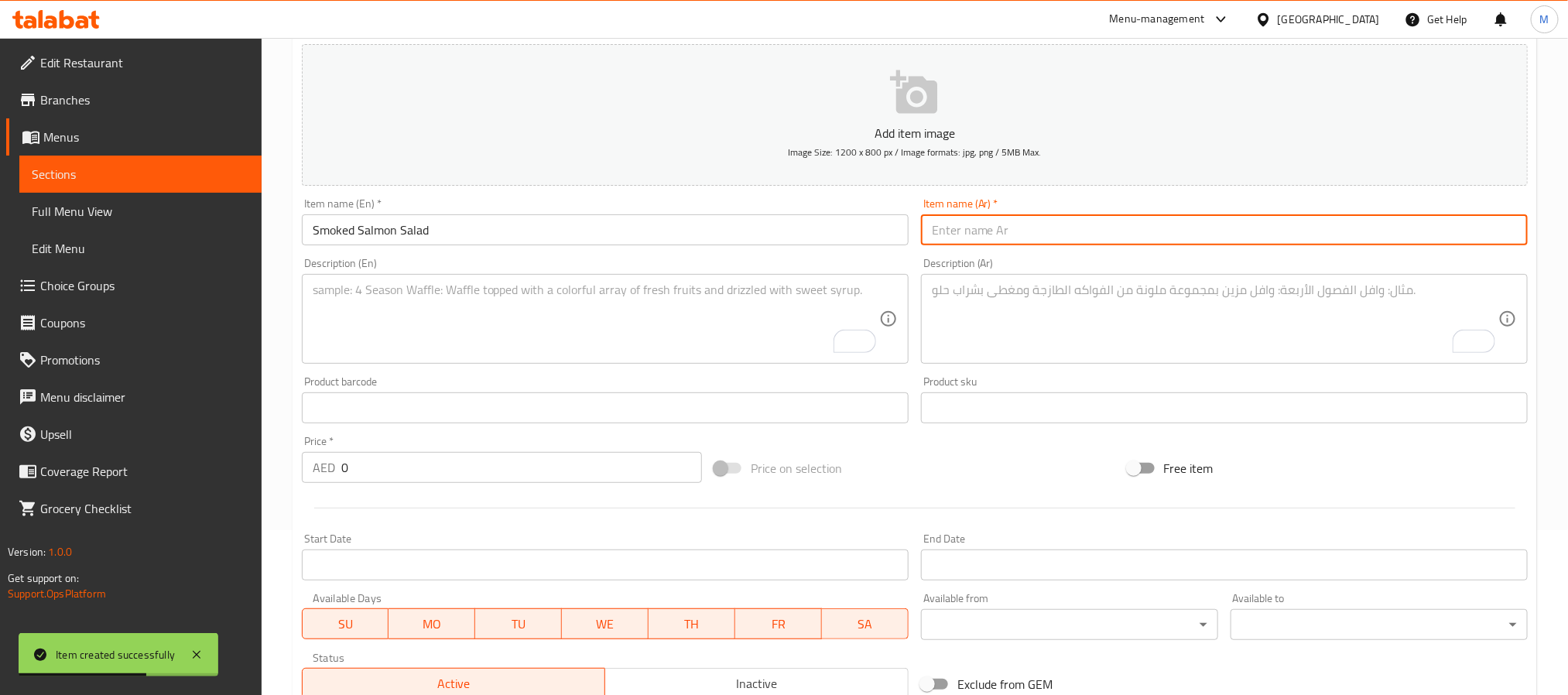
click at [1166, 230] on input "text" at bounding box center [1225, 230] width 607 height 31
paste input "سلطة [DEMOGRAPHIC_DATA] المدخن"
type input "سلطة [DEMOGRAPHIC_DATA] المدخن"
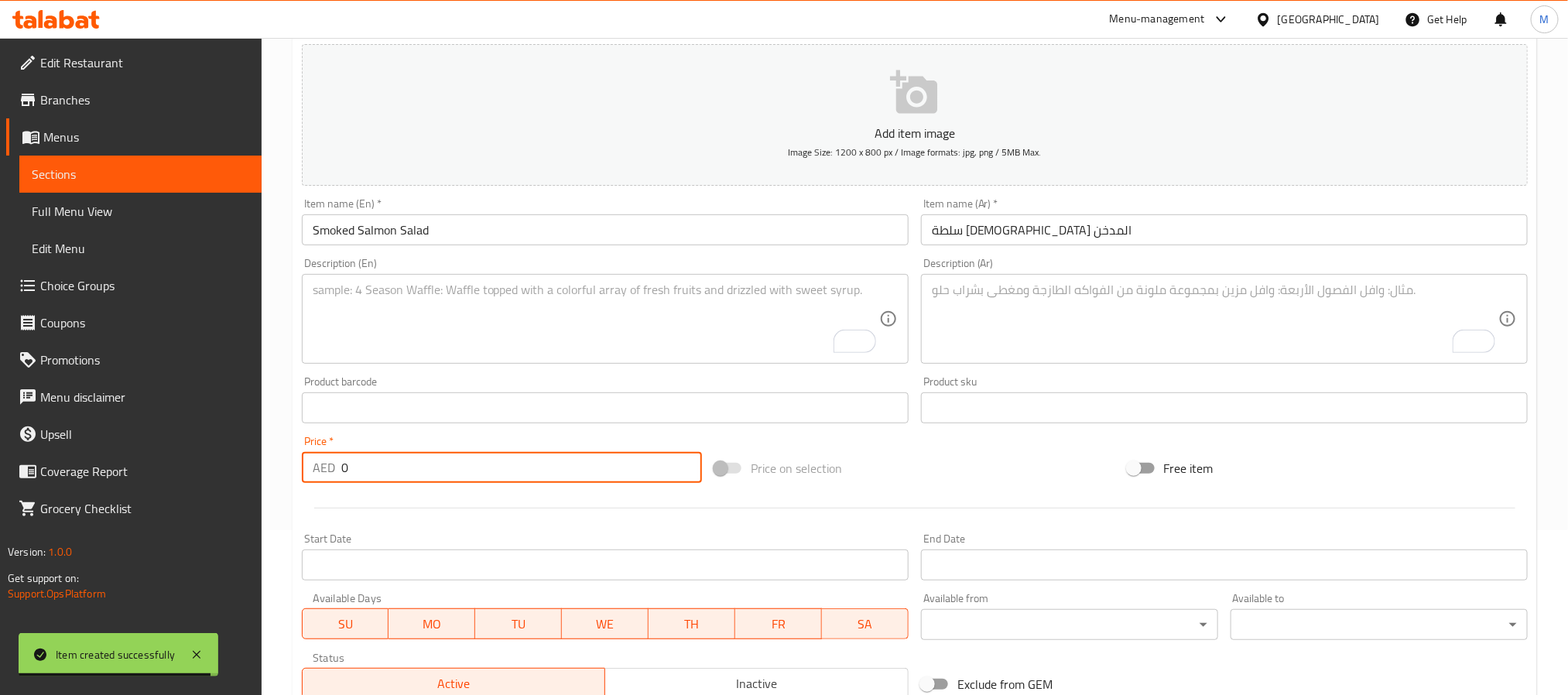
click at [535, 465] on input "0" at bounding box center [521, 467] width 361 height 31
click at [535, 465] on input "0" at bounding box center [521, 467] width 361 height 31
paste input "55"
type input "55"
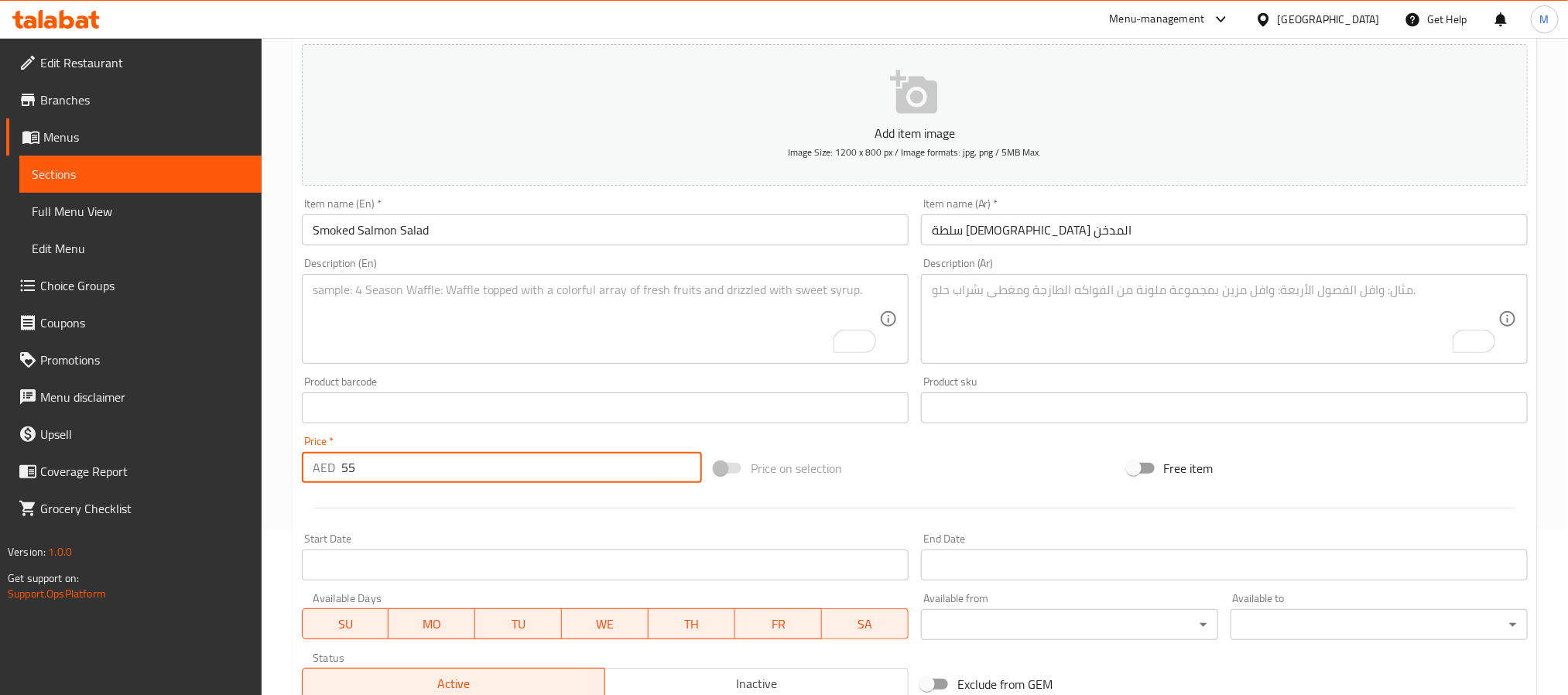
click at [613, 331] on textarea "To enrich screen reader interactions, please activate Accessibility in Grammarl…" at bounding box center [596, 319] width 567 height 73
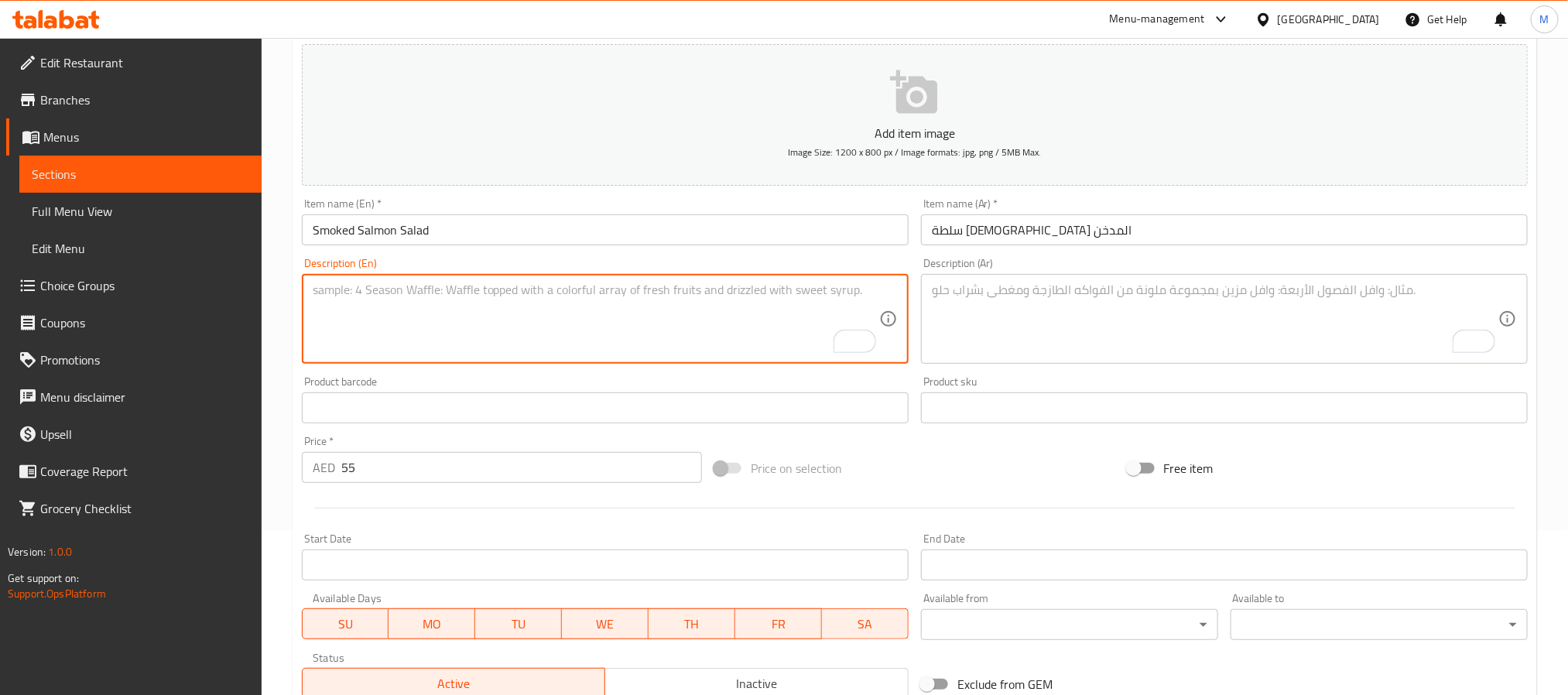
paste textarea "baby rocca Smoke salmon Fresh mushrooms Avocado Creamy lemon dressing Roasted k…"
type textarea "baby rocca Smoke salmon Fresh mushrooms Avocado Creamy lemon dressing Roasted k…"
click at [1120, 319] on textarea "To enrich screen reader interactions, please activate Accessibility in Grammarl…" at bounding box center [1215, 319] width 567 height 73
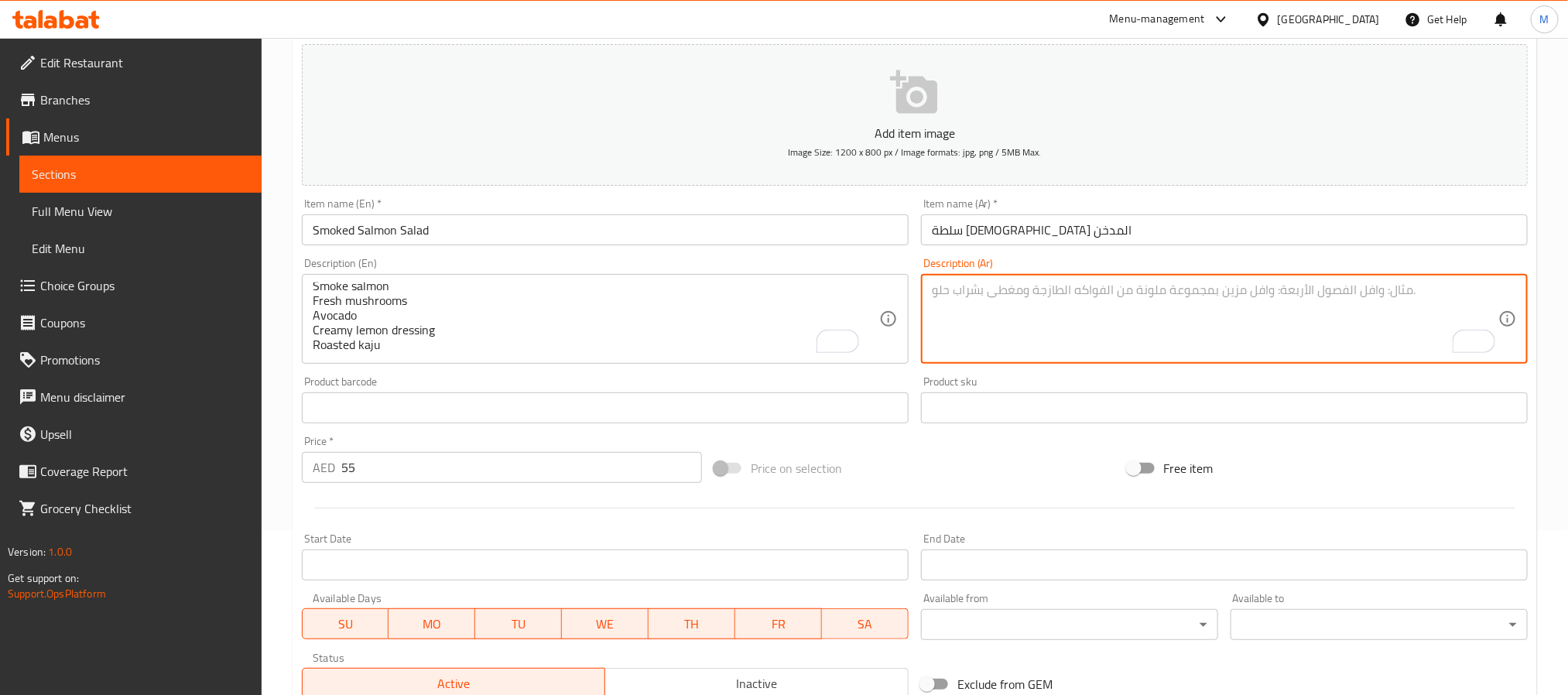
paste textarea "جرجير صغير سلمون مدخن فطر طازج أفوكادو صلصة ليمون كريمية [PERSON_NAME]"
type textarea "جرجير صغير سلمون مدخن فطر طازج أفوكادو صلصة ليمون كريمية [PERSON_NAME]"
click at [1010, 502] on div at bounding box center [914, 508] width 1239 height 38
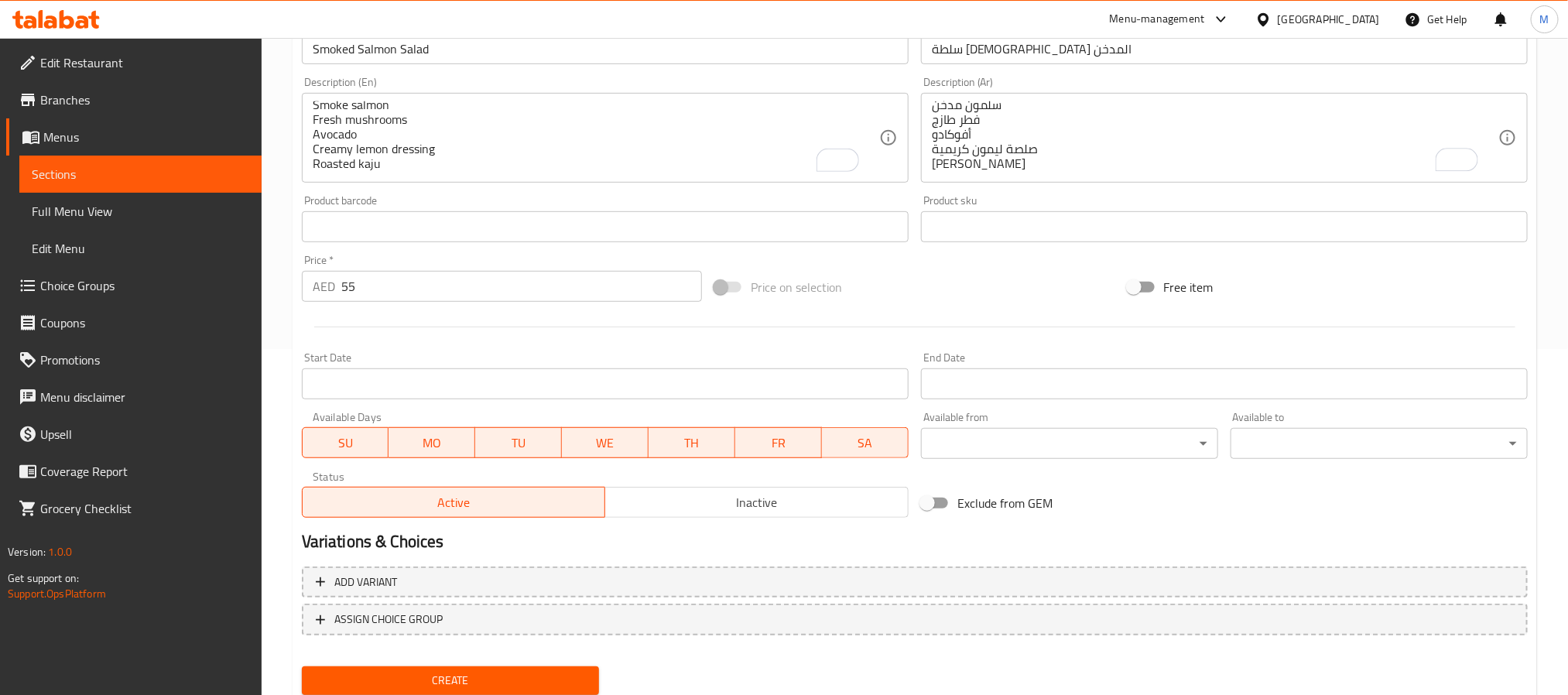
scroll to position [398, 0]
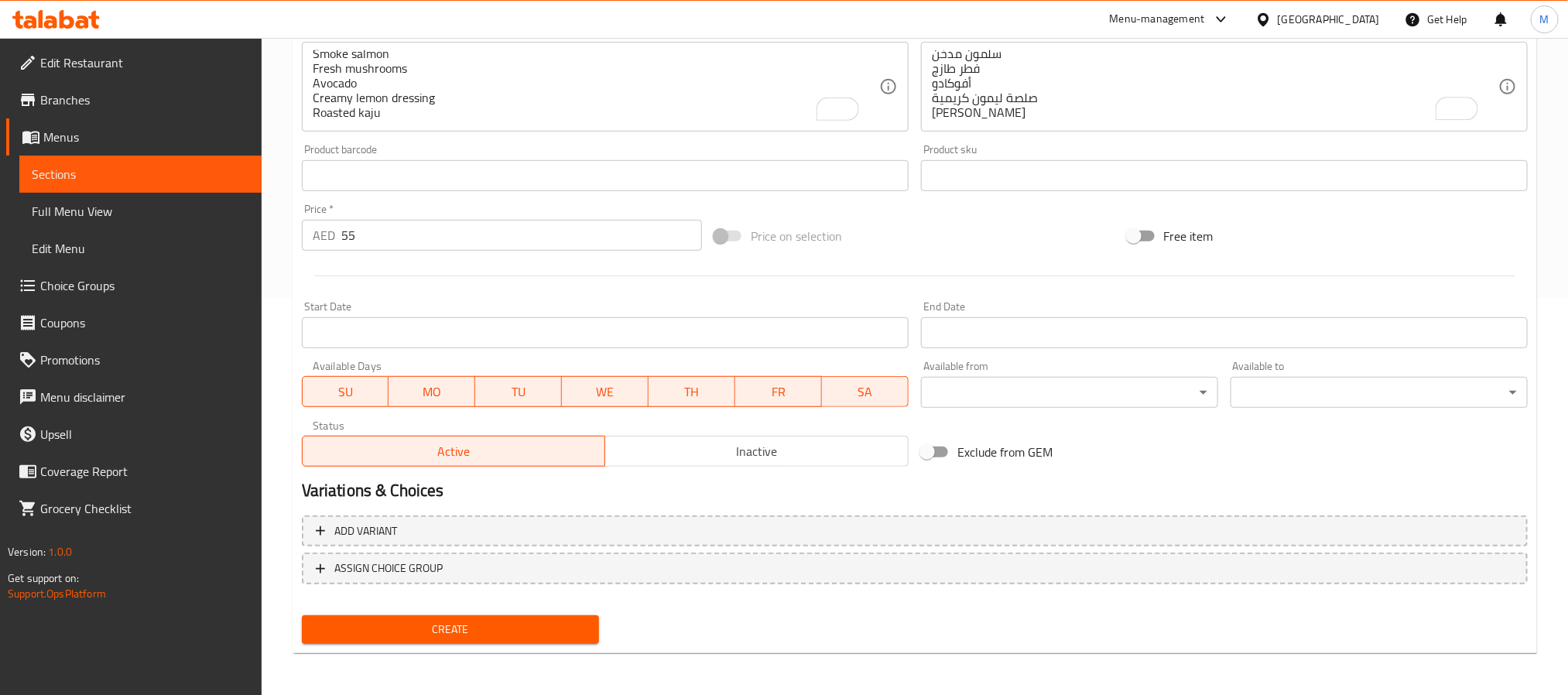
click at [549, 635] on span "Create" at bounding box center [450, 630] width 272 height 20
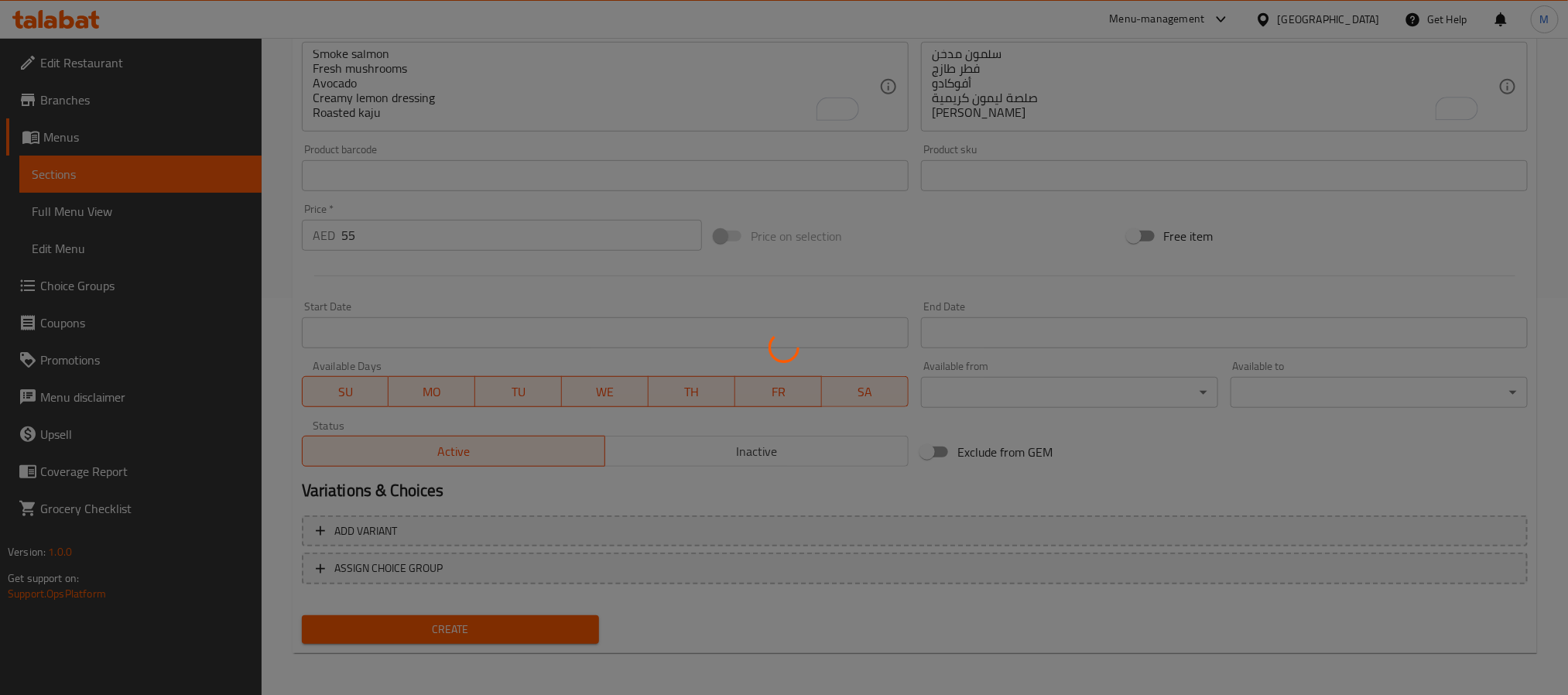
type input "0"
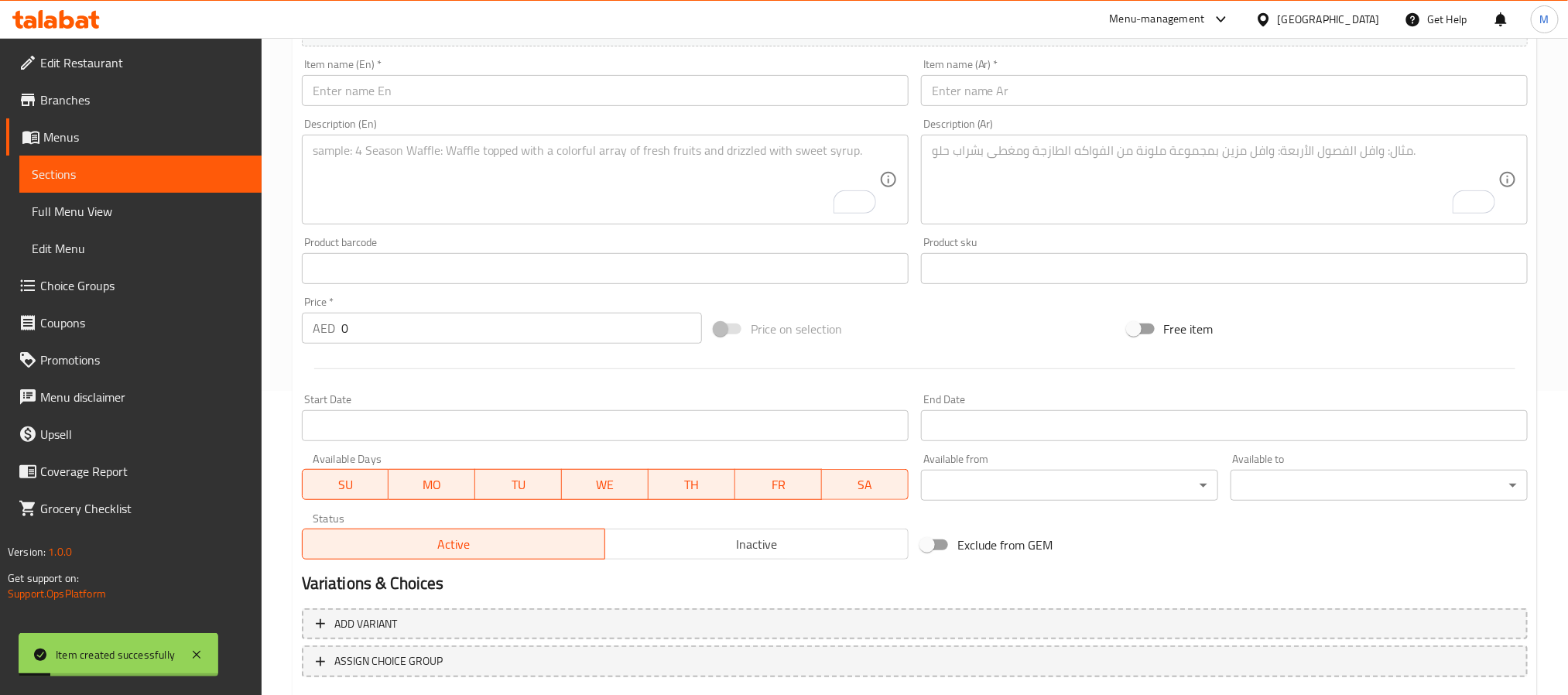
scroll to position [281, 0]
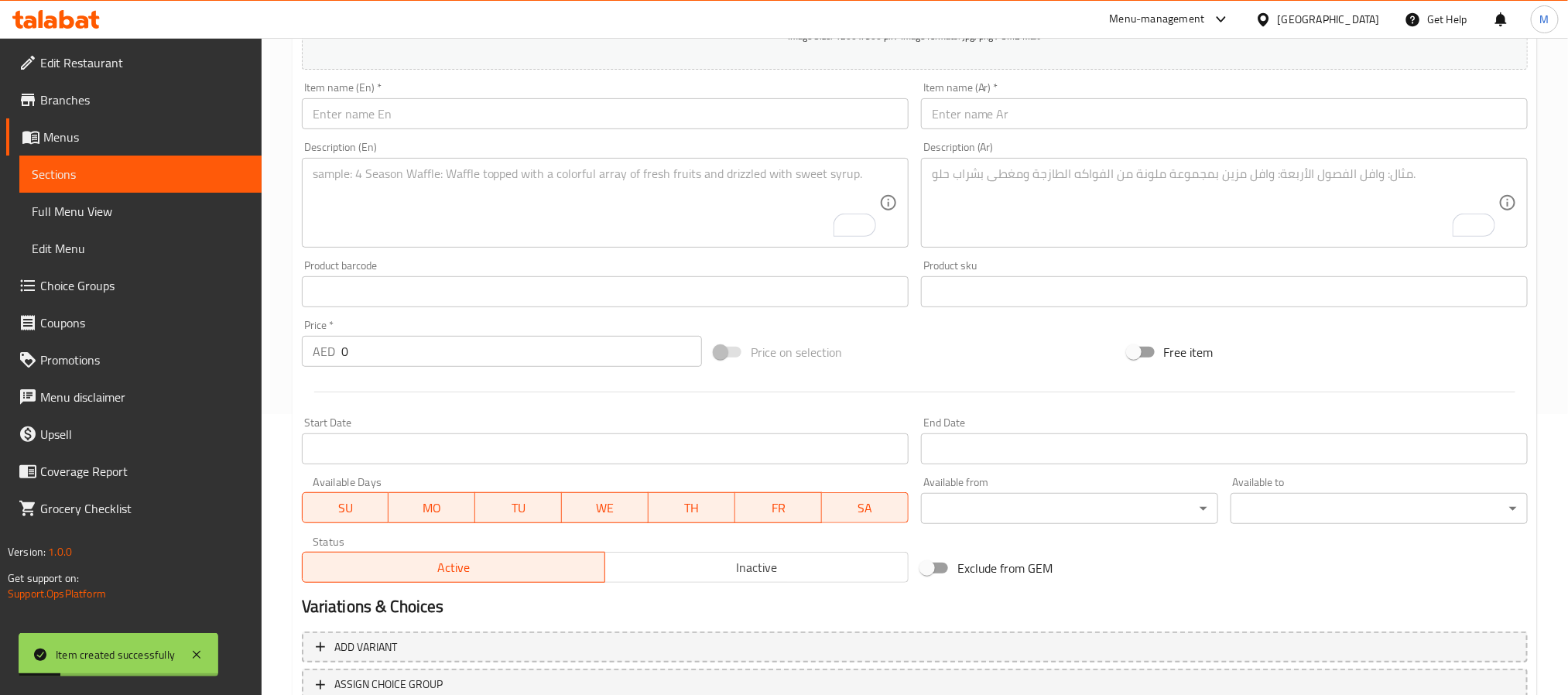
click at [628, 112] on input "text" at bounding box center [605, 113] width 607 height 31
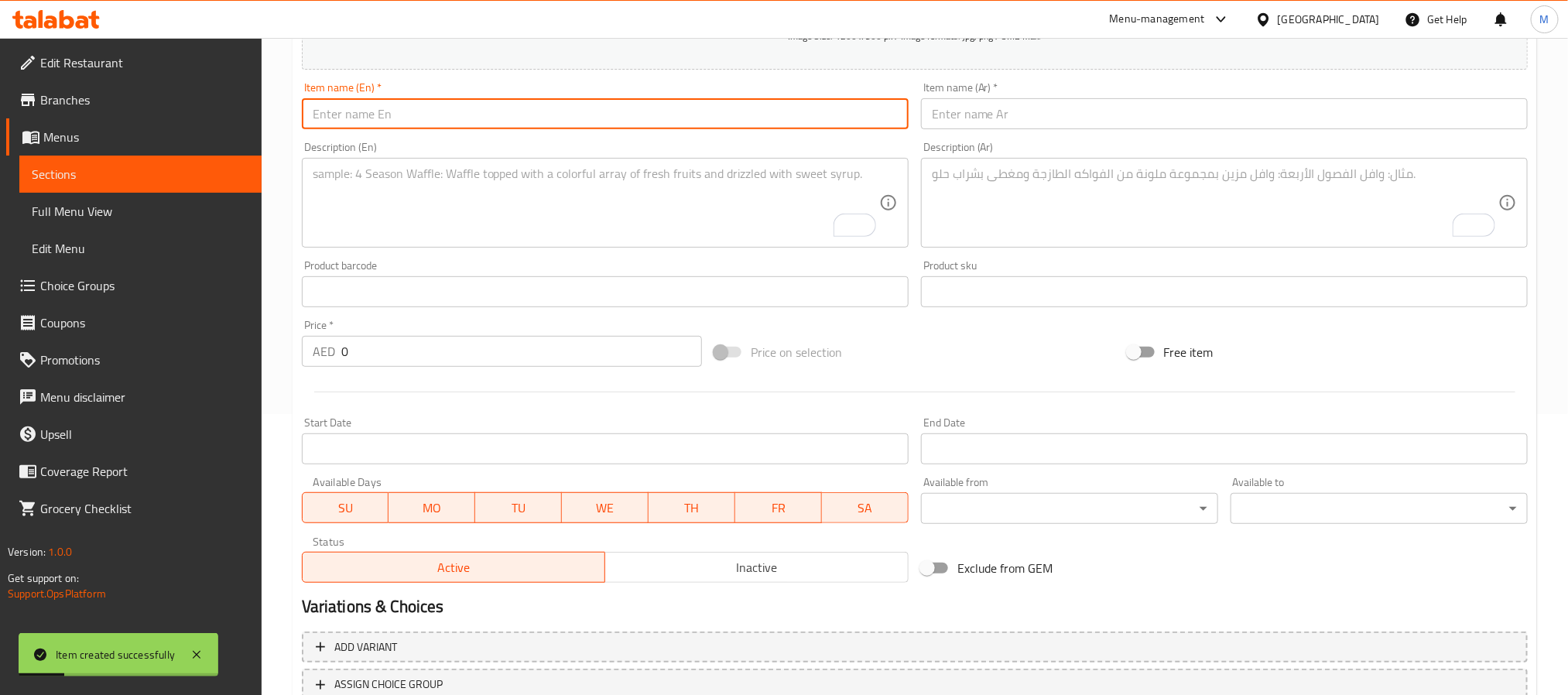
paste input "GREEK SALAD"
click at [628, 112] on input "GREEK SALAD" at bounding box center [605, 113] width 607 height 31
type input "Greek Salad"
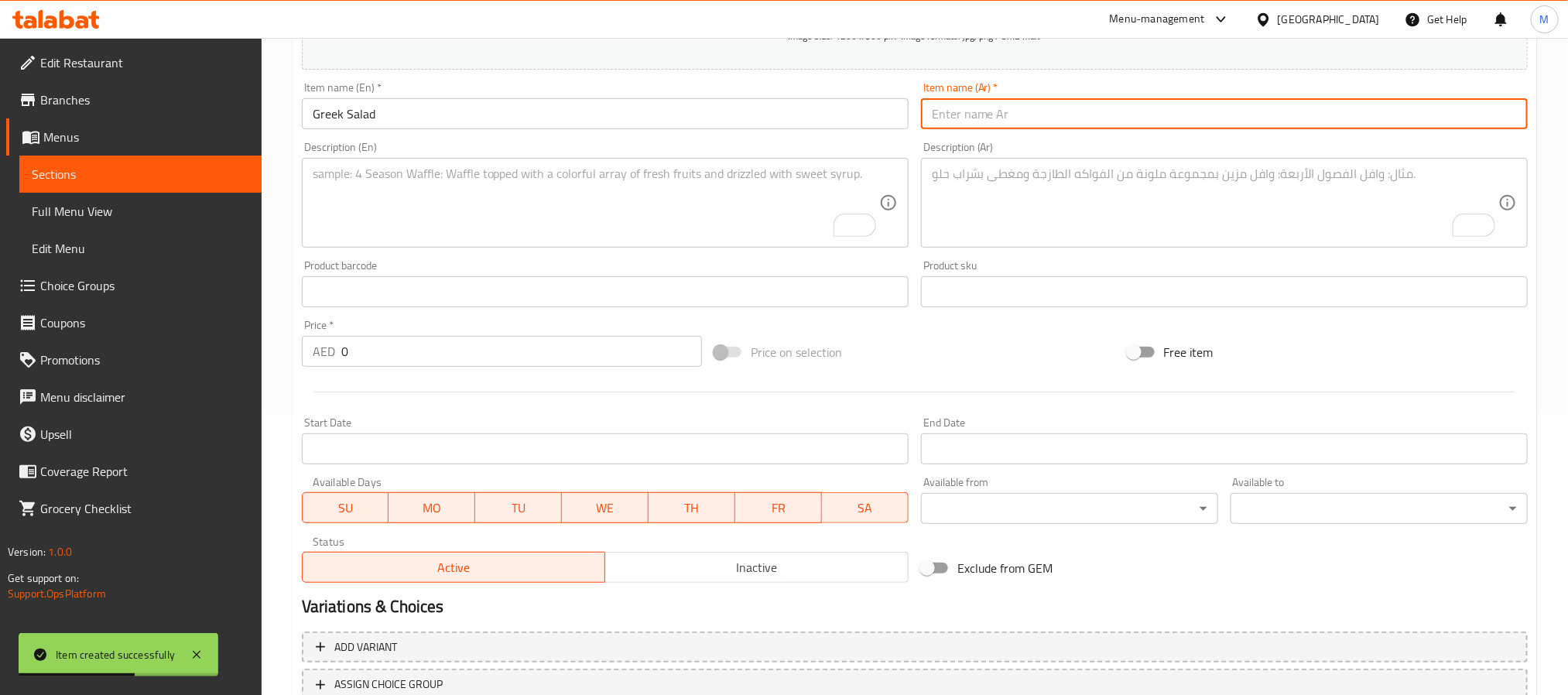
click at [1197, 121] on input "text" at bounding box center [1225, 113] width 607 height 31
paste input "سلطة يونانية"
type input "سلطة يونانية"
click at [554, 340] on input "0" at bounding box center [521, 351] width 361 height 31
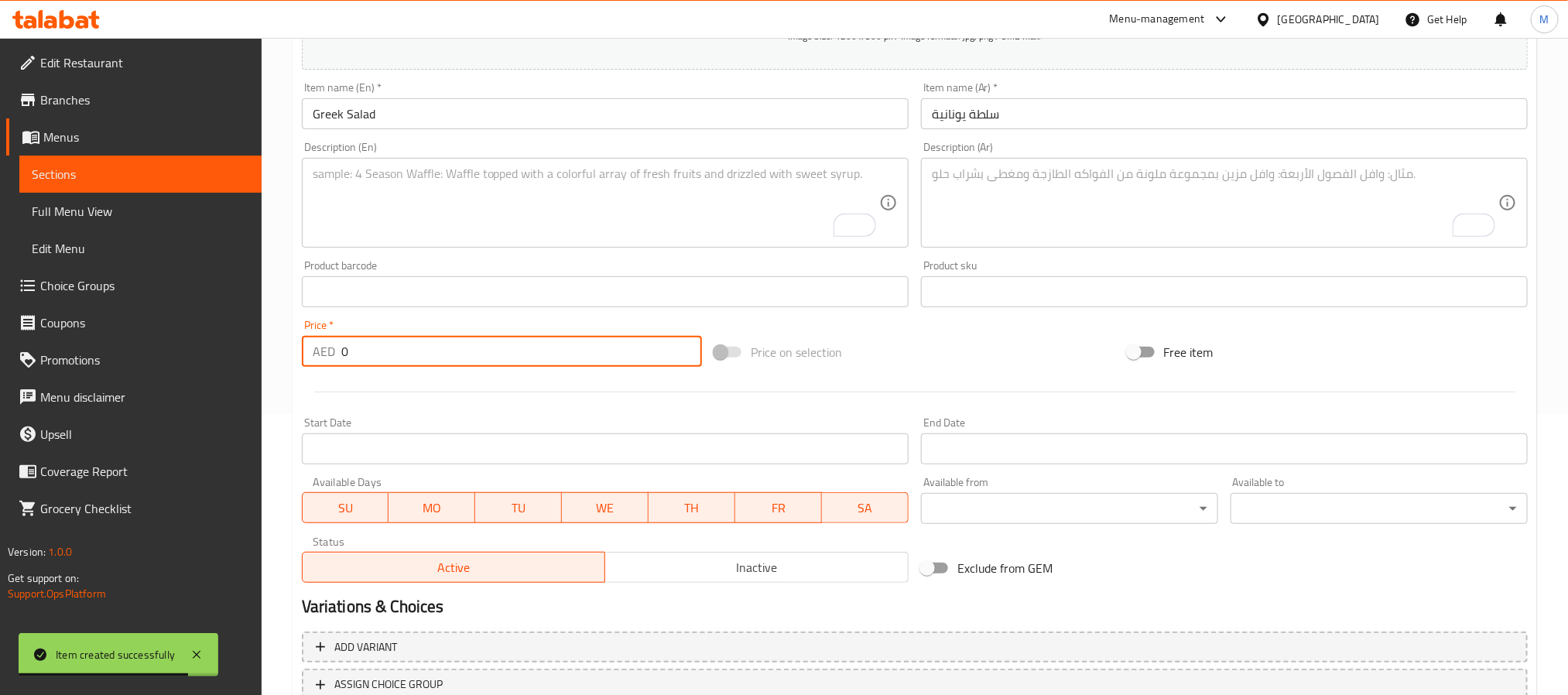
click at [554, 340] on input "0" at bounding box center [521, 351] width 361 height 31
paste input "45"
type input "45"
click at [597, 191] on textarea "To enrich screen reader interactions, please activate Accessibility in Grammarl…" at bounding box center [596, 203] width 567 height 73
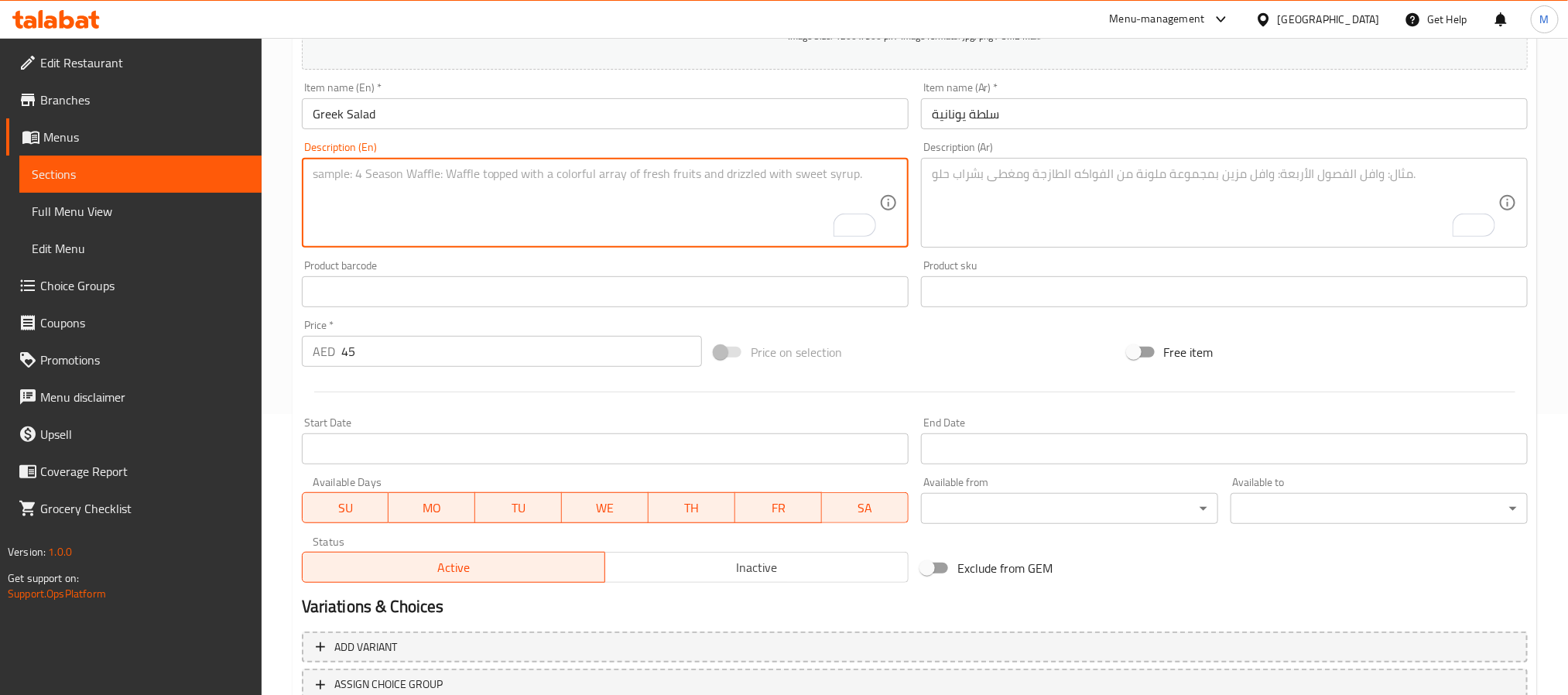
paste textarea "Feta cheese roman lettuce Cucumber Cherry tomato Bell peppers Onion Olive Lemon…"
type textarea "Feta cheese roman lettuce Cucumber Cherry tomato Bell peppers Onion Olive Lemon…"
click at [1115, 209] on textarea "To enrich screen reader interactions, please activate Accessibility in Grammarl…" at bounding box center [1215, 203] width 567 height 73
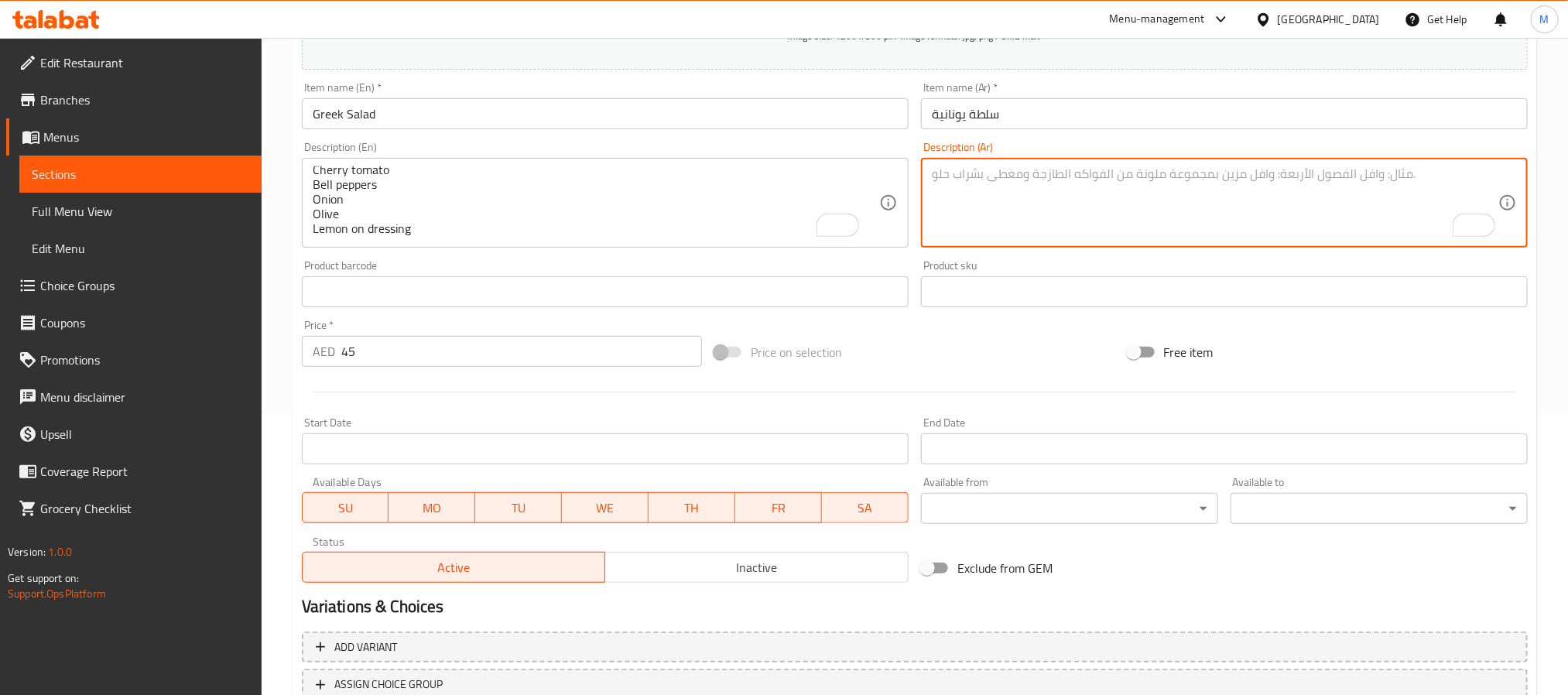
paste textarea "جبنة فيتا خس روماني خيار طماطم كرزية فلفل رومي بصل زيتون ليمون مع تتبيلة"
type textarea "جبنة فيتا خس روماني خيار طماطم كرزية فلفل رومي بصل زيتون ليمون مع تتبيلة"
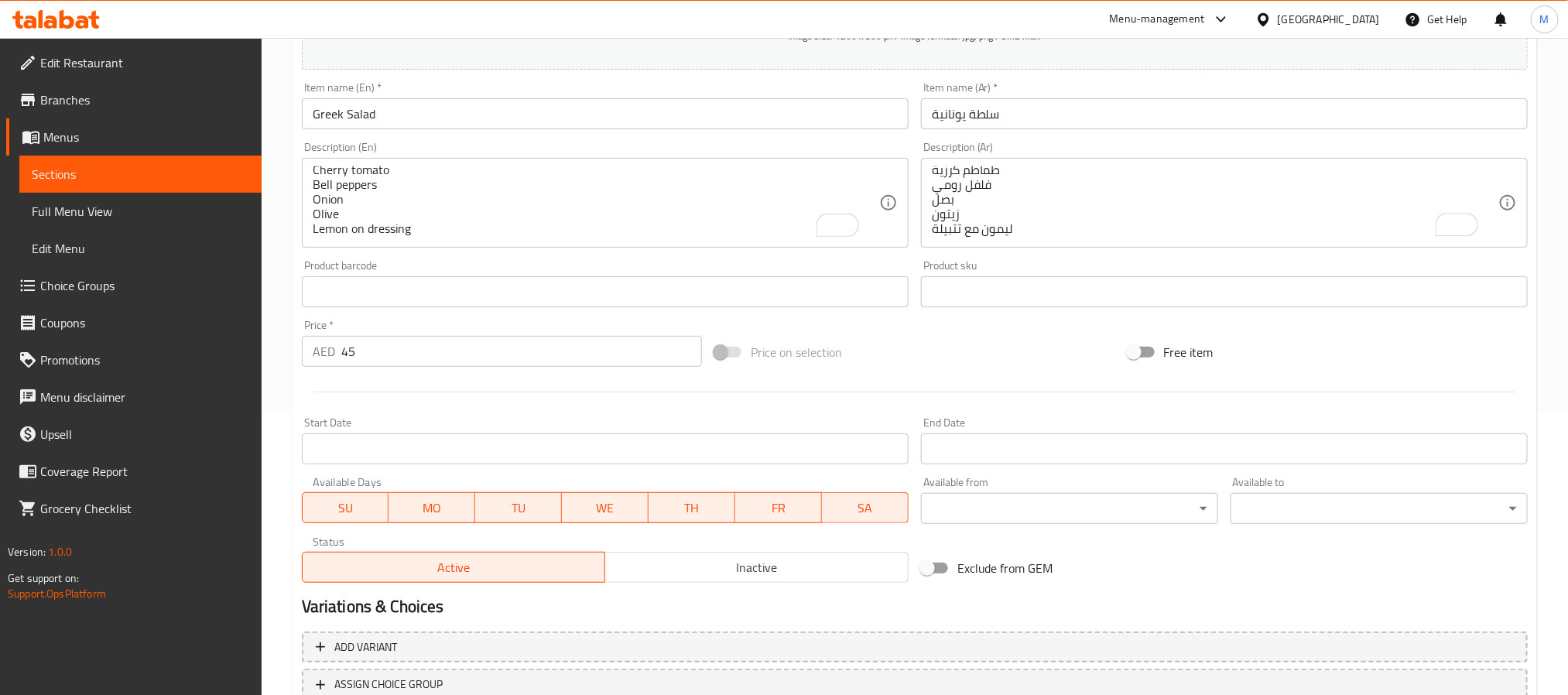
click at [955, 352] on div "Price on selection" at bounding box center [914, 352] width 413 height 42
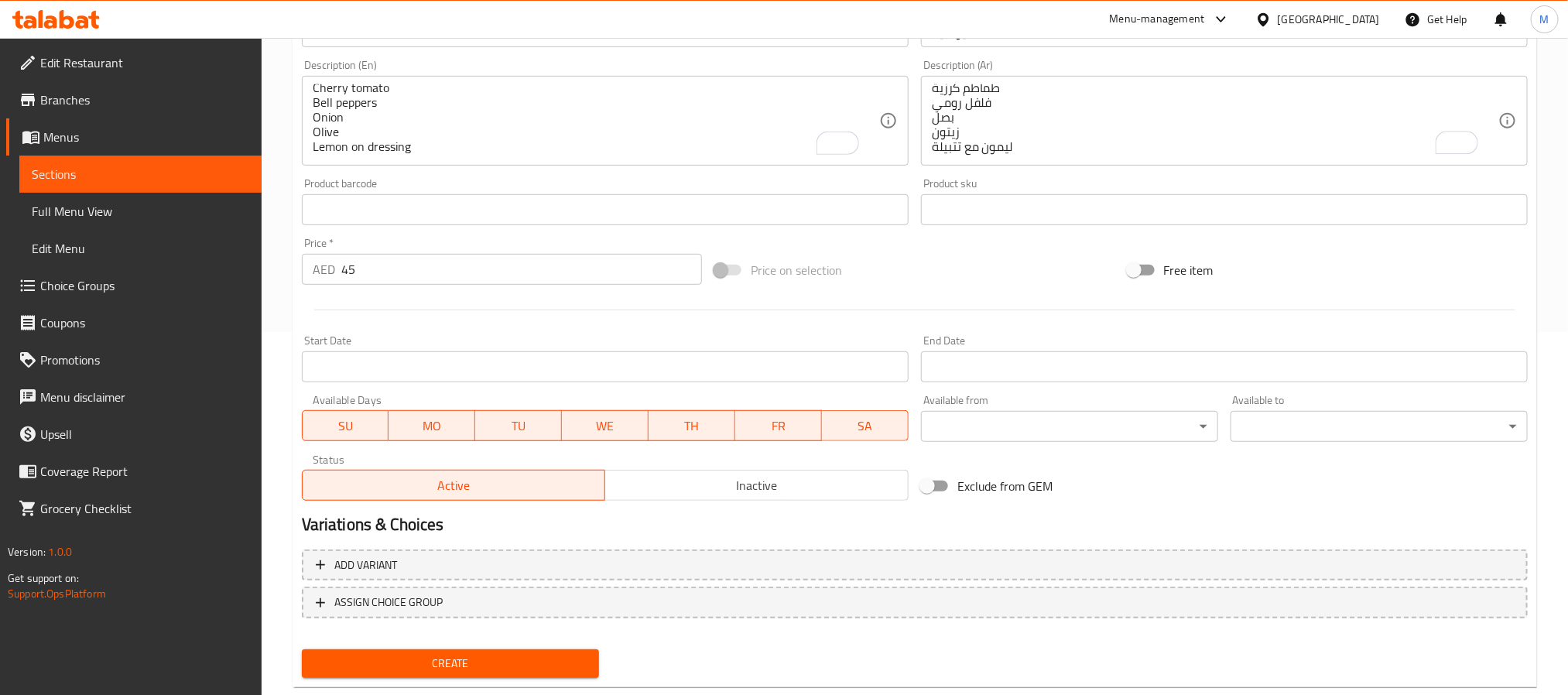
scroll to position [398, 0]
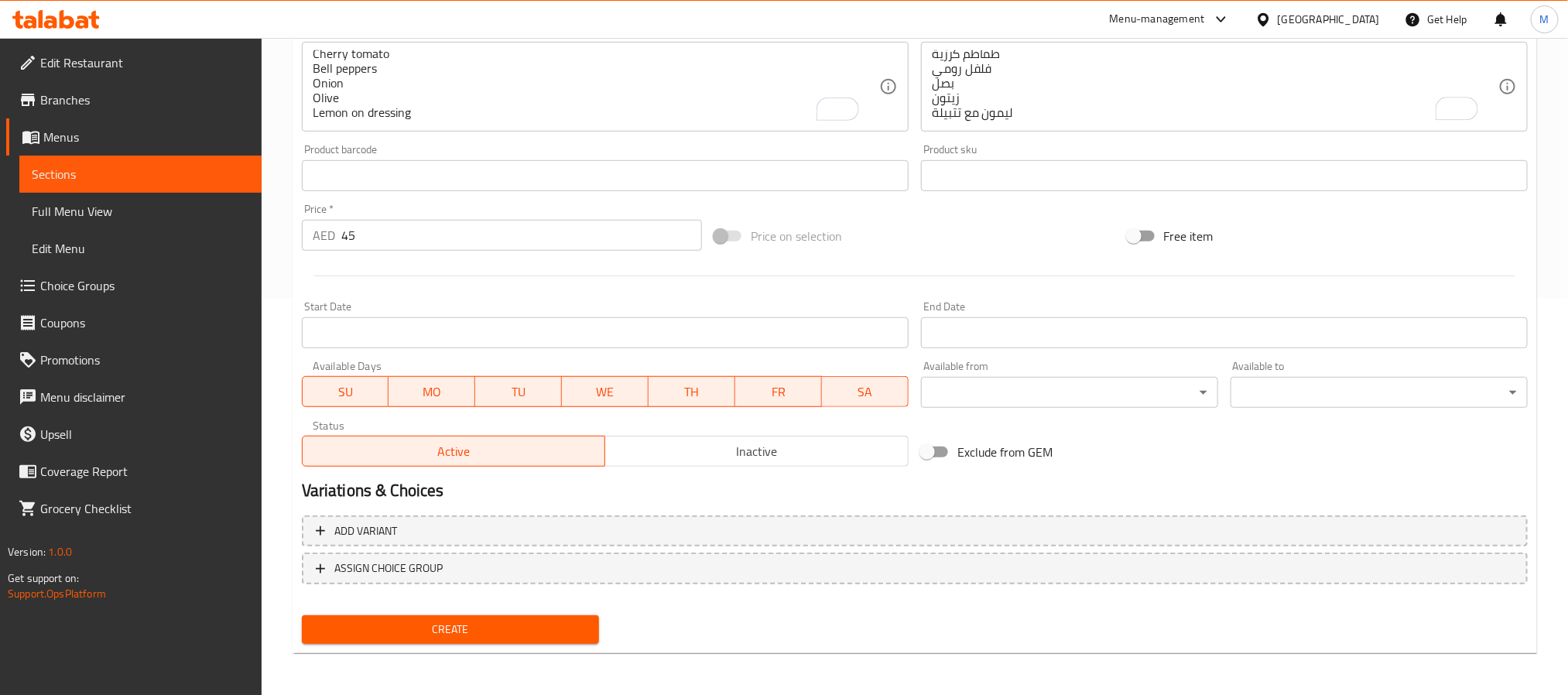
click at [497, 621] on span "Create" at bounding box center [450, 630] width 272 height 20
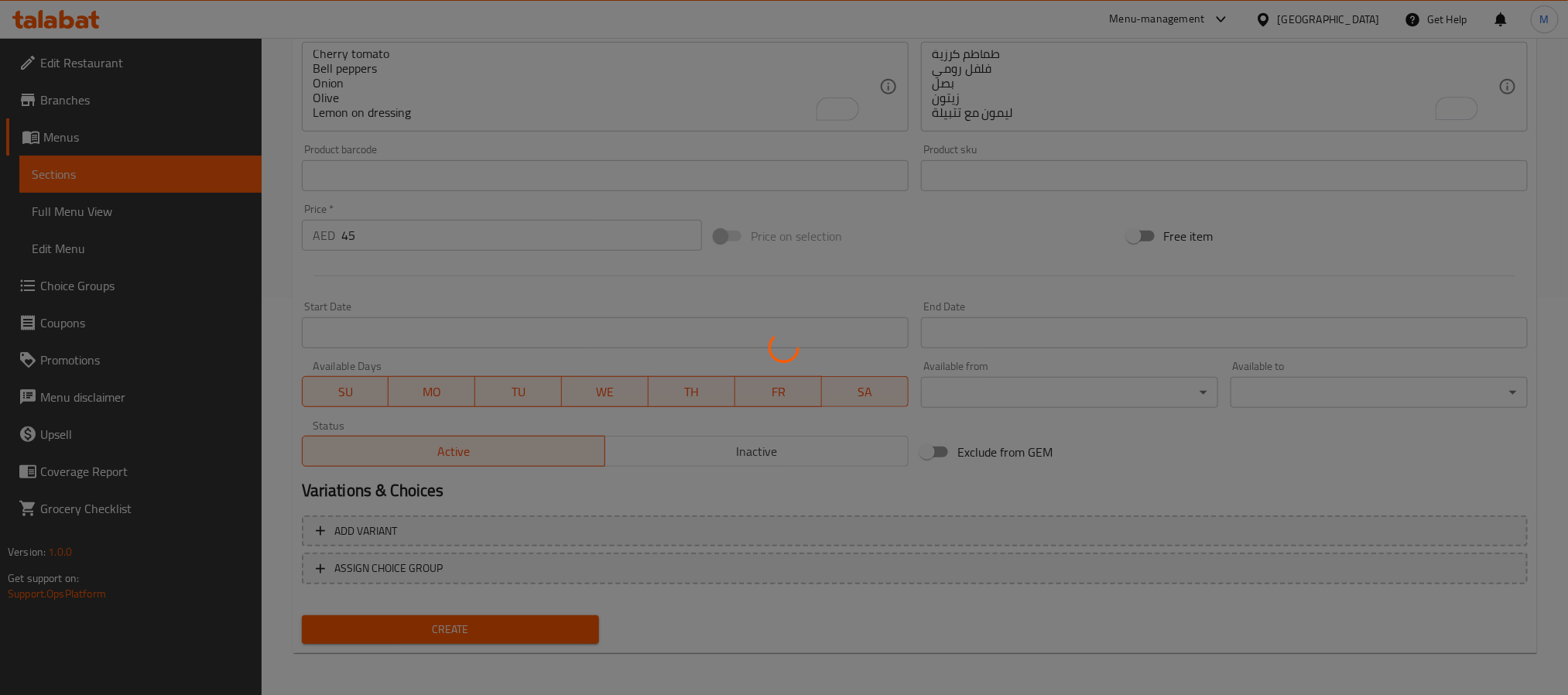
type input "0"
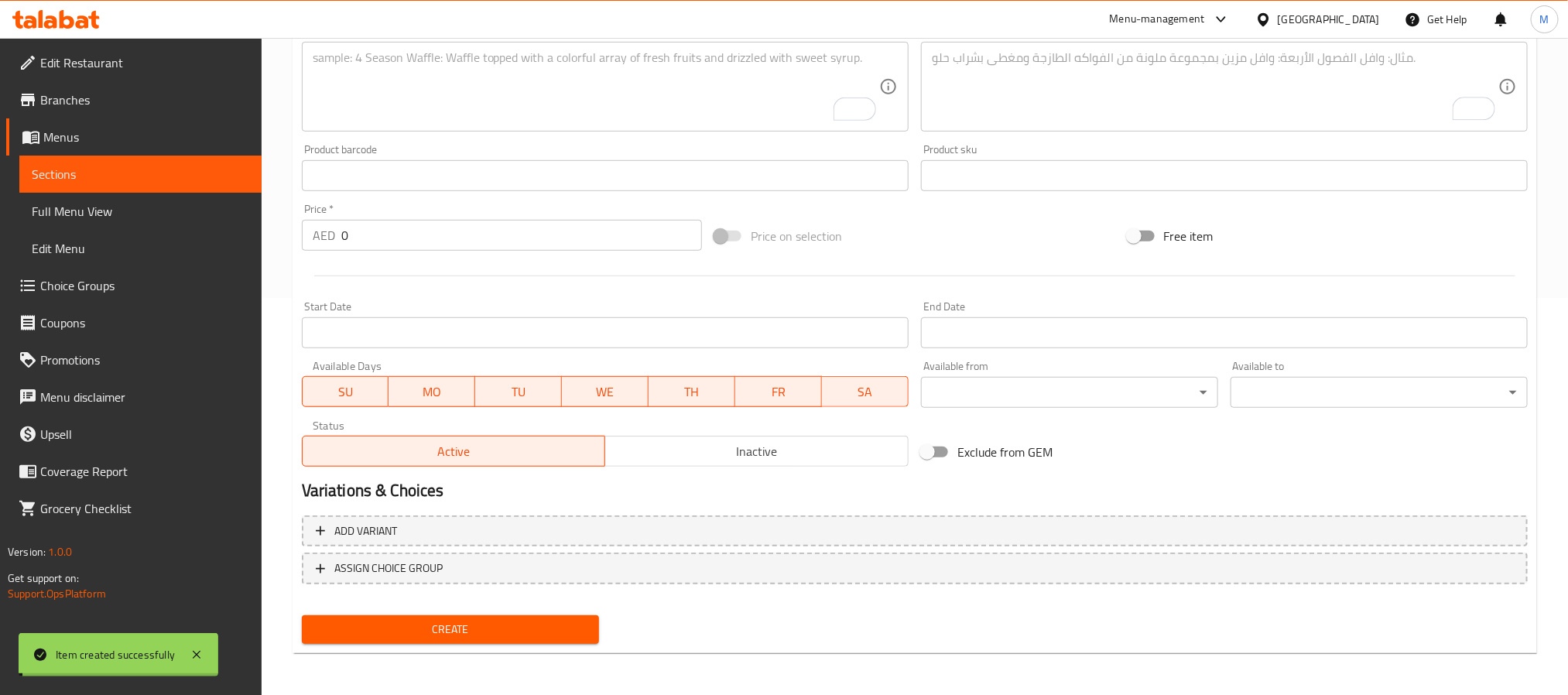
scroll to position [0, 0]
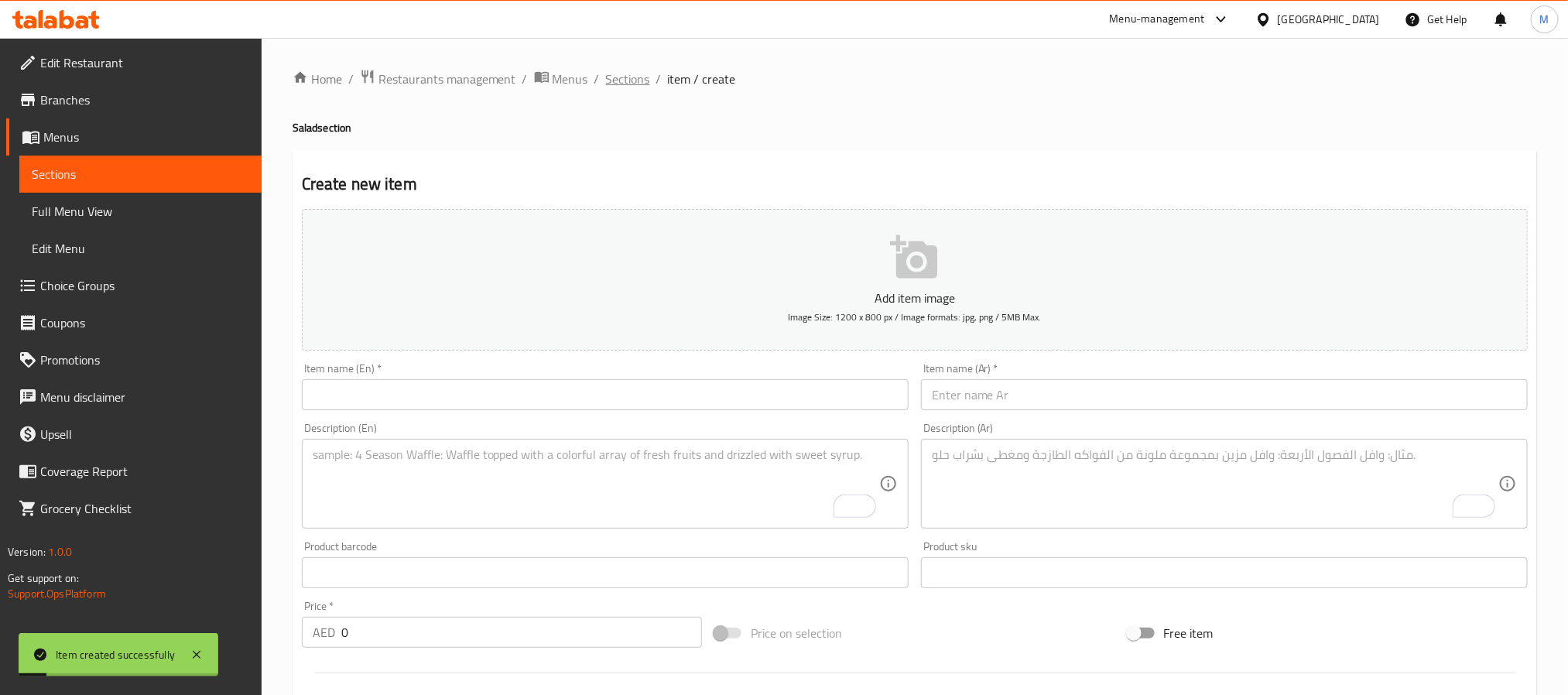
click at [637, 81] on span "Sections" at bounding box center [628, 79] width 44 height 19
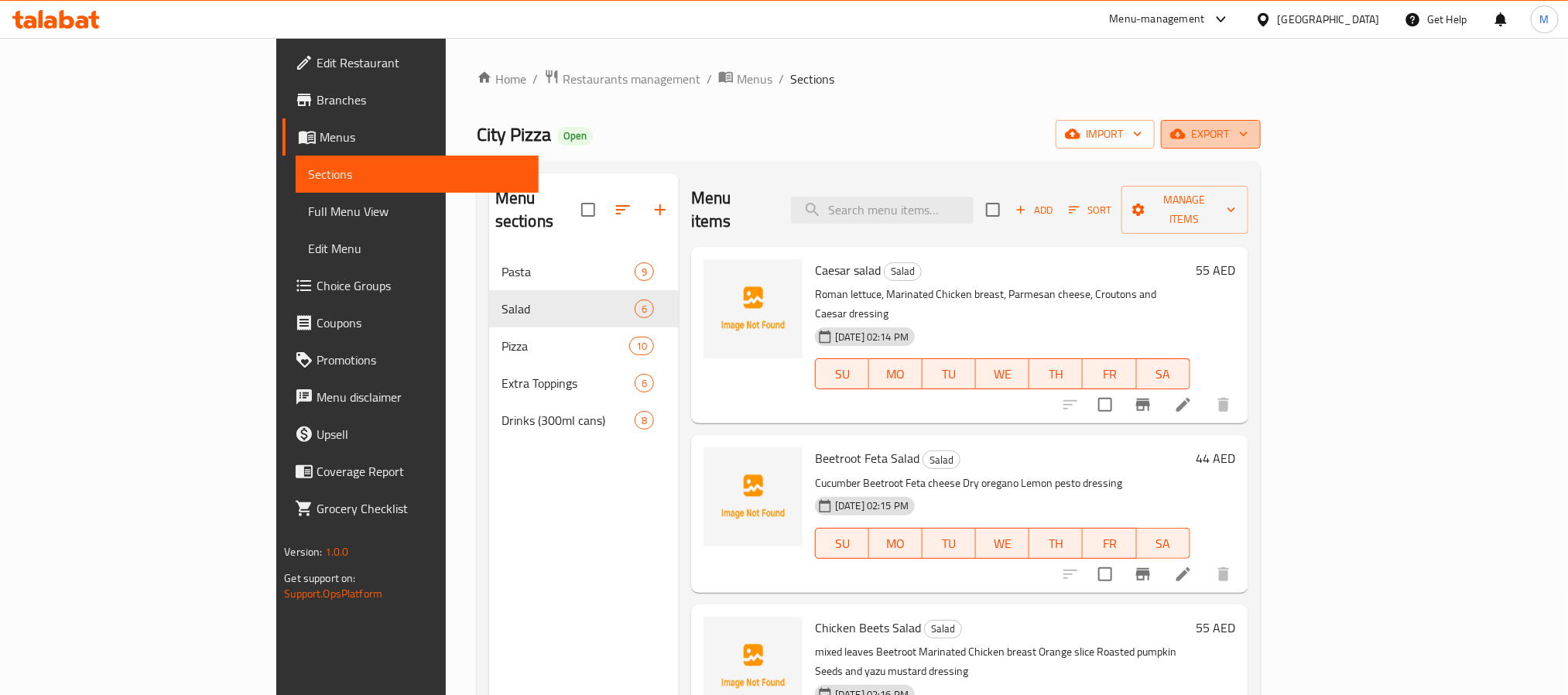
click at [1248, 128] on span "export" at bounding box center [1211, 135] width 75 height 20
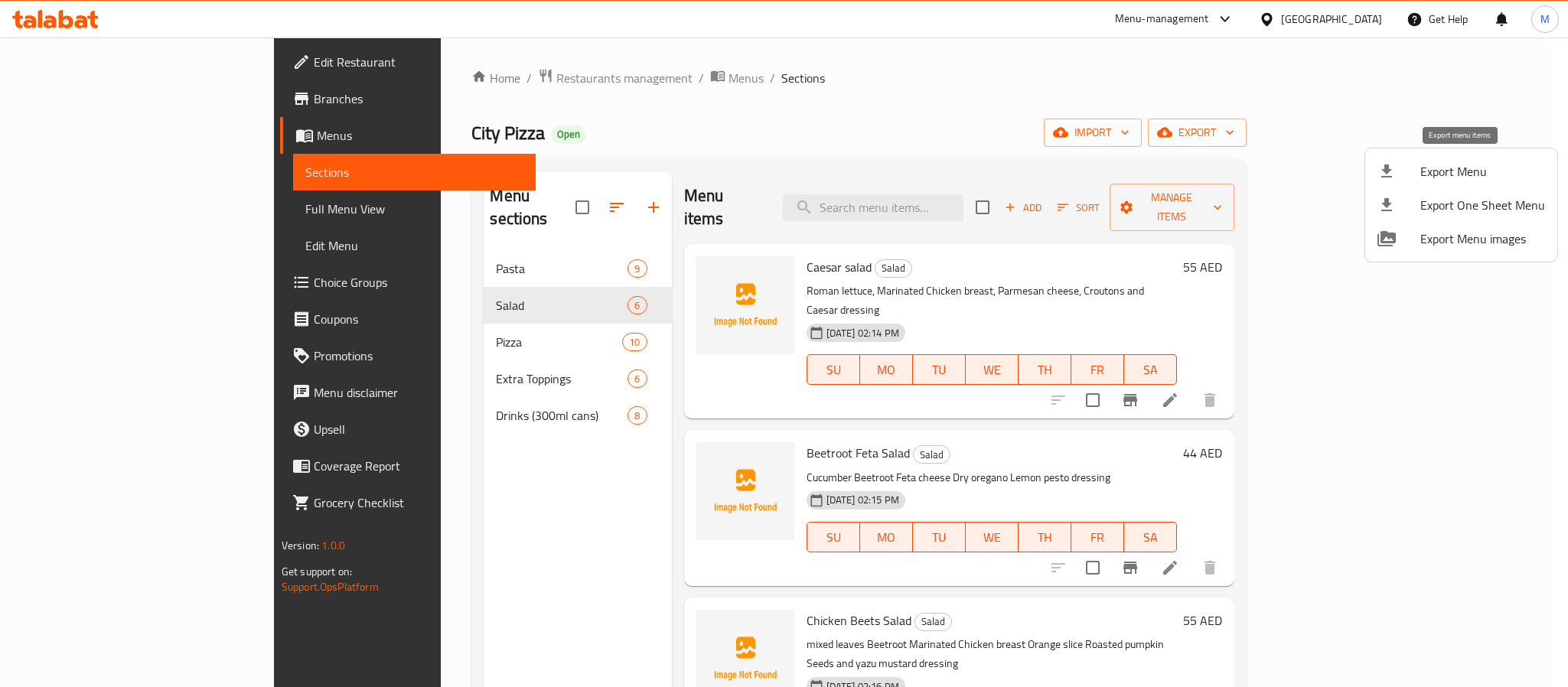
click at [1436, 157] on li "Export Menu" at bounding box center [1462, 171] width 192 height 34
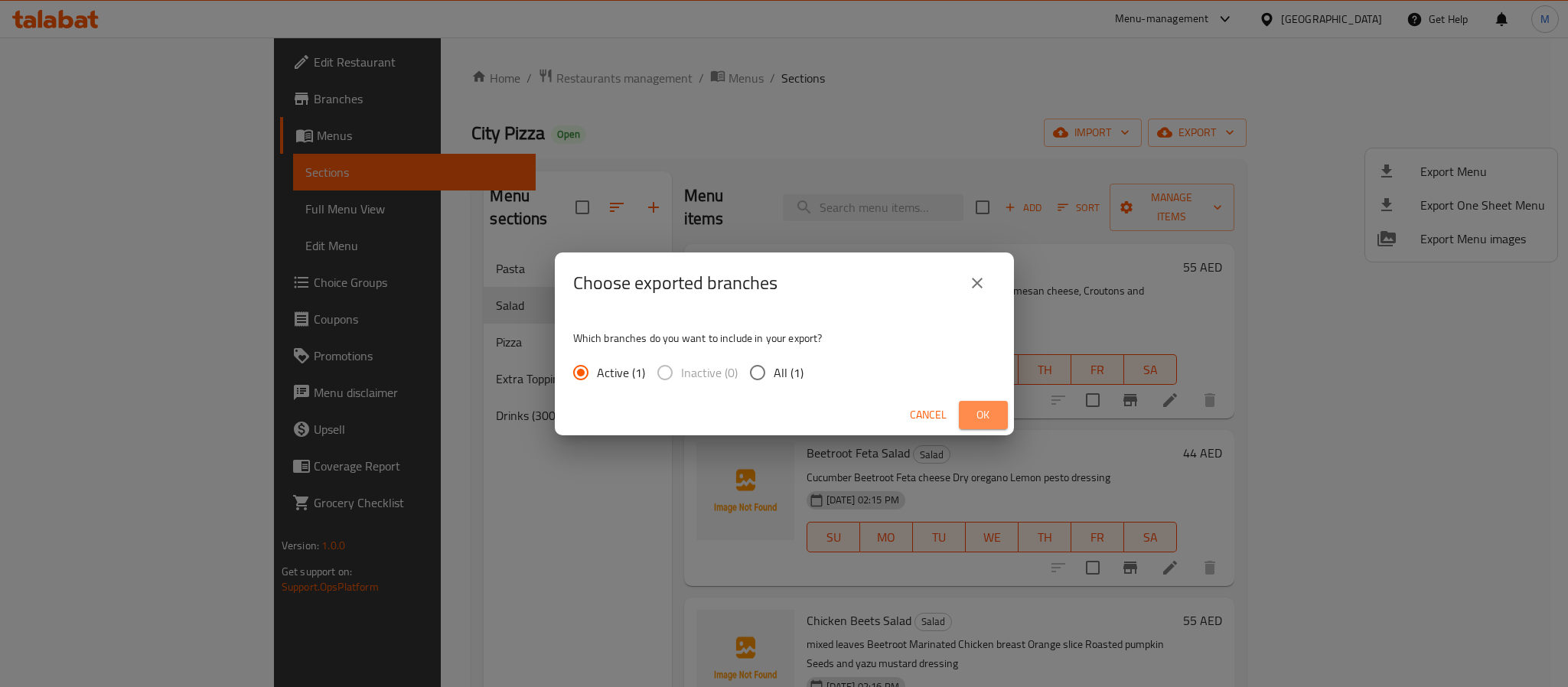
click at [974, 419] on span "Ok" at bounding box center [984, 415] width 25 height 19
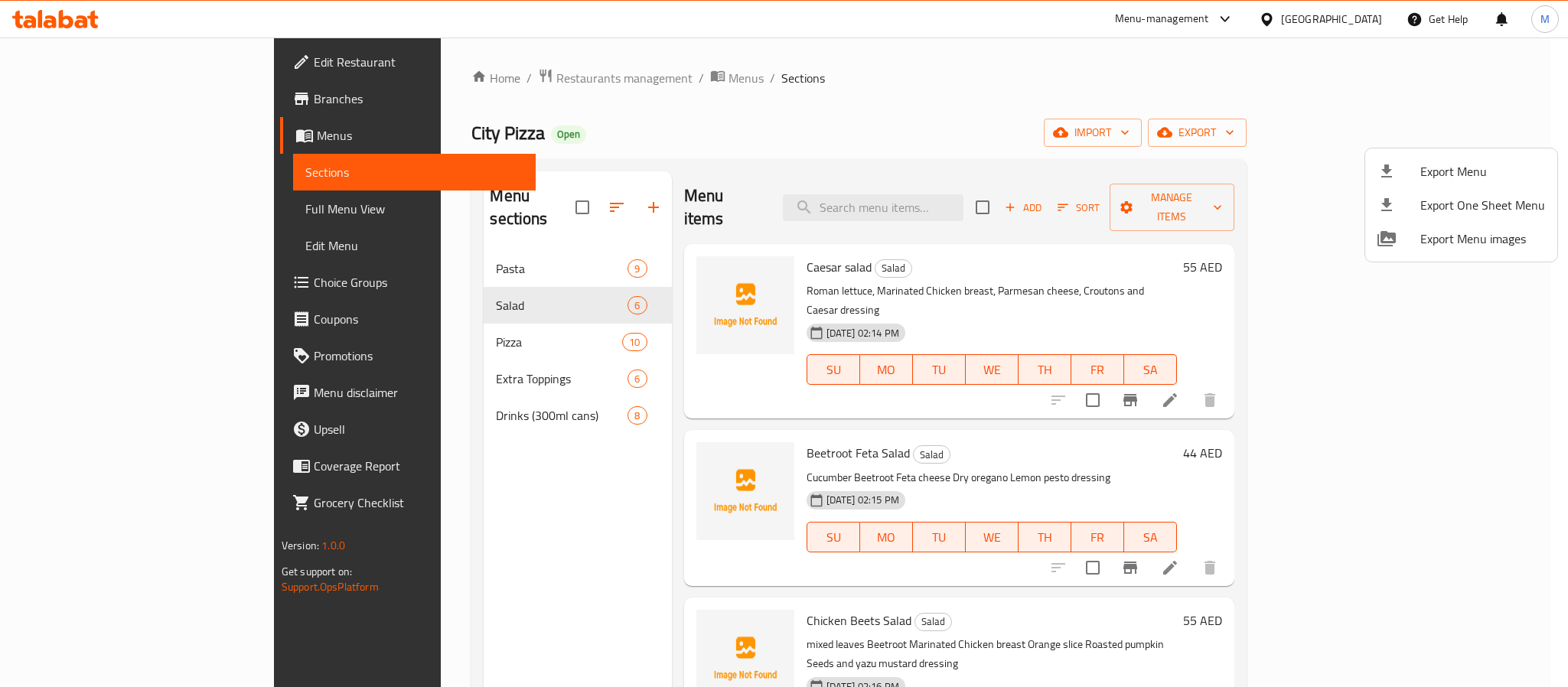
click at [818, 150] on div at bounding box center [784, 344] width 1568 height 687
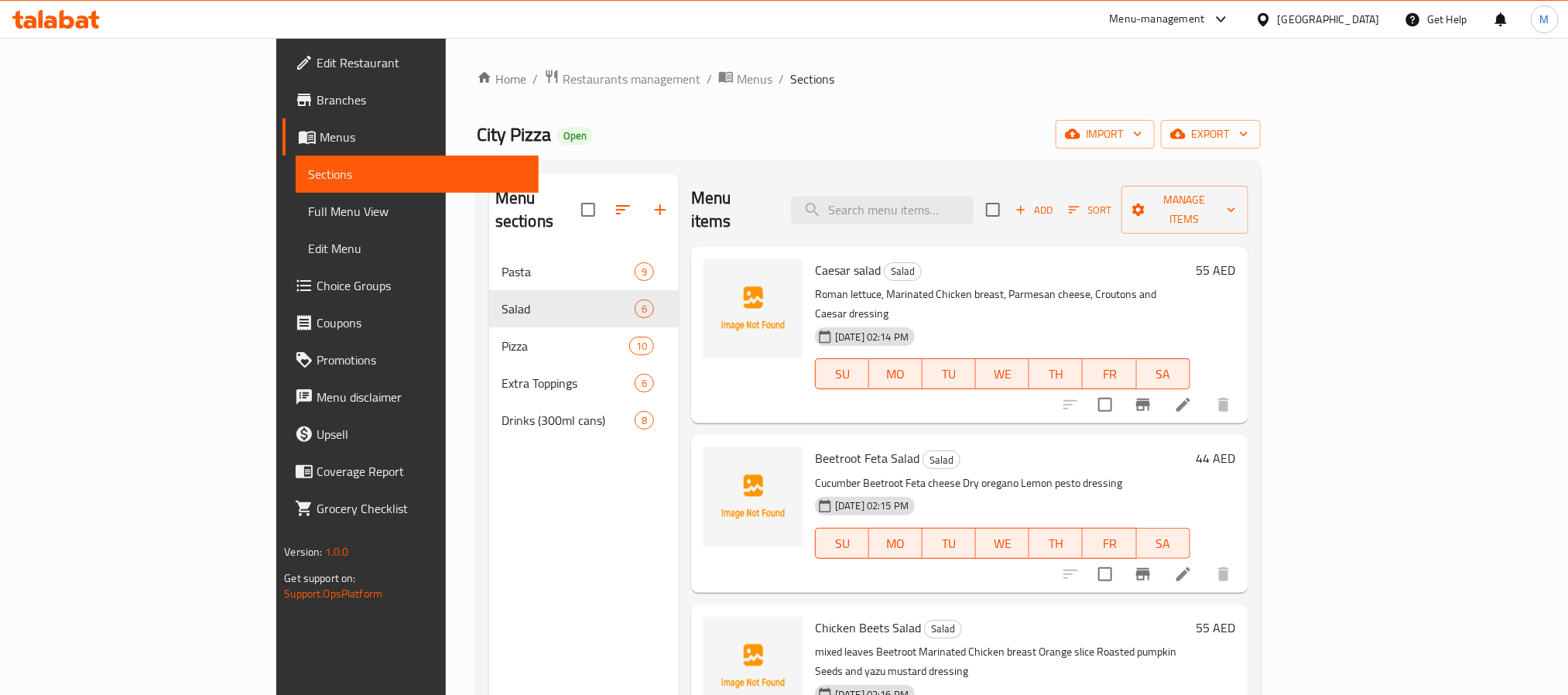
click at [1041, 140] on div "City Pizza Open import export" at bounding box center [869, 134] width 784 height 29
click at [32, 21] on icon at bounding box center [29, 21] width 13 height 13
